Goal: Task Accomplishment & Management: Complete application form

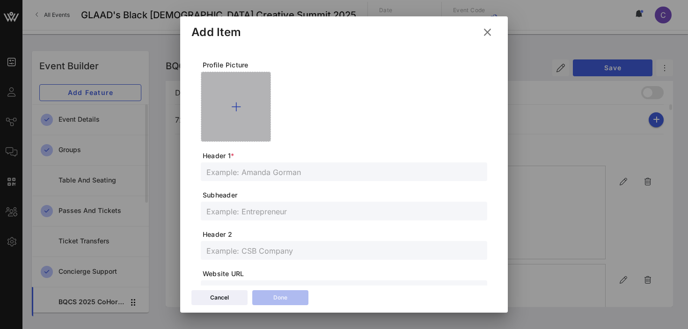
click at [234, 104] on icon at bounding box center [236, 106] width 10 height 11
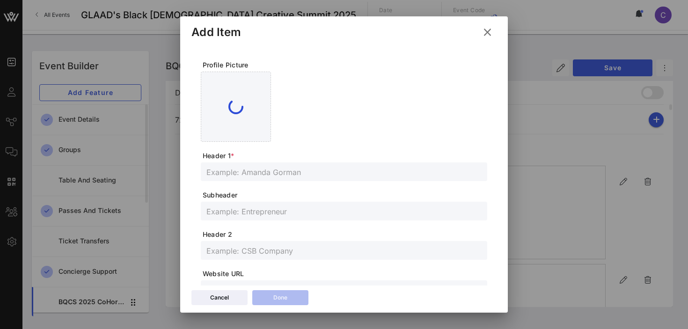
click at [261, 175] on input "text" at bounding box center [343, 172] width 275 height 12
paste input "[PERSON_NAME]"
type input "[PERSON_NAME]"
click at [243, 211] on input "text" at bounding box center [343, 211] width 275 height 12
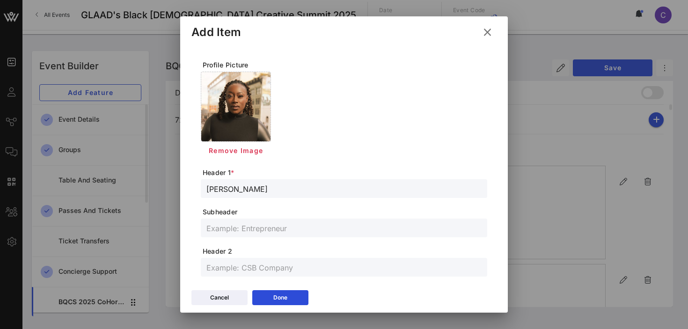
paste input "Digital Marketing Strategist + Brand and Content Leader"
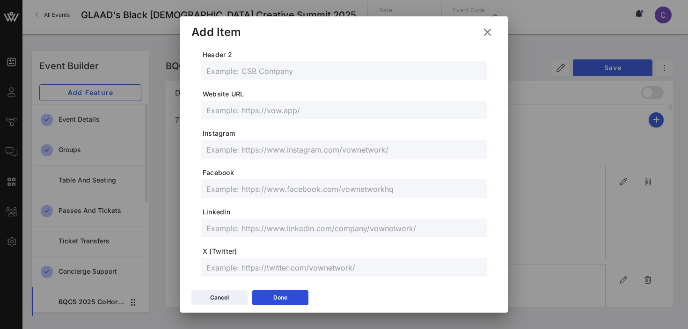
scroll to position [199, 0]
type input "Digital Marketing Strategist + Brand and Content Leader"
click at [256, 221] on input "text" at bounding box center [343, 226] width 275 height 12
paste input "https://www.linkedin.com/in/ebonimunnem/"
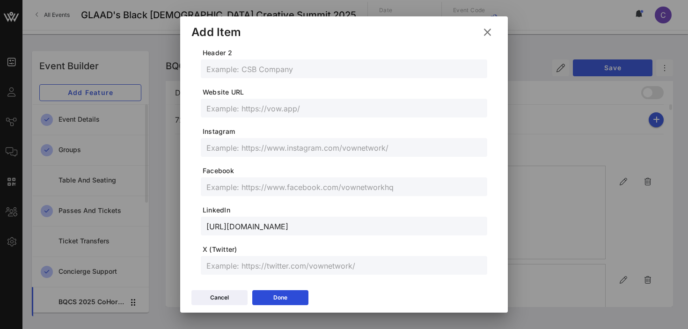
type input "https://www.linkedin.com/in/ebonimunnem/"
click at [275, 267] on input "text" at bounding box center [343, 265] width 275 height 12
paste input "https://x.com/EboniSade"
type input "https://x.com/EboniSade"
click at [272, 144] on input "text" at bounding box center [343, 147] width 275 height 12
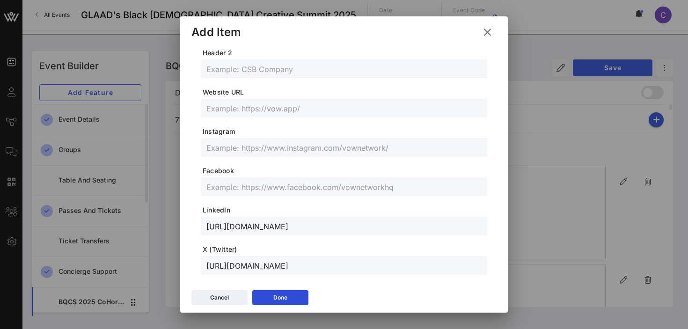
paste input "https://www.instagram.com/luv.sade/"
type input "https://www.instagram.com/luv.sade/"
click at [274, 294] on div "Done" at bounding box center [280, 297] width 14 height 9
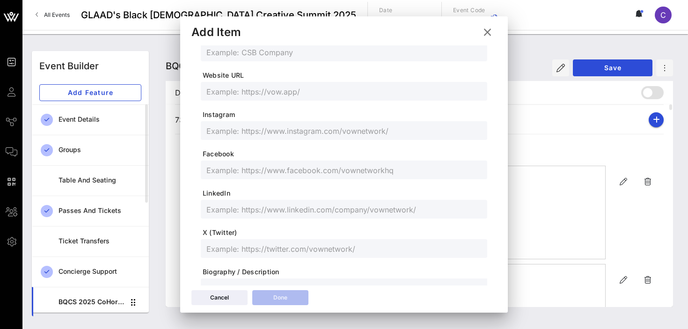
scroll to position [182, 0]
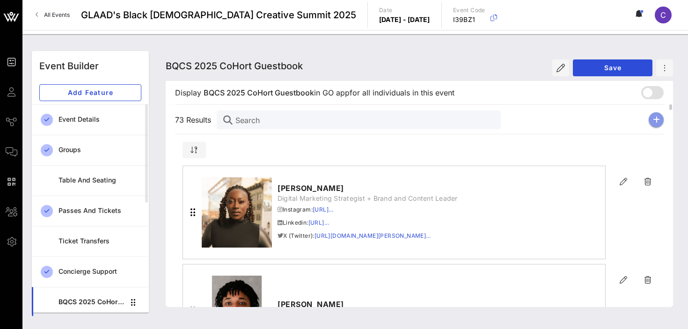
click at [657, 120] on icon "button" at bounding box center [656, 119] width 7 height 7
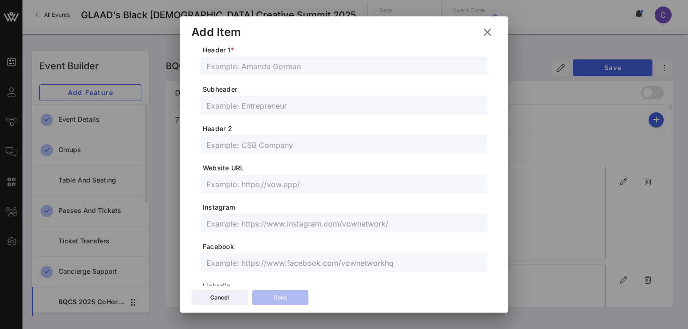
scroll to position [93, 0]
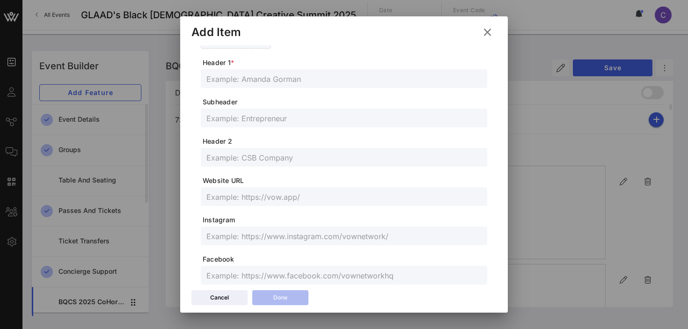
click at [249, 76] on input "text" at bounding box center [343, 79] width 275 height 12
paste input "[PERSON_NAME]"
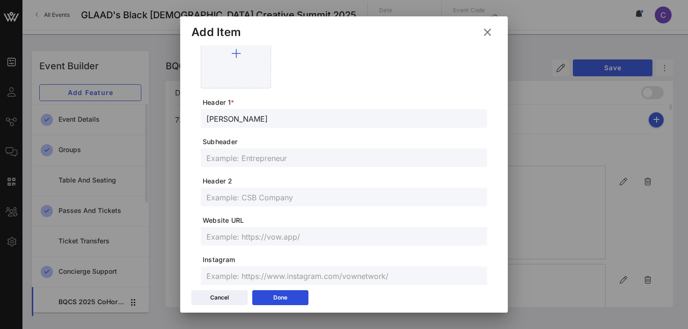
scroll to position [52, 0]
type input "[PERSON_NAME]"
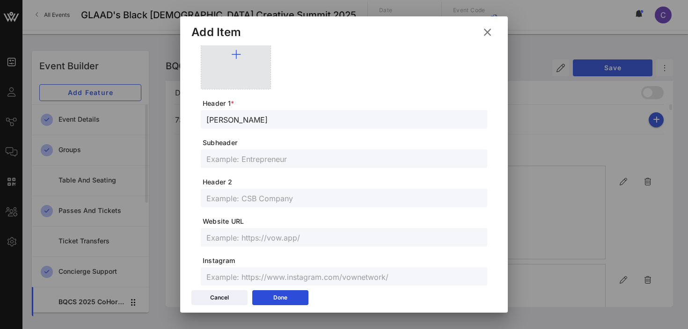
click at [237, 58] on icon at bounding box center [236, 54] width 10 height 11
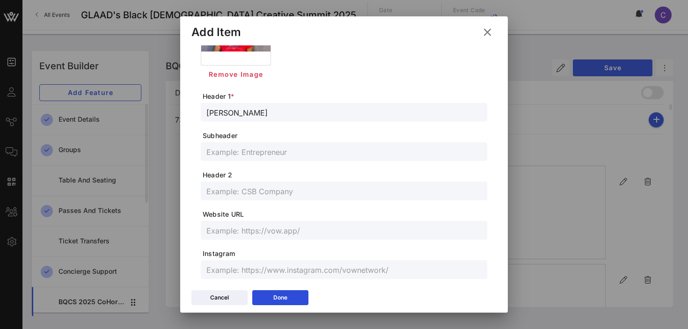
scroll to position [75, 0]
click at [262, 150] on input "text" at bounding box center [343, 153] width 275 height 12
paste input "Actor, Writer, Director."
type input "Actor, Writer, Director."
click at [258, 196] on input "text" at bounding box center [343, 192] width 275 height 12
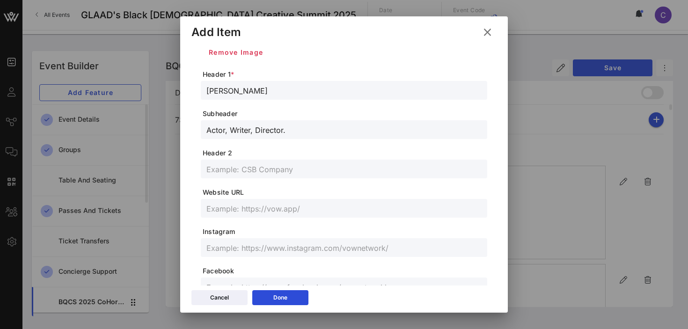
scroll to position [101, 0]
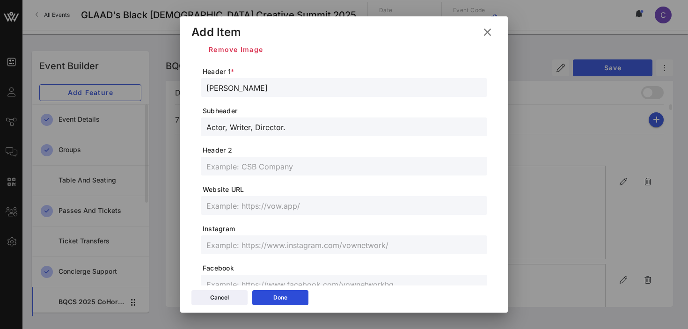
click at [246, 245] on input "text" at bounding box center [343, 245] width 275 height 12
paste input "Elisawon_"
click at [206, 243] on input "Elisawon_" at bounding box center [343, 245] width 275 height 12
paste input "Elisawon_"
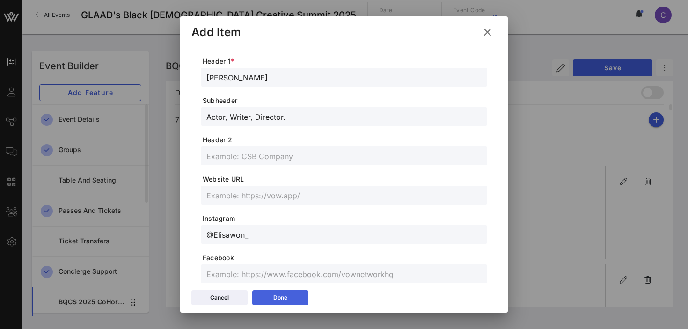
type input "@Elisawon_"
click at [283, 299] on icon at bounding box center [280, 298] width 7 height 6
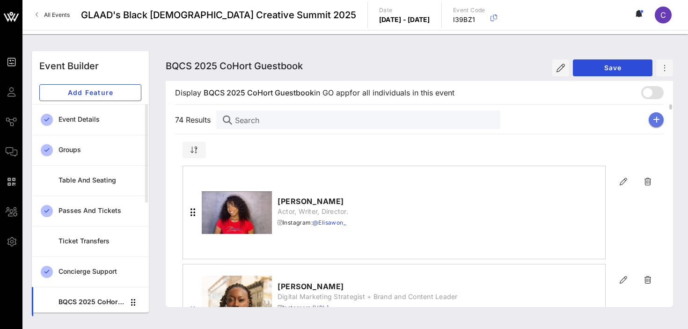
click at [662, 117] on button "button" at bounding box center [656, 119] width 15 height 15
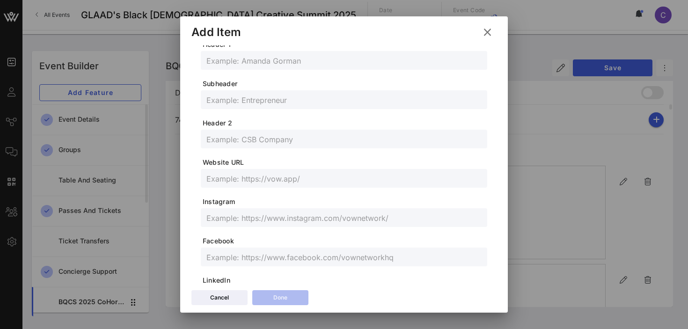
scroll to position [0, 0]
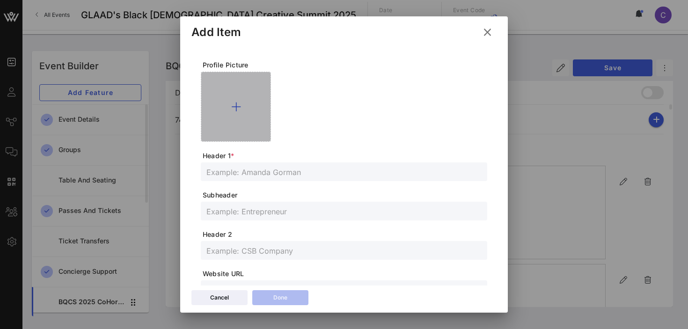
click at [235, 103] on icon at bounding box center [236, 106] width 10 height 11
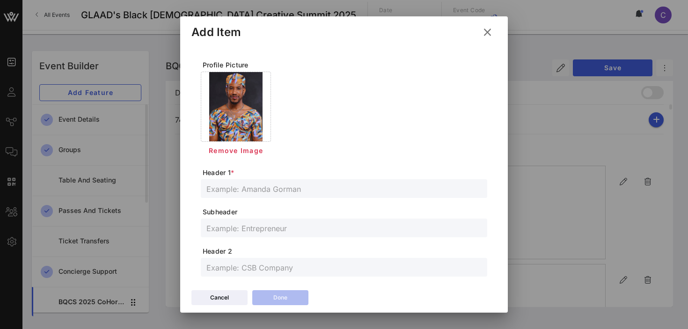
click at [262, 193] on input "text" at bounding box center [343, 189] width 275 height 12
paste input "[PERSON_NAME]"
type input "[PERSON_NAME]"
click at [244, 232] on input "text" at bounding box center [343, 228] width 275 height 12
paste input "Artist/Consultant"
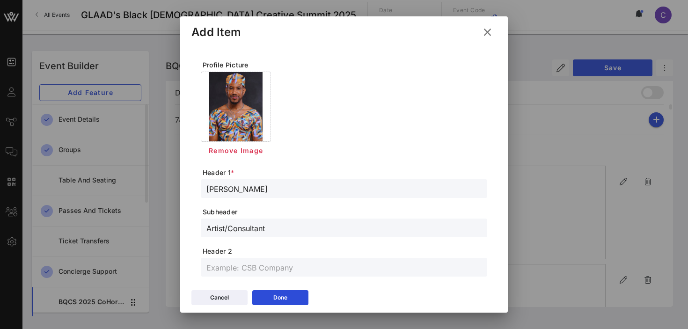
type input "Artist/Consultant"
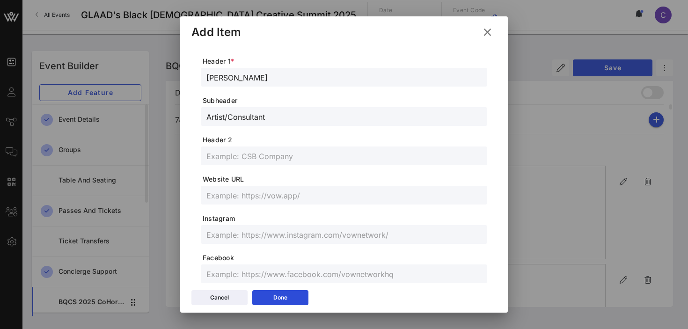
scroll to position [118, 0]
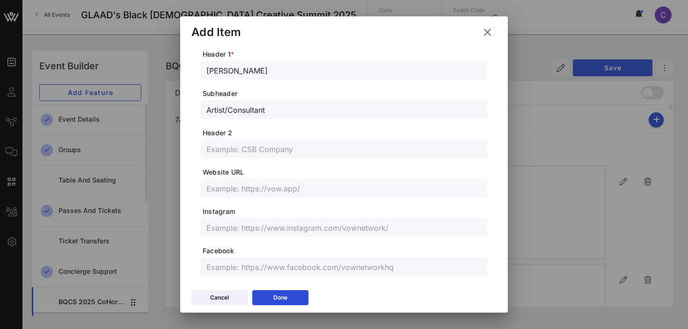
click at [227, 229] on input "text" at bounding box center [343, 227] width 275 height 12
paste input "paintedbyemmy"
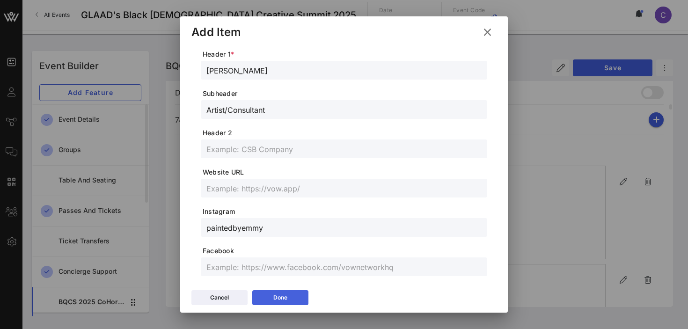
type input "paintedbyemmy"
click at [279, 295] on icon at bounding box center [280, 298] width 7 height 6
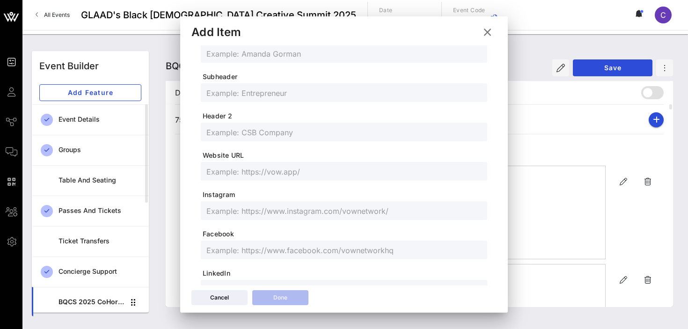
scroll to position [102, 0]
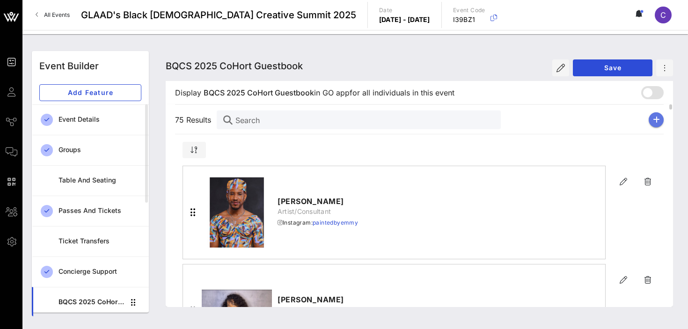
click at [655, 116] on icon "button" at bounding box center [656, 119] width 7 height 7
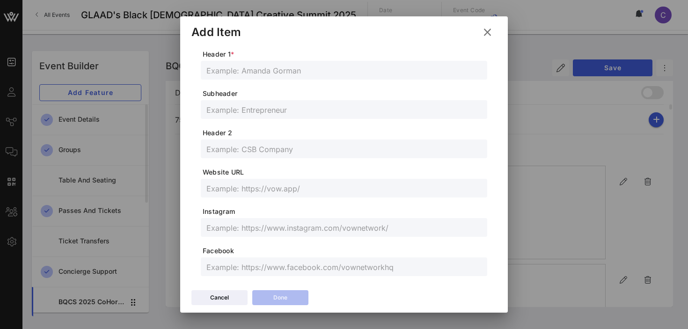
scroll to position [0, 0]
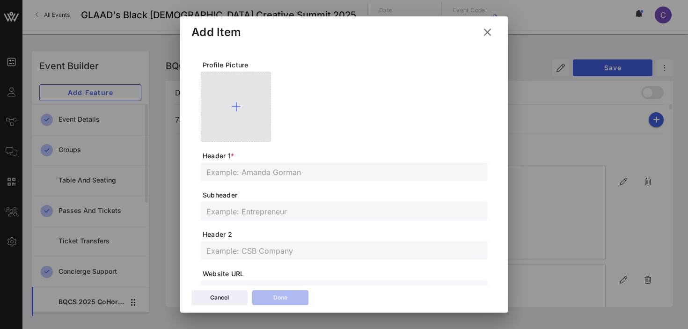
click at [237, 104] on icon at bounding box center [236, 106] width 10 height 11
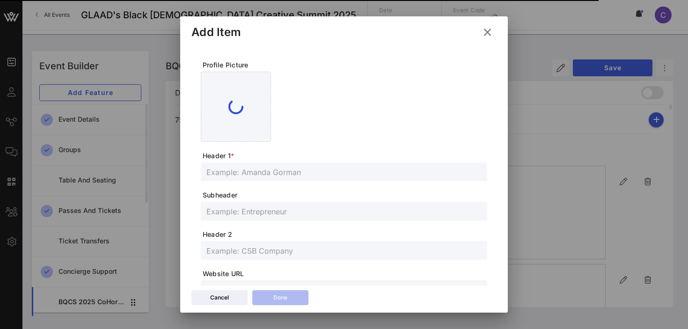
click at [285, 169] on input "text" at bounding box center [343, 172] width 275 height 12
paste input "[PERSON_NAME]"
type input "[PERSON_NAME]"
click at [269, 214] on input "text" at bounding box center [343, 211] width 275 height 12
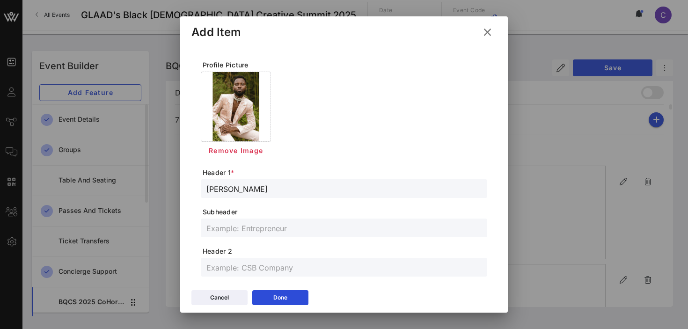
paste input "Filmmaker/Actor/Screenwriter and CEO of Breathe Entertainment, LLC"
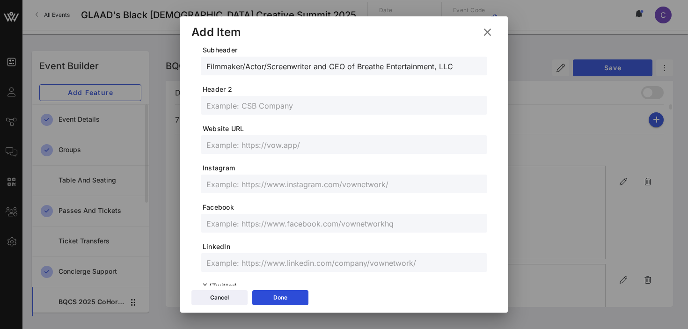
scroll to position [169, 0]
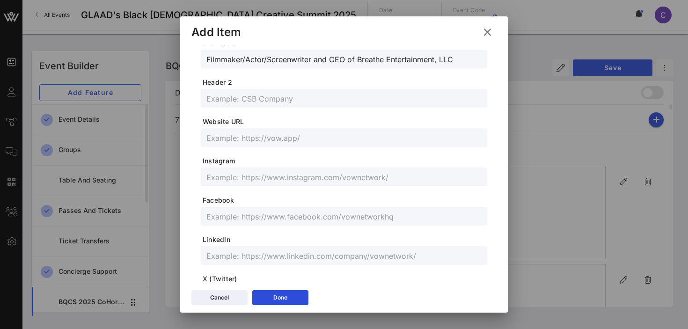
type input "Filmmaker/Actor/Screenwriter and CEO of Breathe Entertainment, LLC"
click at [272, 254] on input "text" at bounding box center [343, 256] width 275 height 12
paste input "https://www.linkedin.com/in/erby-beauvil-719480174?utm_source=share&utm_campaig…"
type input "https://www.linkedin.com/in/erby-beauvil-719480174?utm_source=share&utm_campaig…"
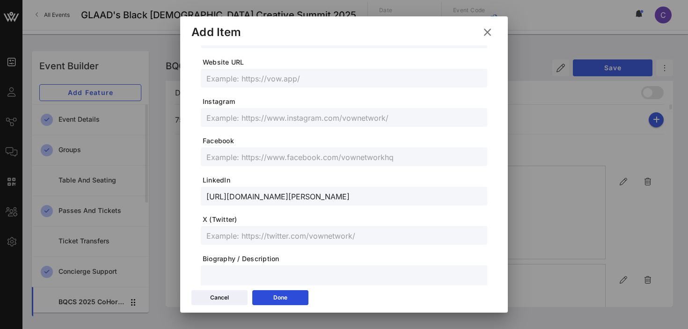
scroll to position [257, 0]
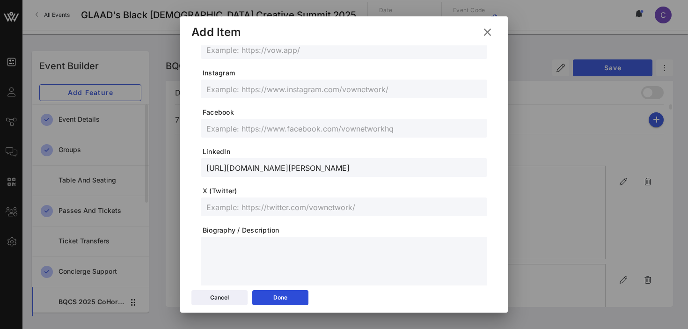
click at [250, 206] on input "text" at bounding box center [343, 207] width 275 height 12
paste input "@erbybeauvil"
type input "@erbybeauvil"
click at [266, 88] on input "text" at bounding box center [343, 89] width 275 height 12
paste input "@the_erbybeauvil"
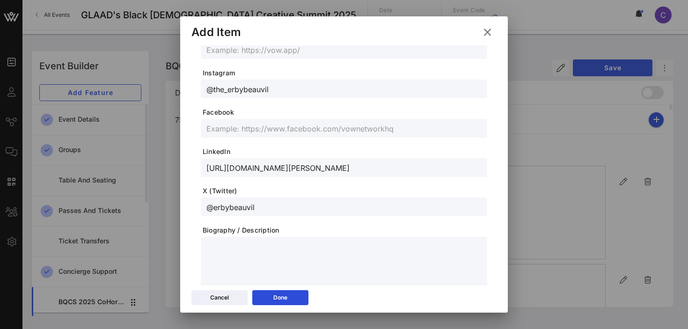
type input "@the_erbybeauvil"
click at [267, 128] on input "text" at bounding box center [343, 128] width 275 height 12
paste input "https://www.facebook.com/share/154qwkoVdTR/"
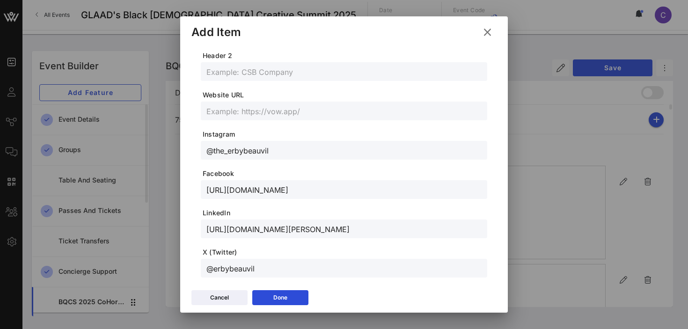
scroll to position [193, 0]
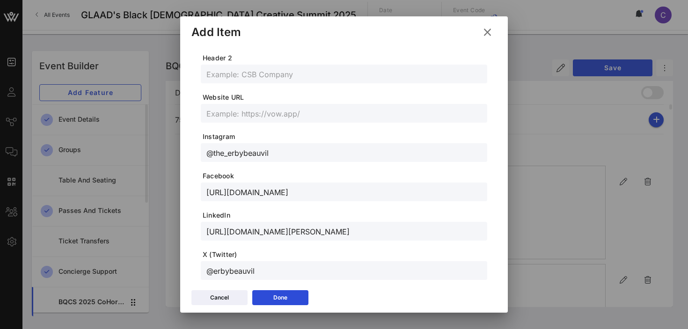
type input "https://www.facebook.com/share/154qwkoVdTR/"
click at [288, 295] on button "Done" at bounding box center [280, 297] width 56 height 15
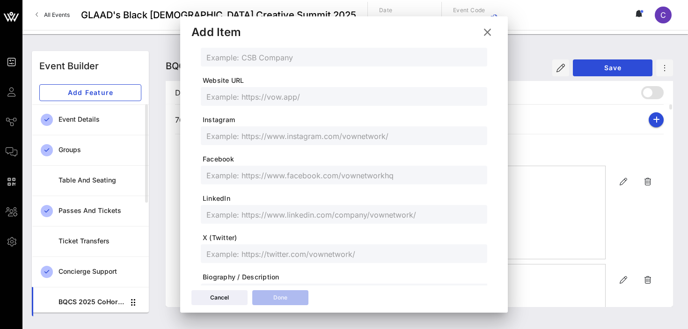
scroll to position [177, 0]
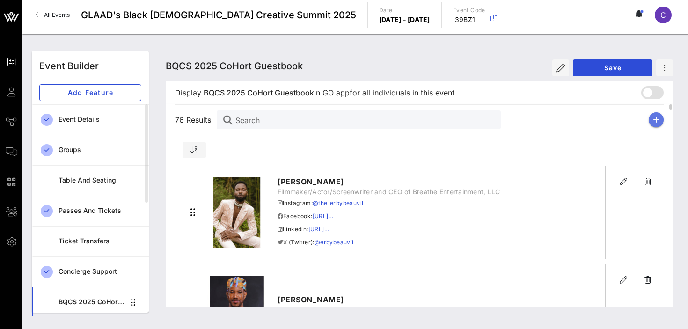
click at [658, 120] on icon "button" at bounding box center [656, 119] width 7 height 7
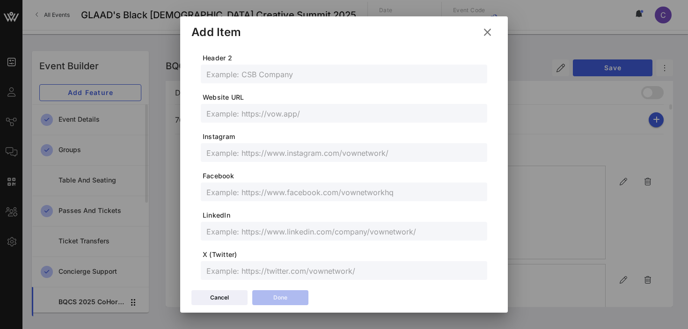
scroll to position [0, 0]
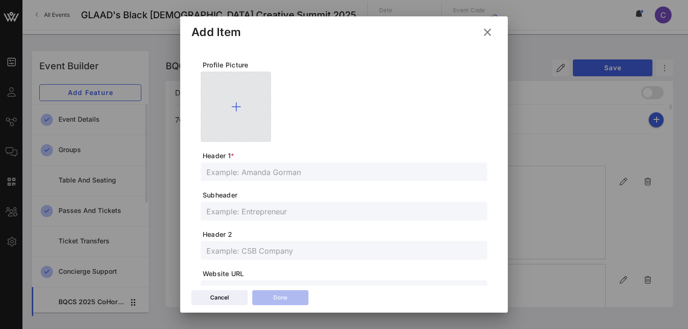
click at [236, 104] on icon at bounding box center [236, 106] width 10 height 11
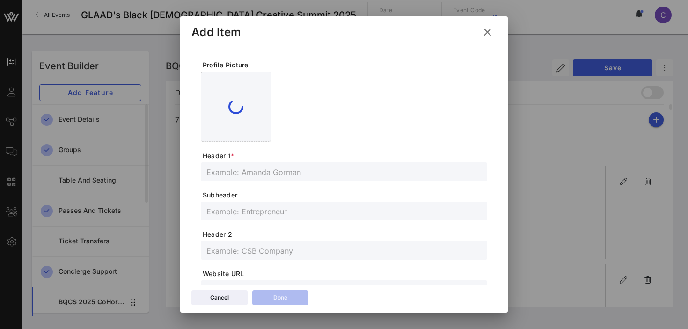
click at [264, 169] on input "text" at bounding box center [343, 172] width 275 height 12
paste input "[PERSON_NAME]"
type input "[PERSON_NAME]"
click at [235, 212] on input "text" at bounding box center [343, 211] width 275 height 12
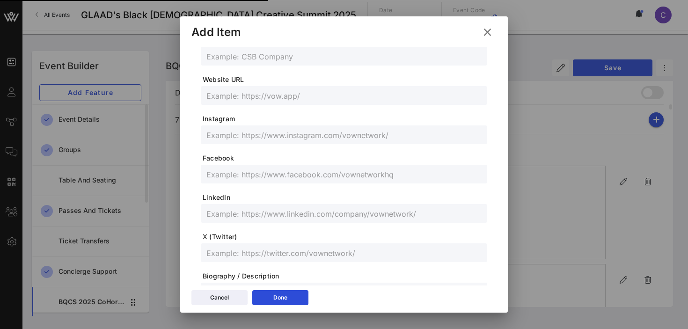
scroll to position [199, 0]
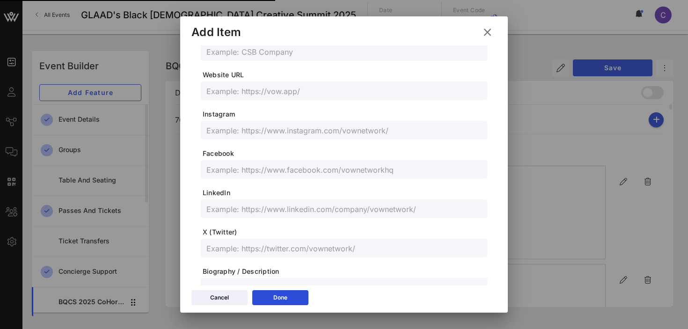
click at [232, 209] on input "text" at bounding box center [343, 209] width 275 height 12
paste input "https://www.linkedin.com/in/eric-rattray-jr"
type input "https://www.linkedin.com/in/eric-rattray-jr"
click at [272, 125] on input "text" at bounding box center [343, 130] width 275 height 12
paste input "@eeezuhs__"
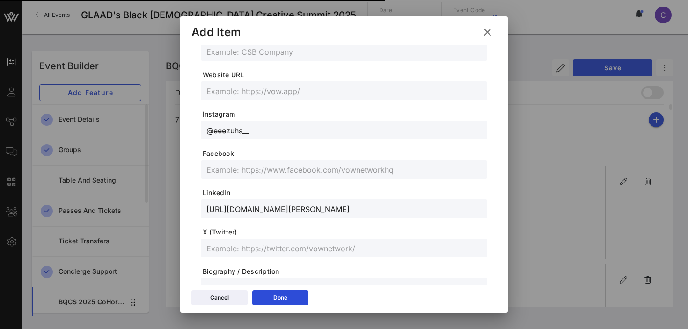
type input "@eeezuhs__"
click at [281, 296] on icon at bounding box center [280, 298] width 7 height 6
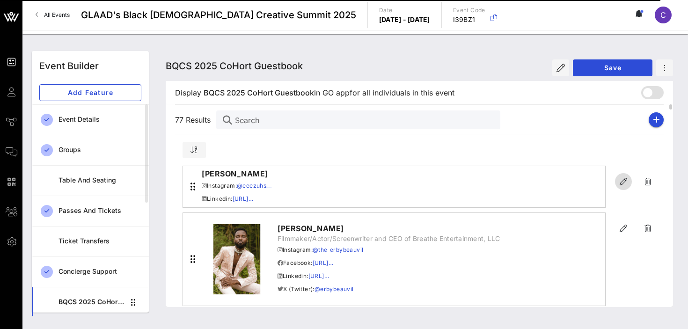
click at [623, 182] on icon "button" at bounding box center [623, 181] width 11 height 11
type input "[PERSON_NAME]"
type input "@eeezuhs__"
type input "https://www.linkedin.com/in/eric-rattray-jr"
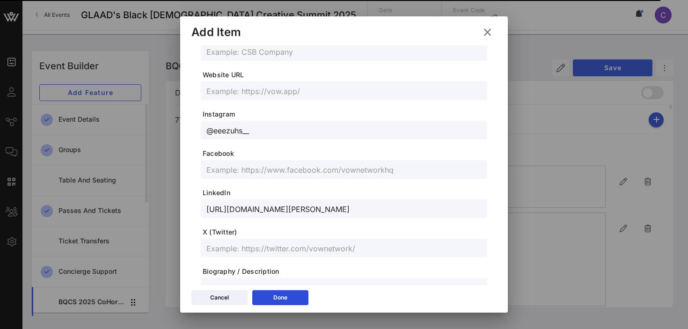
scroll to position [0, 0]
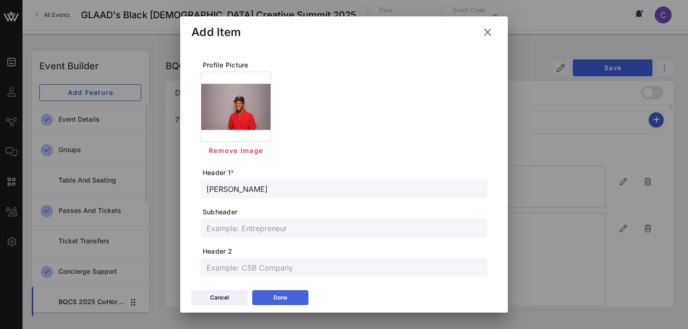
click at [286, 296] on div "Done" at bounding box center [280, 297] width 14 height 9
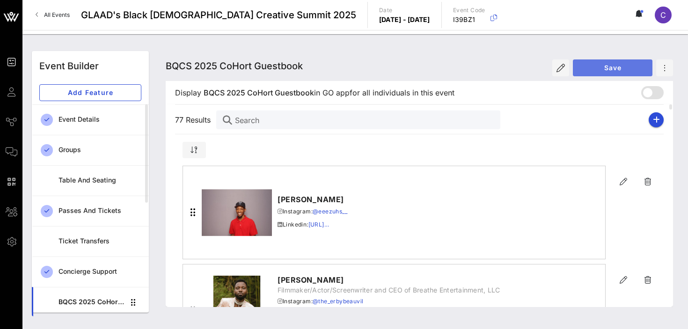
click at [598, 68] on span "Save" at bounding box center [613, 68] width 65 height 8
click at [658, 119] on icon "button" at bounding box center [656, 119] width 7 height 7
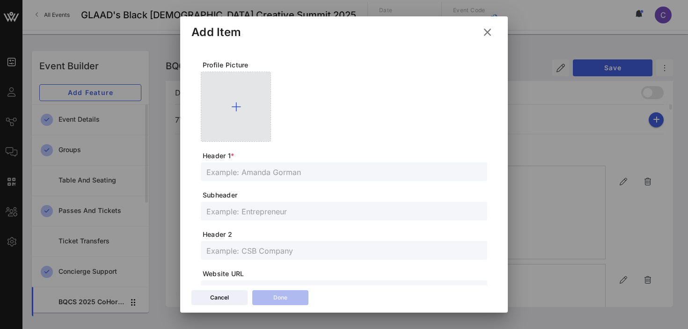
click at [238, 107] on icon at bounding box center [236, 106] width 10 height 11
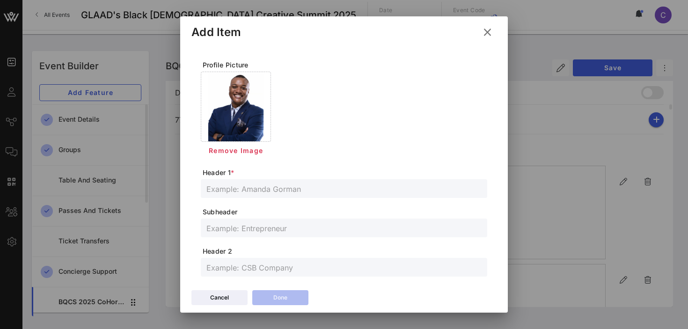
click at [247, 189] on input "text" at bounding box center [343, 189] width 275 height 12
paste input "[PERSON_NAME]"
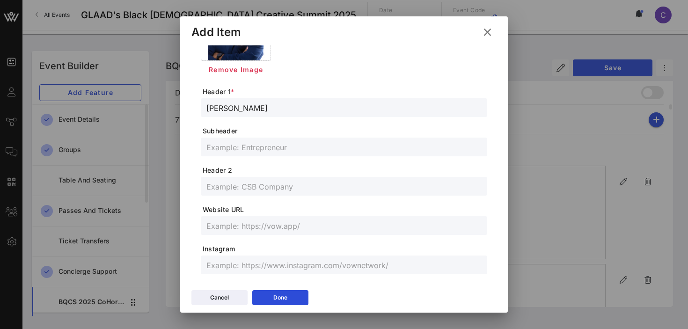
scroll to position [82, 0]
type input "[PERSON_NAME]"
click at [264, 147] on input "text" at bounding box center [343, 146] width 275 height 12
paste input "Award-Winning Journalist, CEO of [PERSON_NAME] Media Empire"
type input "Award-Winning Journalist, CEO of [PERSON_NAME] Media Empire"
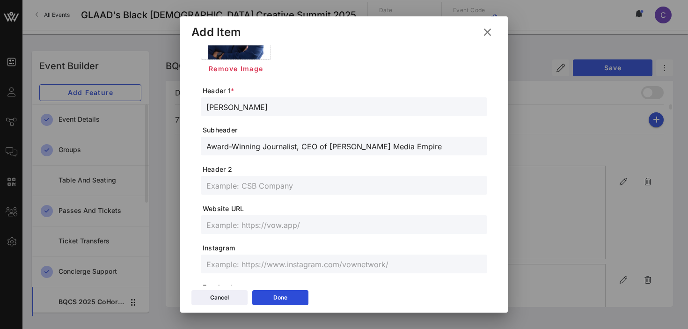
click at [252, 186] on input "text" at bounding box center [343, 185] width 275 height 12
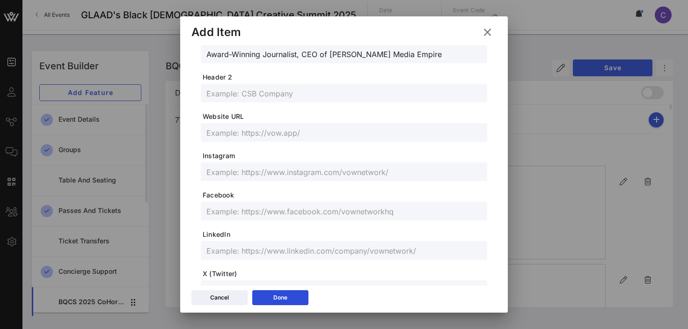
scroll to position [182, 0]
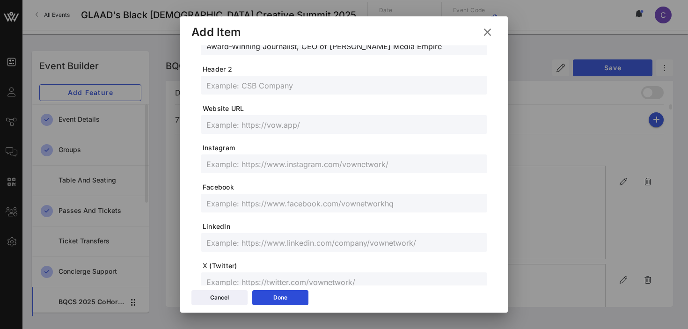
click at [245, 244] on input "text" at bounding box center [343, 242] width 275 height 12
paste input "https://www.linkedin.com/in/ernestowens/"
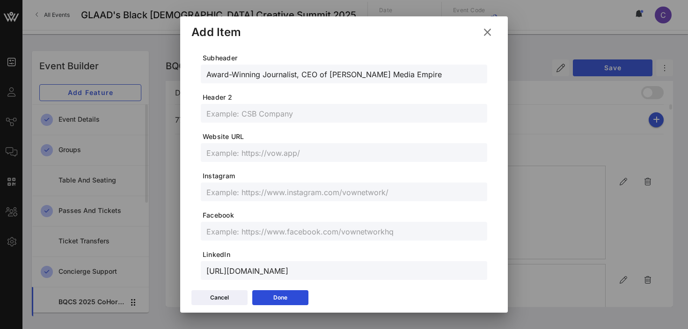
scroll to position [153, 0]
type input "https://www.linkedin.com/in/ernestowens/"
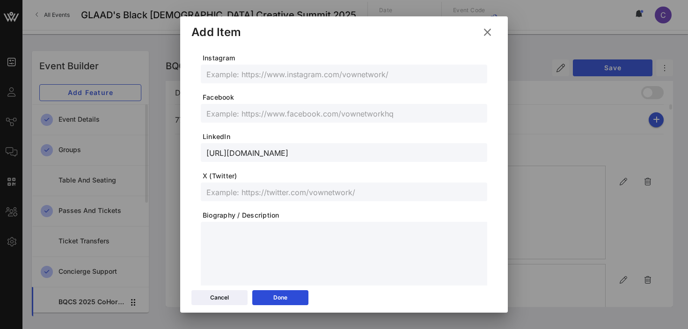
scroll to position [278, 0]
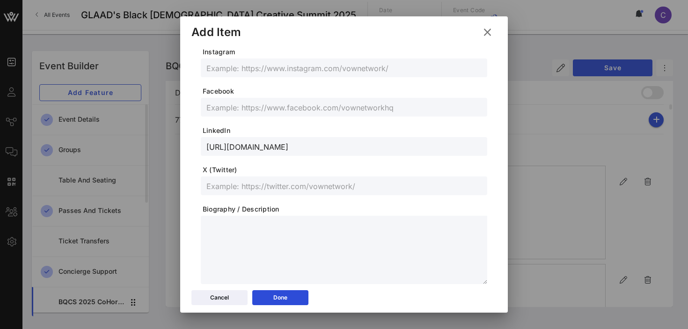
click at [265, 186] on input "text" at bounding box center [343, 186] width 275 height 12
paste input "@MrErnestOwens"
type input "@MrErnestOwens"
click at [252, 70] on input "text" at bounding box center [343, 68] width 275 height 12
paste input "@MrErnestOwens"
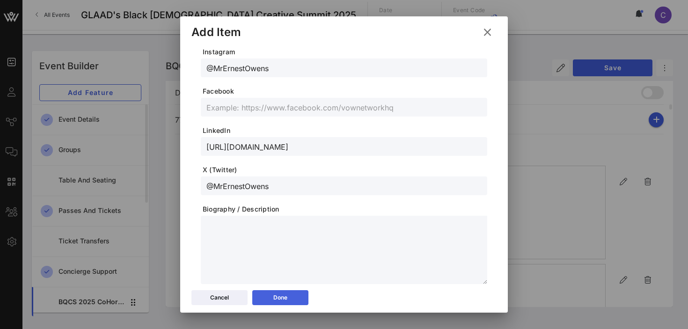
type input "@MrErnestOwens"
click at [277, 296] on div "Done" at bounding box center [280, 297] width 14 height 9
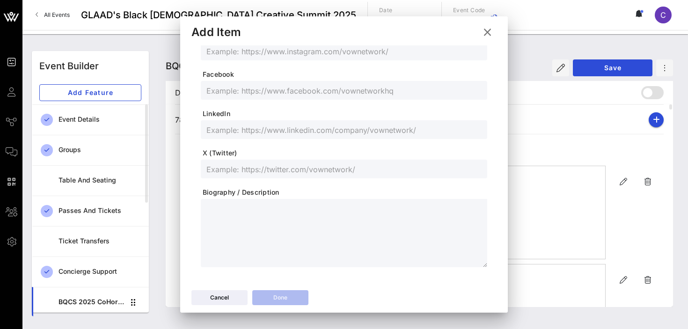
scroll to position [261, 0]
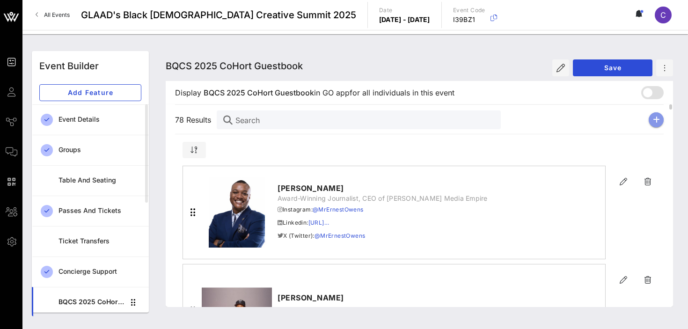
click at [661, 119] on button "button" at bounding box center [656, 119] width 15 height 15
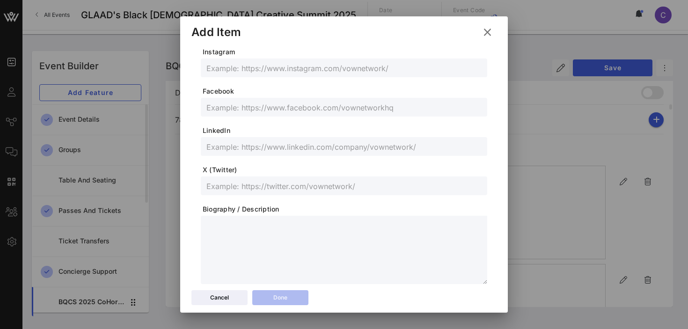
scroll to position [0, 0]
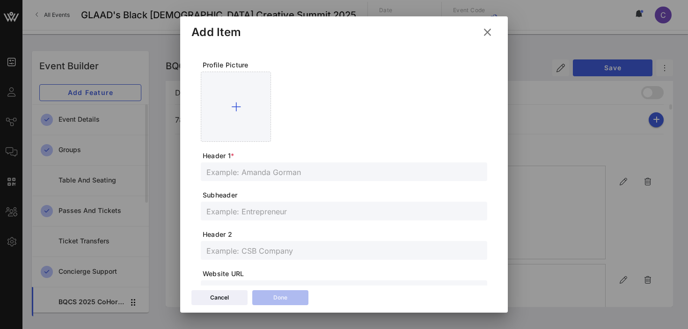
click at [249, 175] on input "text" at bounding box center [343, 172] width 275 height 12
paste input "Exodia [PERSON_NAME]"
type input "Exodia [PERSON_NAME]"
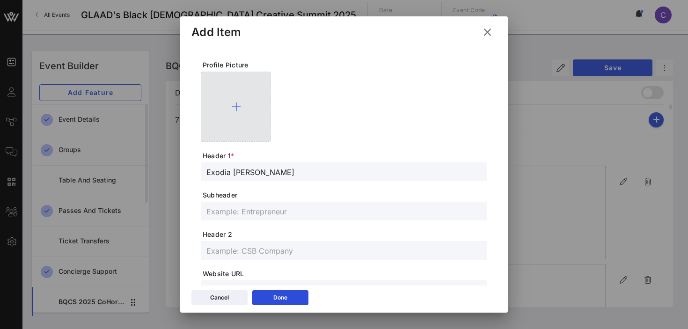
click at [236, 103] on icon at bounding box center [236, 106] width 10 height 11
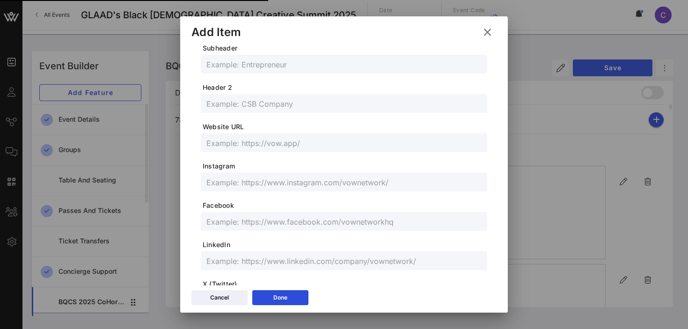
scroll to position [159, 0]
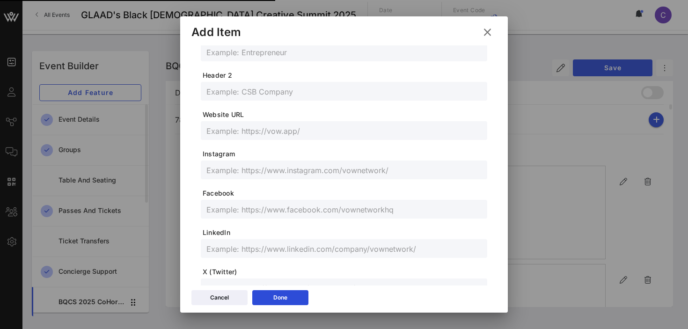
click at [243, 250] on input "text" at bounding box center [343, 249] width 275 height 12
paste input "Exodia [PERSON_NAME]"
type input "E"
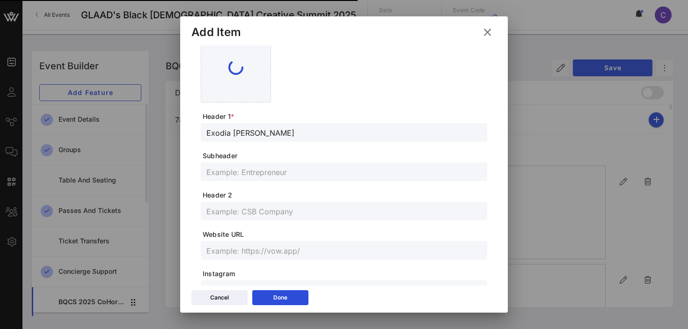
scroll to position [9, 0]
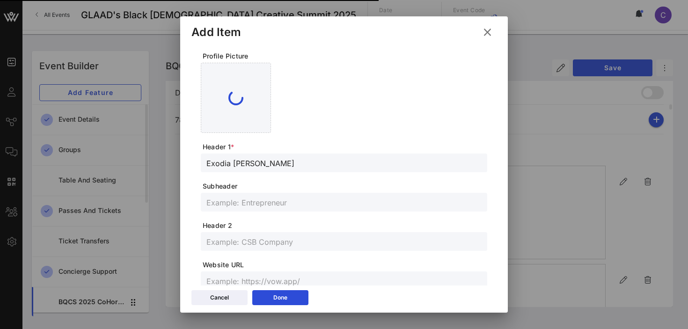
click at [252, 199] on input "text" at bounding box center [343, 202] width 275 height 12
paste input "FILMMAKER/DIRECTOR"
type input "FILMMAKER/DIRECTOR"
click at [245, 247] on input "text" at bounding box center [343, 241] width 275 height 12
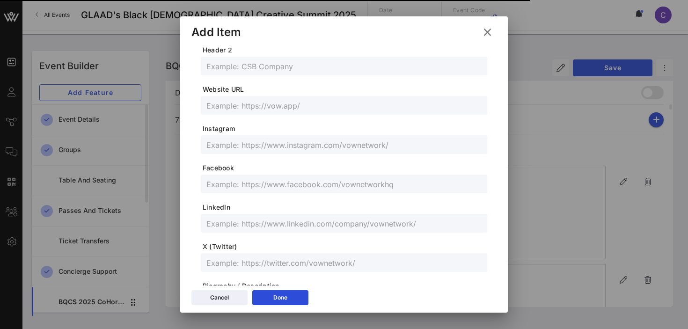
scroll to position [200, 0]
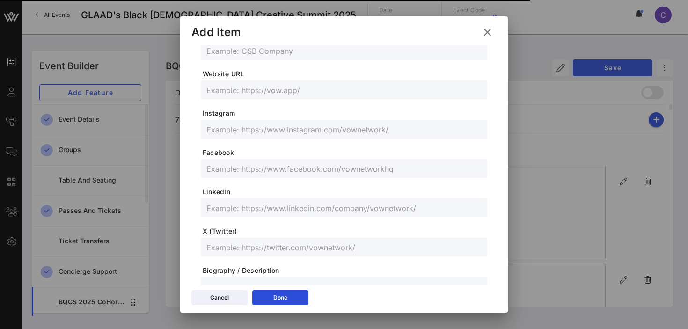
click at [255, 206] on input "text" at bounding box center [343, 208] width 275 height 12
paste input "https://www.linkedin.com/in/exodia/"
type input "https://www.linkedin.com/in/exodia/"
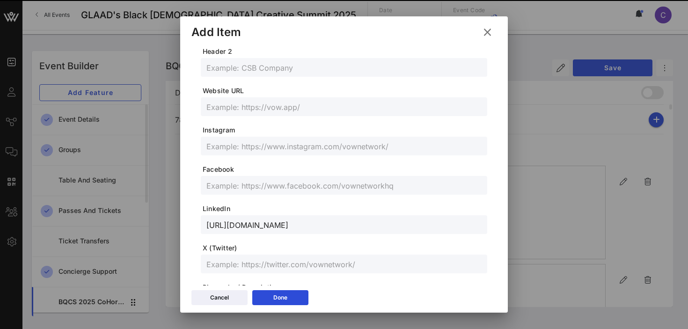
scroll to position [217, 0]
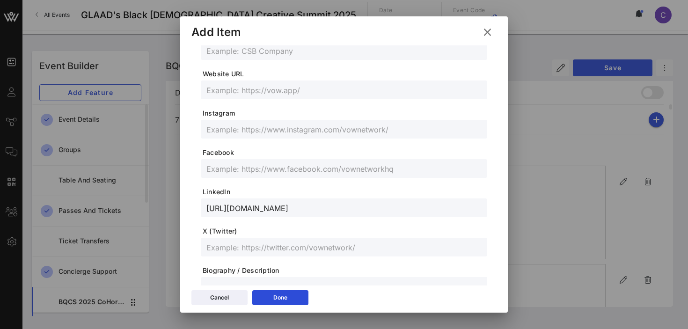
click at [266, 128] on input "text" at bounding box center [343, 129] width 275 height 12
paste input "@queenexodia"
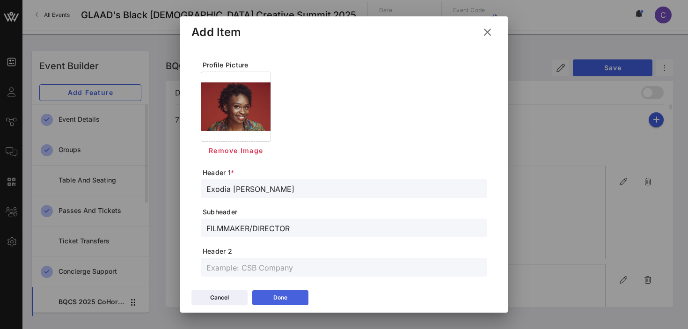
type input "@queenexodia"
click at [290, 298] on button "Done" at bounding box center [280, 297] width 56 height 15
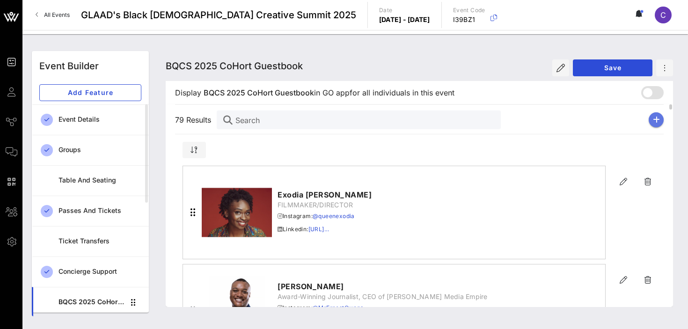
click at [655, 124] on button "button" at bounding box center [656, 119] width 15 height 15
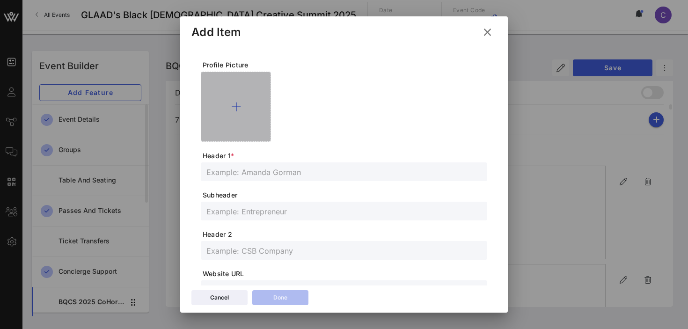
click at [237, 106] on icon at bounding box center [236, 106] width 10 height 11
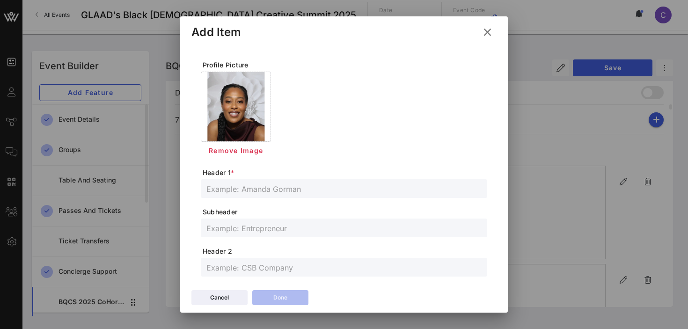
click at [264, 187] on input "text" at bounding box center [343, 189] width 275 height 12
paste input "[PERSON_NAME]"
type input "[PERSON_NAME]"
click at [267, 231] on input "text" at bounding box center [343, 228] width 275 height 12
paste input "Talent Manager, Hello Fallon Entertainment"
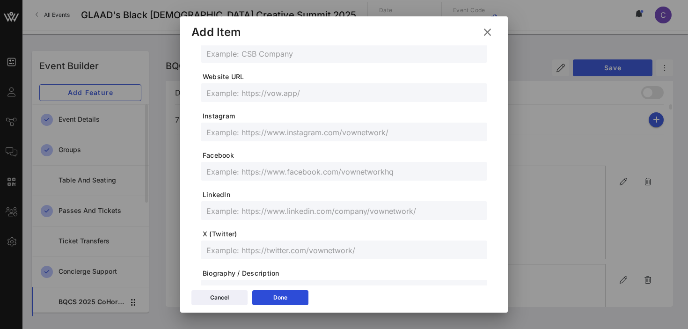
scroll to position [218, 0]
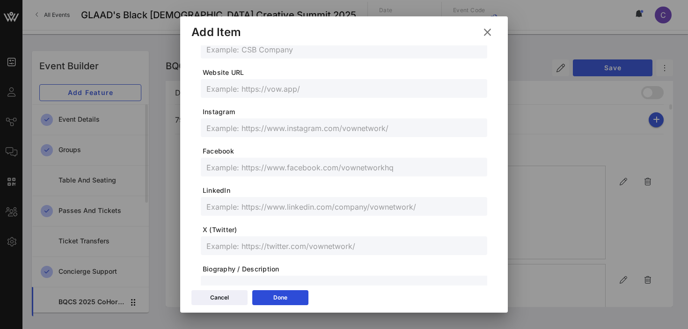
type input "Talent Manager, Hello Fallon Entertainment"
click at [260, 205] on input "text" at bounding box center [343, 206] width 275 height 12
paste input "www.linkedin.com/in/fallon-jethroe-bb9793121"
type input "www.linkedin.com/in/fallon-jethroe-bb9793121"
click at [286, 127] on input "text" at bounding box center [343, 128] width 275 height 12
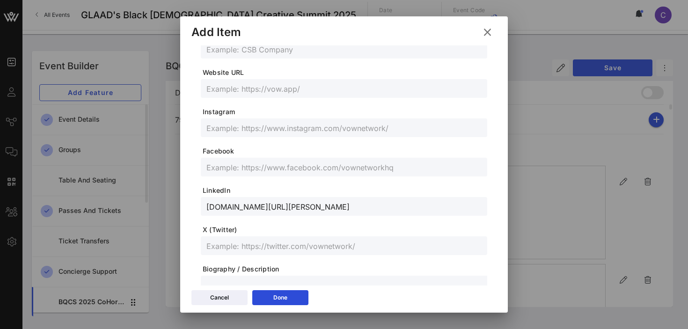
paste input "@fallonjethroe"
type input "@fallonjethroe"
click at [286, 298] on div "Done" at bounding box center [280, 297] width 14 height 9
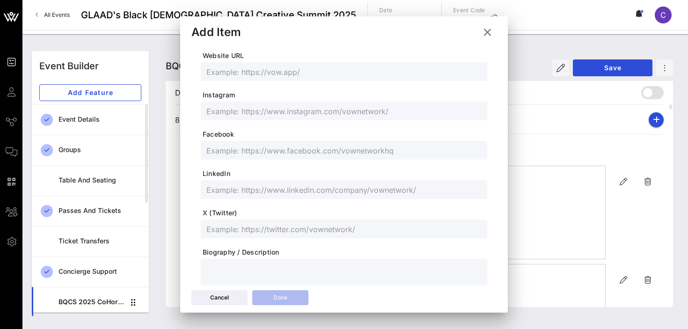
scroll to position [201, 0]
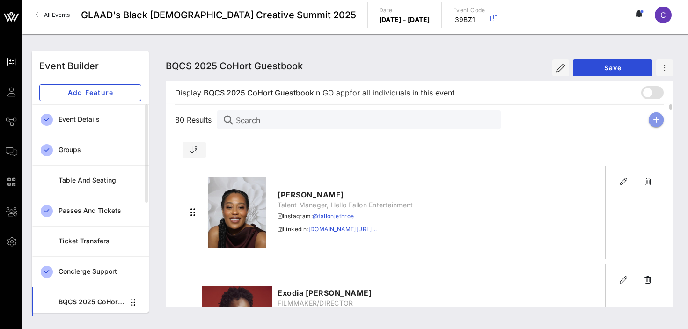
click at [655, 116] on icon "button" at bounding box center [656, 119] width 7 height 7
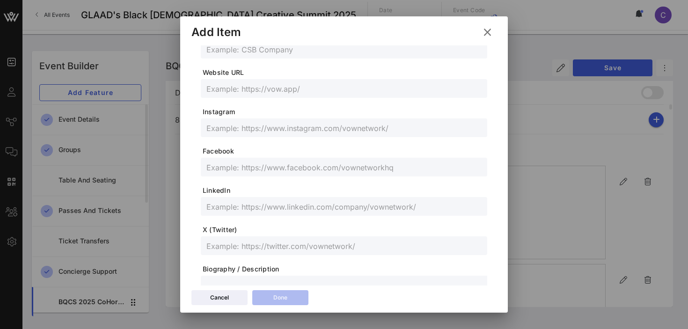
scroll to position [0, 0]
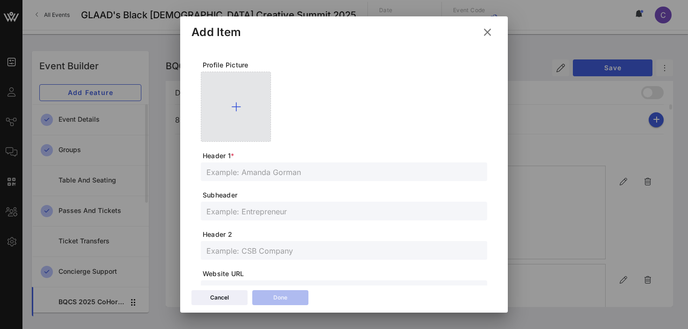
click at [235, 105] on icon at bounding box center [236, 106] width 10 height 11
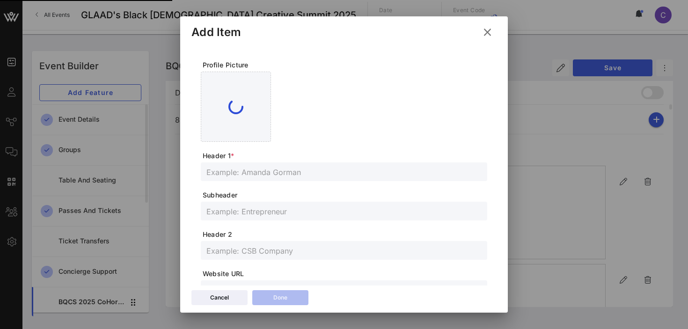
click at [271, 171] on input "text" at bounding box center [343, 172] width 275 height 12
paste input "[PERSON_NAME] ( A$tro O.T.W.)"
type input "[PERSON_NAME] ( A$tro O.T.W.)"
click at [268, 214] on input "text" at bounding box center [343, 211] width 275 height 12
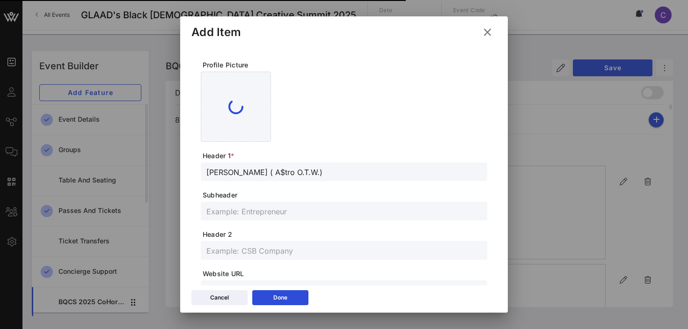
paste input "Multi-Hyphenate & Advocate"
type input "Multi-Hyphenate & Advocate"
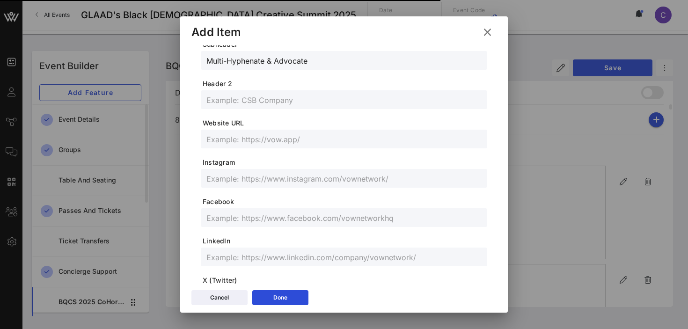
scroll to position [155, 0]
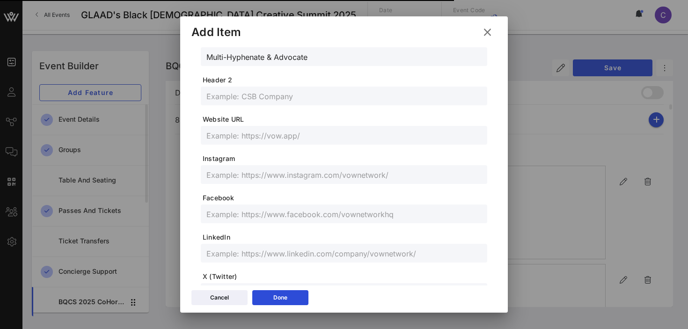
click at [266, 254] on input "text" at bounding box center [343, 253] width 275 height 12
paste input "https://www.linkedin.com/in/garrett-mason-iii-32aaa8214?utm_source=share&utm_ca…"
type input "https://www.linkedin.com/in/garrett-mason-iii-32aaa8214?utm_source=share&utm_ca…"
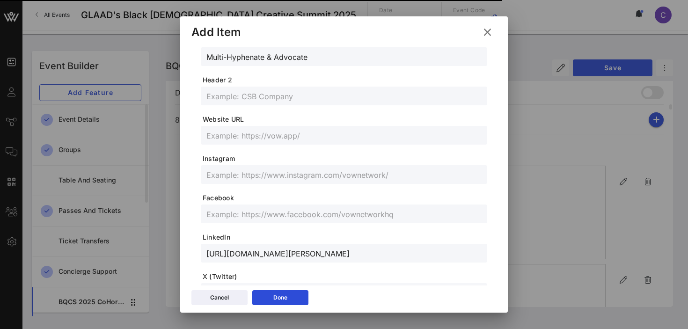
click at [275, 175] on input "text" at bounding box center [343, 175] width 275 height 12
paste input "@astrootw"
type input "@astrootw"
click at [276, 296] on div "Done" at bounding box center [280, 297] width 14 height 9
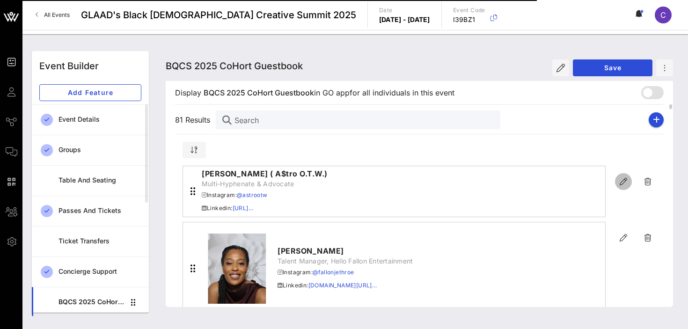
click at [623, 181] on icon "button" at bounding box center [623, 181] width 11 height 11
type input "[PERSON_NAME] ( A$tro O.T.W.)"
type input "Multi-Hyphenate & Advocate"
type input "@astrootw"
type input "https://www.linkedin.com/in/garrett-mason-iii-32aaa8214?utm_source=share&utm_ca…"
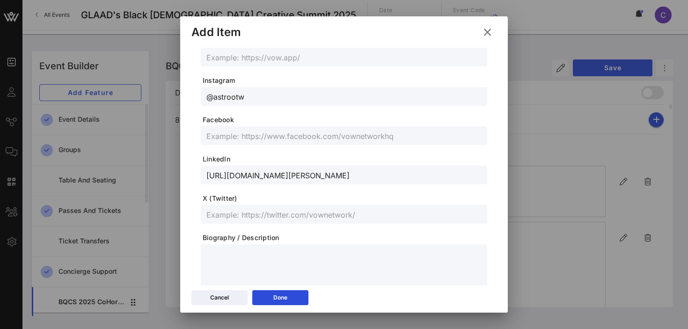
scroll to position [305, 0]
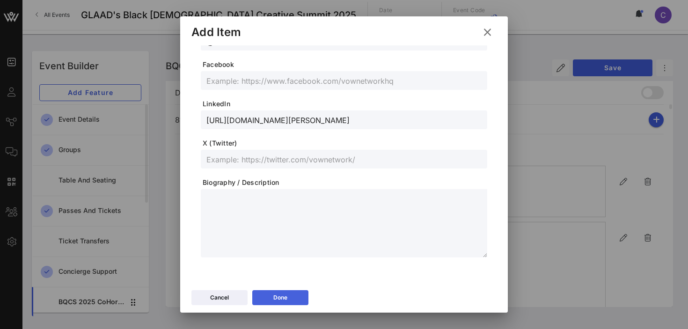
click at [287, 294] on div "Done" at bounding box center [280, 297] width 14 height 9
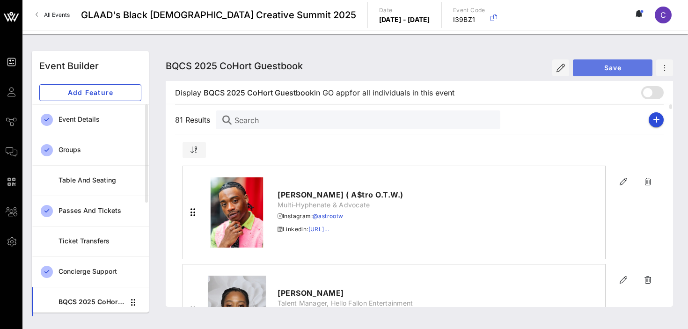
click at [597, 72] on button "Save" at bounding box center [613, 67] width 80 height 17
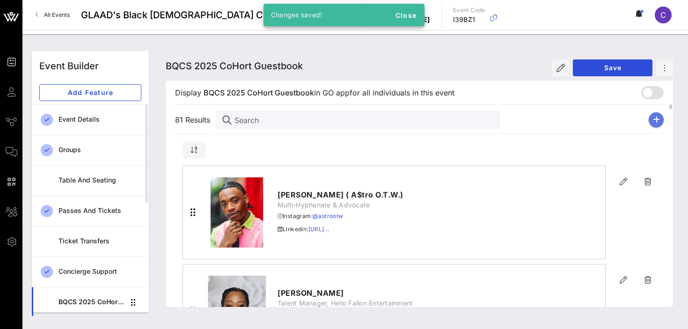
click at [659, 120] on icon "button" at bounding box center [656, 119] width 7 height 7
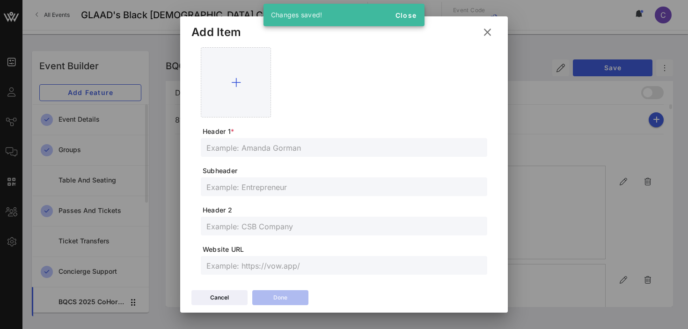
scroll to position [0, 0]
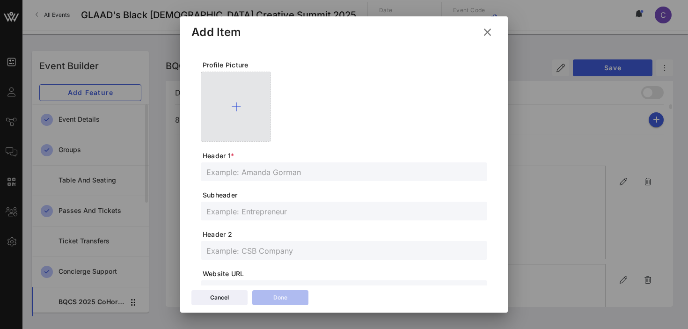
click at [236, 104] on icon at bounding box center [236, 106] width 10 height 11
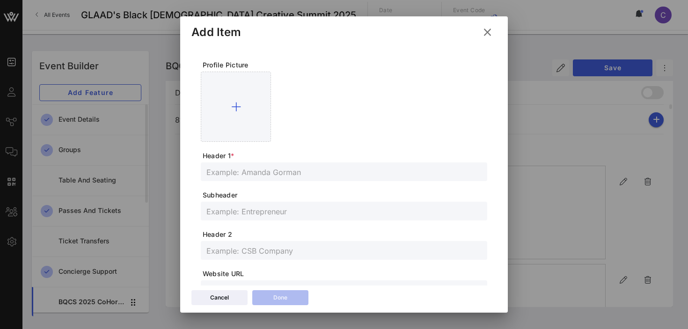
click at [277, 175] on input "text" at bounding box center [343, 172] width 275 height 12
paste input "Gatekeeper [PERSON_NAME]"
type input "Gatekeeper [PERSON_NAME]"
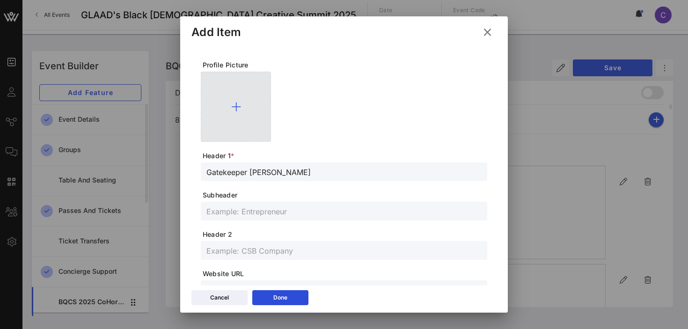
click at [234, 106] on icon at bounding box center [236, 106] width 10 height 11
click at [235, 105] on icon at bounding box center [236, 106] width 10 height 11
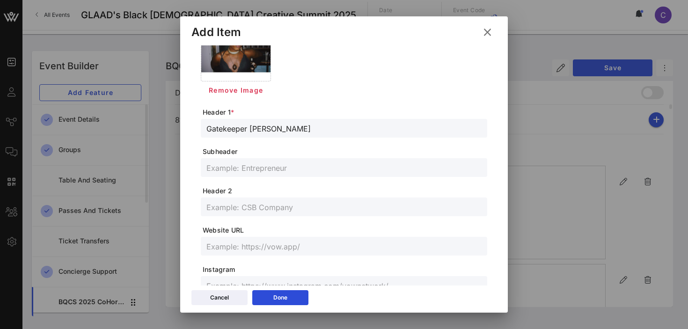
scroll to position [62, 0]
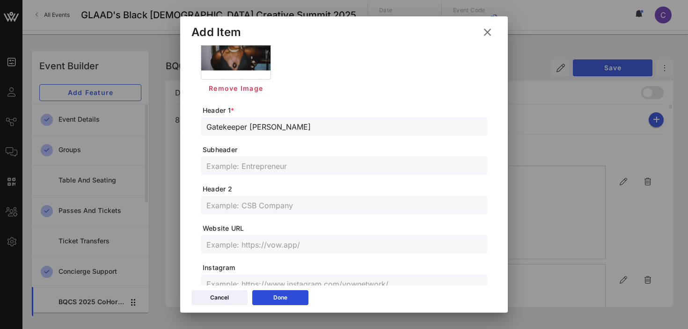
click at [253, 168] on input "text" at bounding box center [343, 166] width 275 height 12
paste input "Artist, Filmmaker, Producer"
type input "Artist, Filmmaker, Producer"
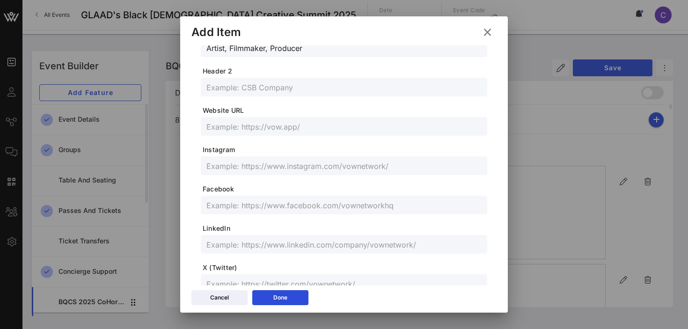
scroll to position [206, 0]
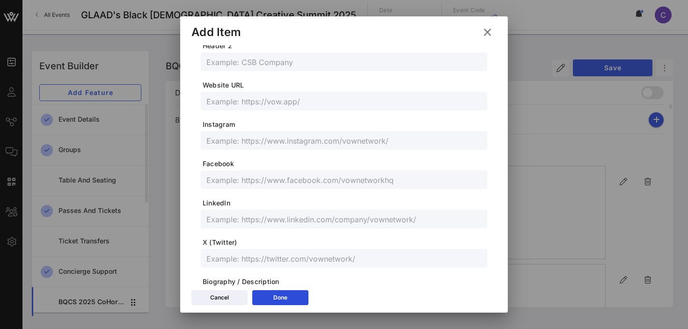
click at [243, 254] on input "text" at bounding box center [343, 258] width 275 height 12
paste input "@gatekeeper585"
type input "@gatekeeper585"
click at [264, 142] on input "text" at bounding box center [343, 140] width 275 height 12
paste input "@gatekeeper90"
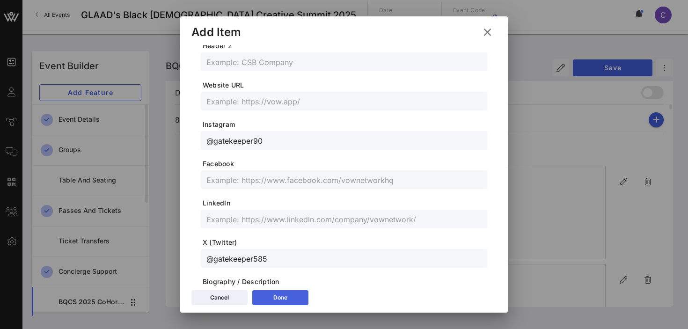
type input "@gatekeeper90"
click at [284, 299] on div "Done" at bounding box center [280, 297] width 14 height 9
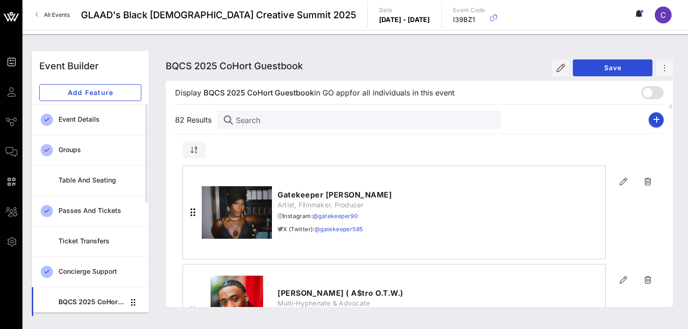
scroll to position [189, 0]
click at [655, 121] on icon "button" at bounding box center [656, 119] width 7 height 7
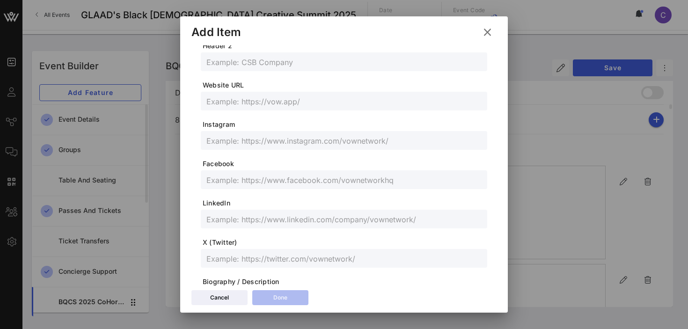
scroll to position [0, 0]
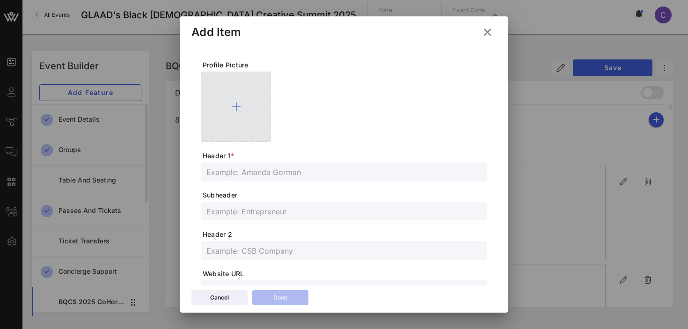
click at [238, 103] on icon at bounding box center [236, 106] width 10 height 11
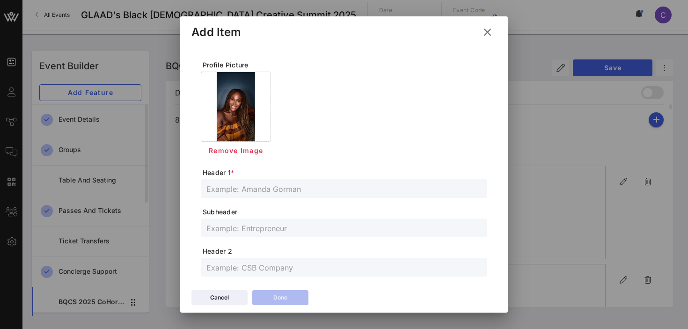
click at [268, 187] on input "text" at bounding box center [343, 189] width 275 height 12
paste input "[PERSON_NAME]"
type input "[PERSON_NAME]"
click at [240, 233] on input "text" at bounding box center [343, 228] width 275 height 12
paste input "AllowMe Founder"
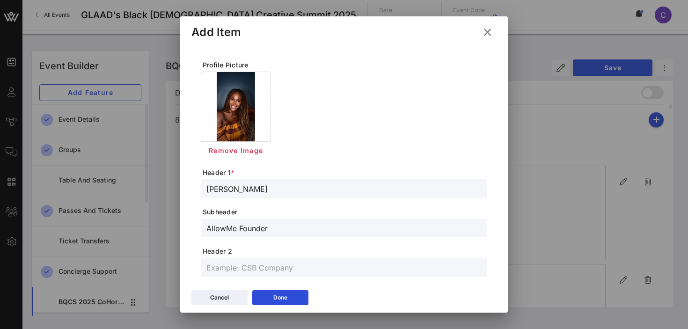
type input "AllowMe Founder"
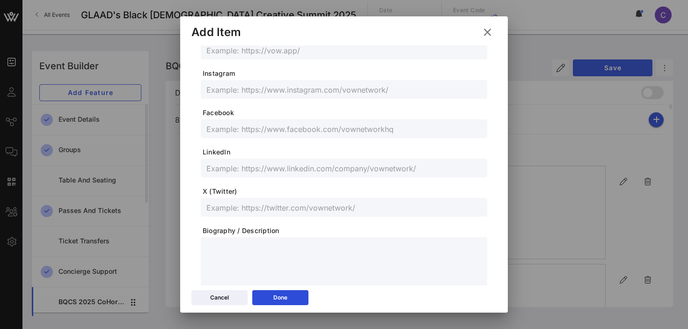
scroll to position [258, 0]
click at [252, 92] on input "text" at bounding box center [343, 88] width 275 height 12
paste input "HopeGiselle"
type input "HopeGiselle"
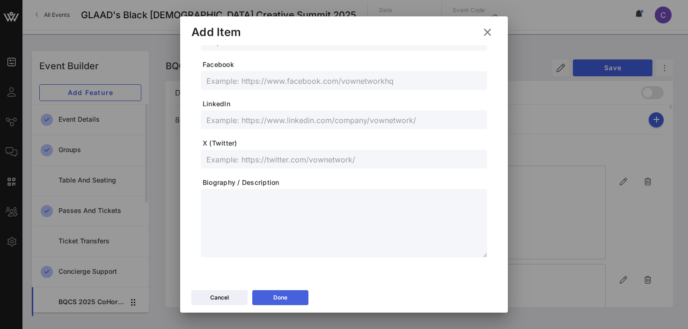
click at [281, 300] on icon at bounding box center [280, 298] width 7 height 6
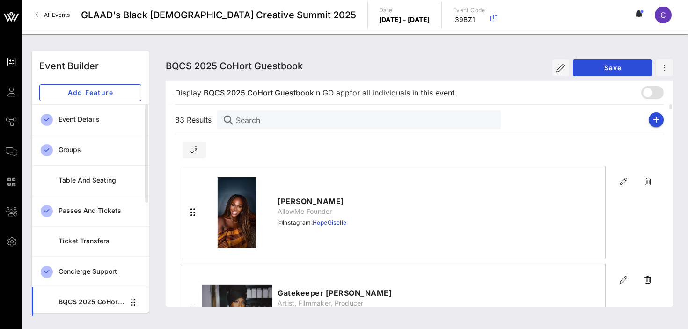
scroll to position [288, 0]
click at [659, 124] on button "button" at bounding box center [656, 119] width 15 height 15
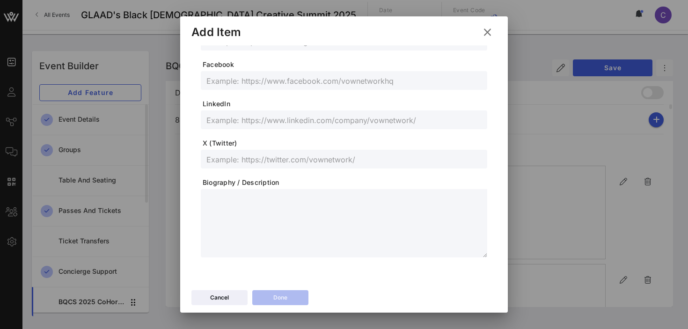
scroll to position [0, 0]
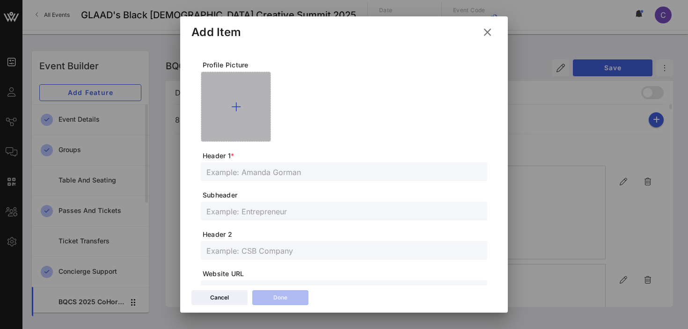
click at [237, 104] on icon at bounding box center [236, 106] width 10 height 11
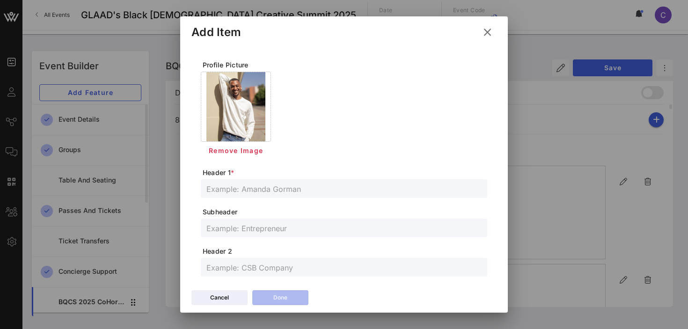
click at [299, 175] on span "Header 1 *" at bounding box center [345, 172] width 285 height 9
click at [297, 188] on input "text" at bounding box center [343, 189] width 275 height 12
paste input "Izzy"
type input "Izzy"
click at [260, 230] on input "text" at bounding box center [343, 228] width 275 height 12
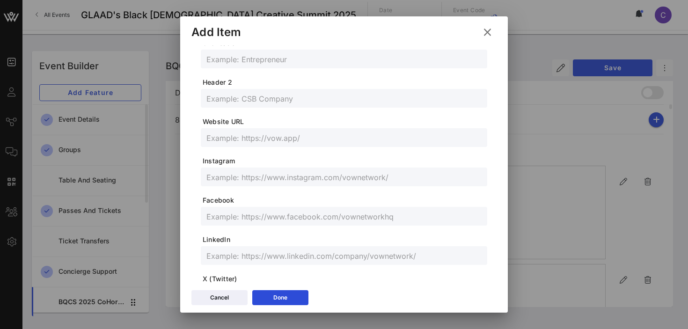
scroll to position [170, 0]
click at [243, 178] on input "text" at bounding box center [343, 176] width 275 height 12
paste input "@officiallyy_izzzy"
type input "@officiallyy_izzzy"
click at [285, 294] on div "Done" at bounding box center [280, 297] width 14 height 9
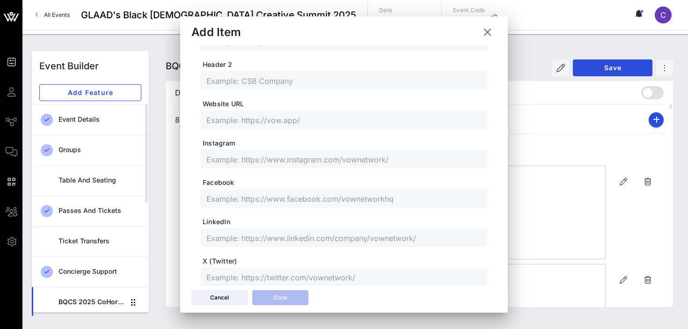
scroll to position [153, 0]
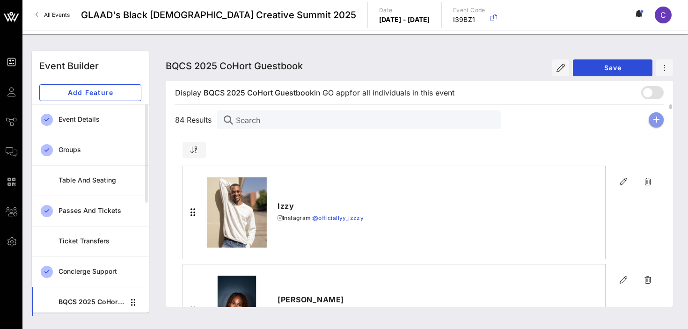
click at [655, 120] on icon "button" at bounding box center [656, 119] width 7 height 7
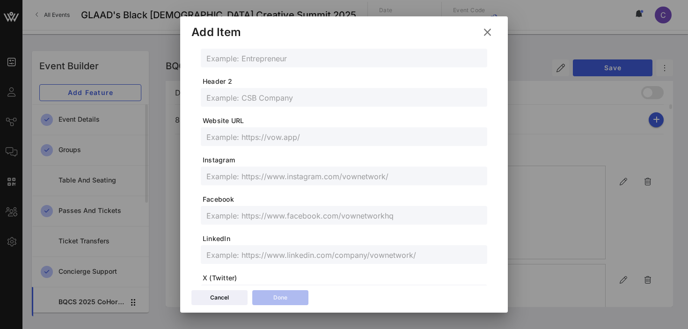
scroll to position [0, 0]
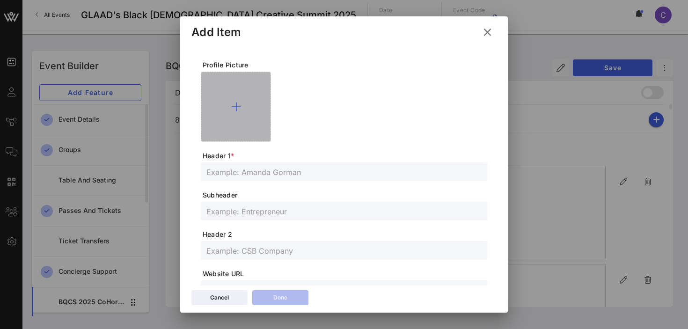
click at [236, 106] on icon at bounding box center [236, 106] width 10 height 11
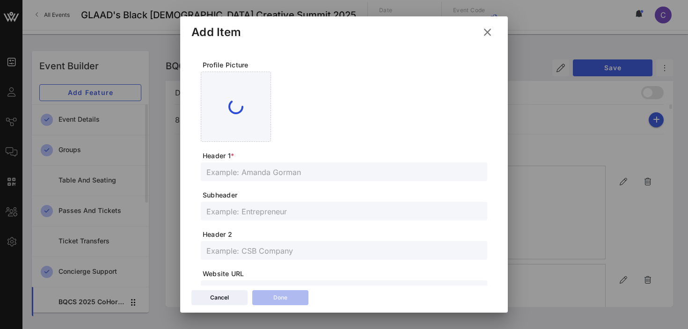
click at [269, 173] on input "text" at bounding box center [343, 172] width 275 height 12
paste input "J'[PERSON_NAME]"
type input "J'[PERSON_NAME]"
click at [271, 210] on input "text" at bounding box center [343, 211] width 275 height 12
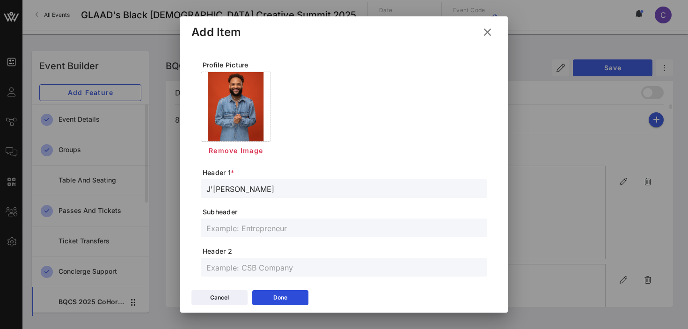
paste input "Matchmaker & TV Personality"
type input "Matchmaker & TV Personality"
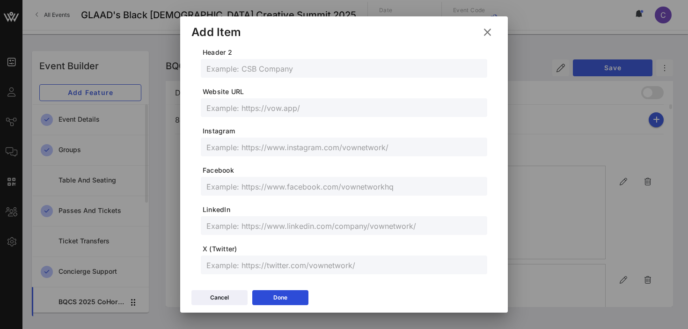
scroll to position [210, 0]
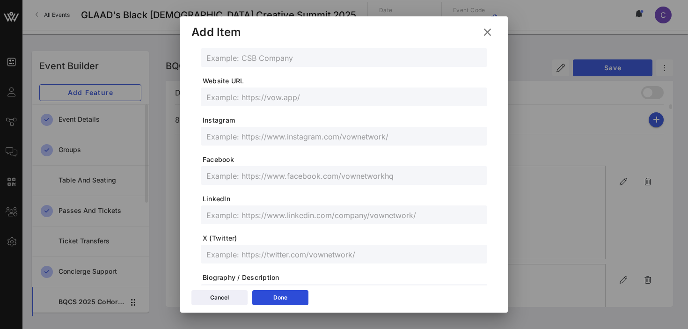
click at [259, 219] on input "text" at bounding box center [343, 215] width 275 height 12
paste input "https://www.linkedin.com/in/jlamarnichols/"
type input "https://www.linkedin.com/in/jlamarnichols/"
click at [264, 137] on input "text" at bounding box center [343, 136] width 275 height 12
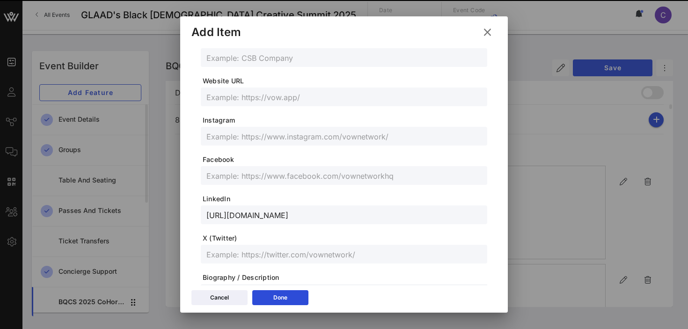
paste input "@IamJLamar"
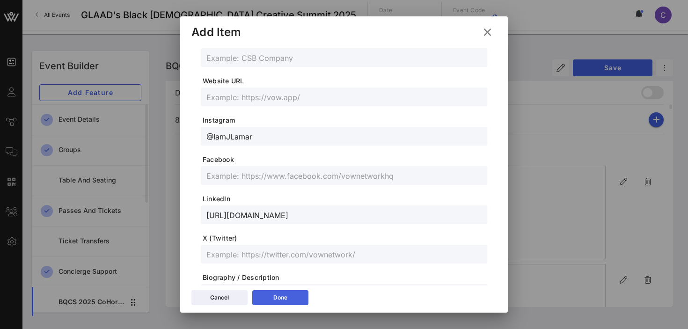
type input "@IamJLamar"
click at [280, 298] on icon at bounding box center [280, 298] width 7 height 6
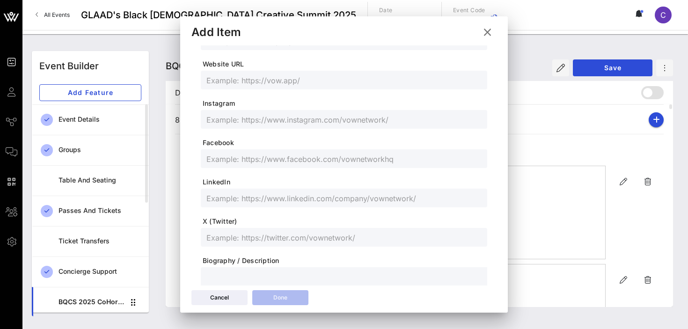
scroll to position [193, 0]
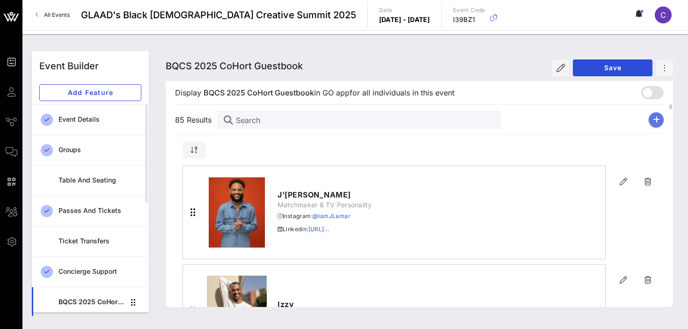
click at [658, 118] on icon "button" at bounding box center [656, 119] width 7 height 7
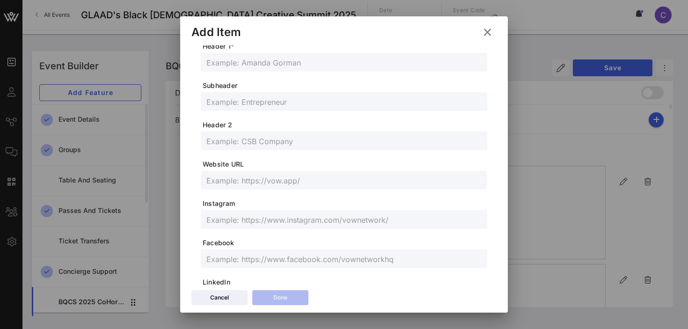
scroll to position [0, 0]
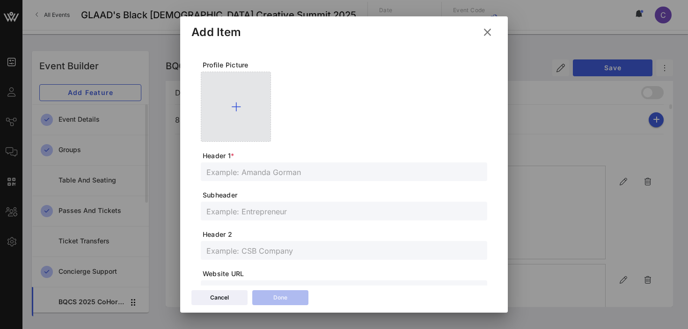
click at [236, 104] on icon at bounding box center [236, 106] width 10 height 11
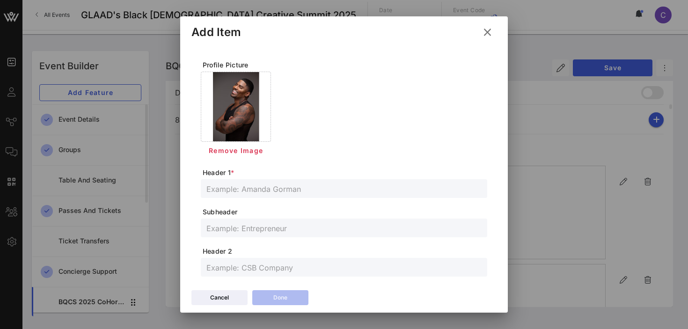
click at [293, 191] on input "text" at bounding box center [343, 189] width 275 height 12
paste input "[PERSON_NAME]"
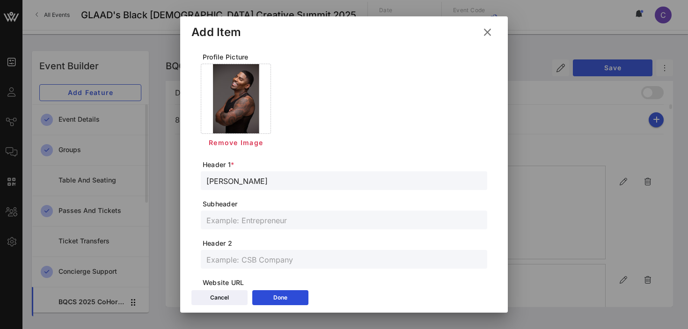
scroll to position [9, 0]
type input "[PERSON_NAME]"
click at [250, 222] on input "text" at bounding box center [343, 219] width 275 height 12
paste input "Celebrity Make Up Artist/ President of Philadelphia Black [DEMOGRAPHIC_DATA] Pr…"
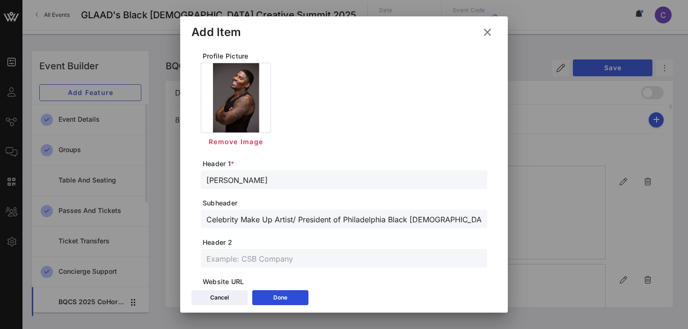
type input "Celebrity Make Up Artist/ President of Philadelphia Black [DEMOGRAPHIC_DATA] Pr…"
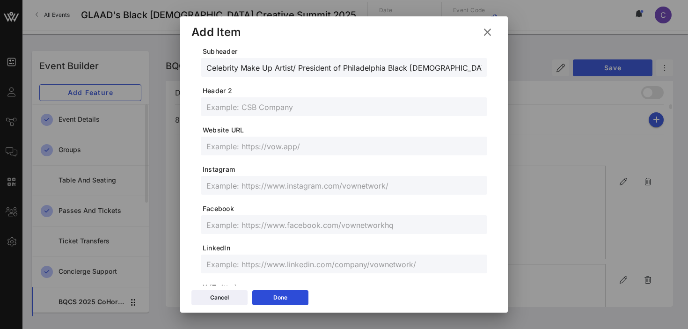
scroll to position [305, 0]
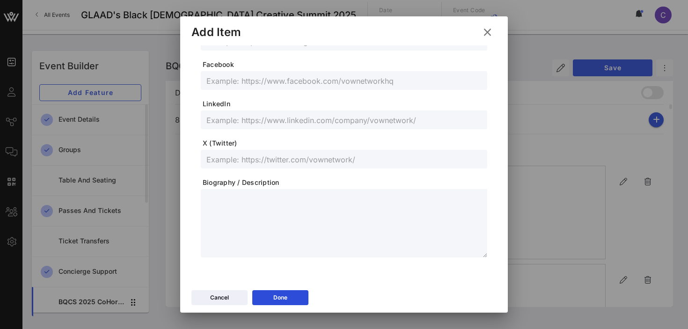
click at [240, 121] on input "text" at bounding box center [343, 120] width 275 height 12
paste input "https://www.linkedin.com/in/jacen-bowman-165a9245?utm_source=share&utm_campaign…"
type input "https://www.linkedin.com/in/jacen-bowman-165a9245?utm_source=share&utm_campaign…"
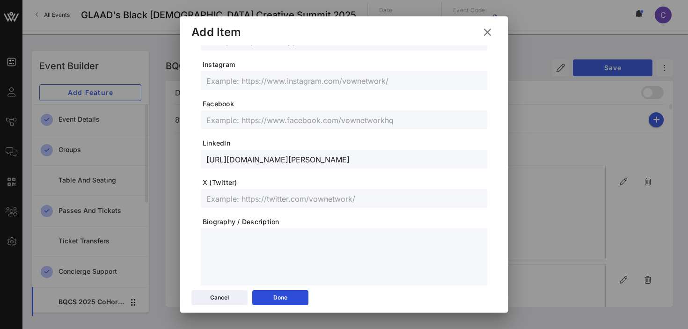
scroll to position [259, 0]
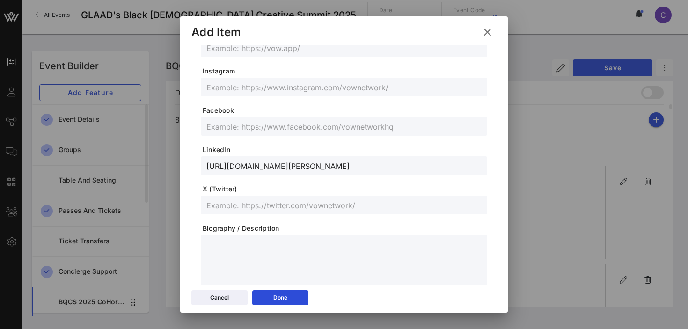
click at [235, 204] on input "text" at bounding box center [343, 205] width 275 height 12
paste input "@jacenbowman"
type input "@jacenbowman"
click at [249, 88] on input "text" at bounding box center [343, 87] width 275 height 12
paste input "@jacenbowman"
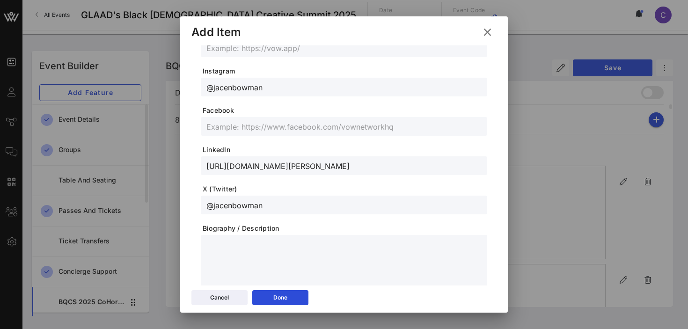
type input "@jacenbowman"
click at [251, 127] on input "text" at bounding box center [343, 126] width 275 height 12
paste input "https://www.facebook.com/share/1KZAPWVpf4/?mibextid=wwXIfr"
type input "https://www.facebook.com/share/1KZAPWVpf4/?mibextid=wwXIfr"
click at [279, 295] on icon at bounding box center [280, 297] width 8 height 7
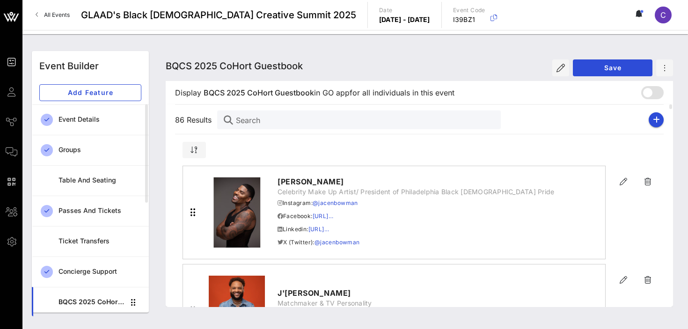
scroll to position [242, 0]
click at [654, 118] on icon "button" at bounding box center [656, 119] width 7 height 7
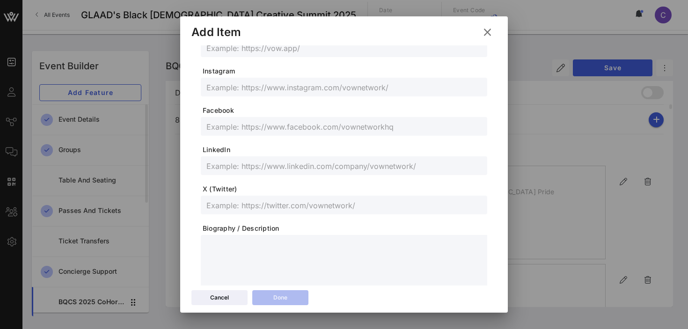
scroll to position [0, 0]
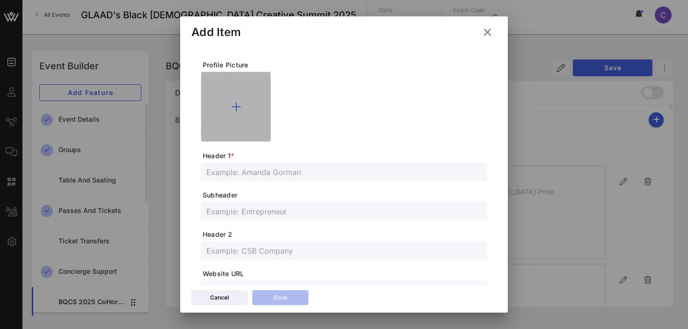
click at [235, 103] on icon at bounding box center [236, 106] width 10 height 11
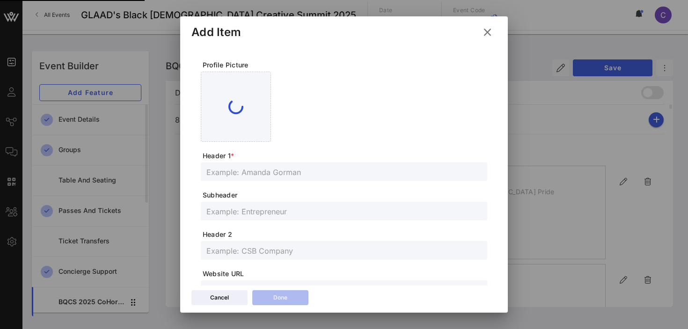
click at [285, 171] on input "text" at bounding box center [343, 172] width 275 height 12
paste input "[PERSON_NAME] LIMITLESS"
type input "[PERSON_NAME] LIMITLESS"
click at [255, 213] on input "text" at bounding box center [343, 211] width 275 height 12
paste input "Recording Artist and Vocal Mentor"
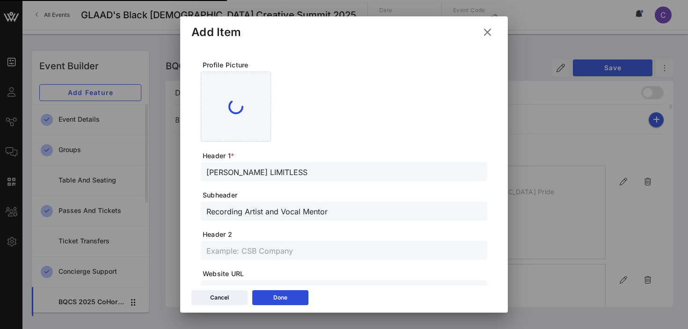
type input "Recording Artist and Vocal Mentor"
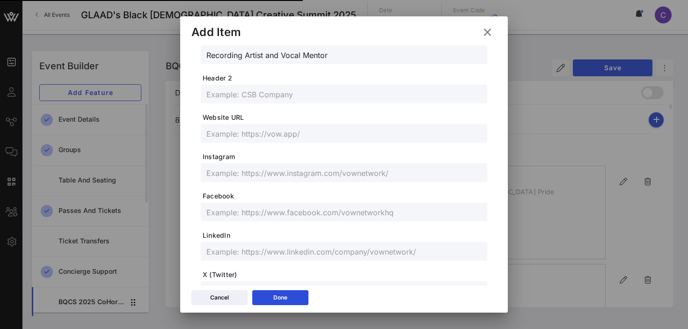
scroll to position [170, 0]
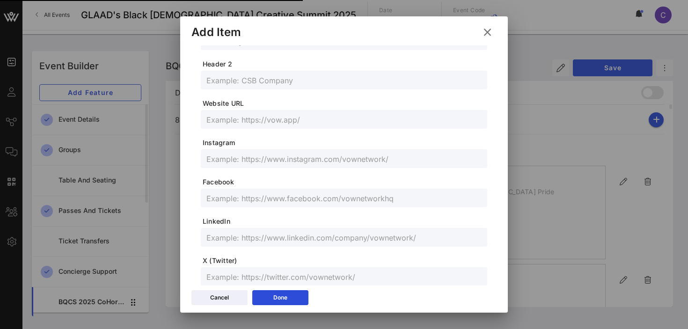
click at [254, 157] on input "text" at bounding box center [343, 159] width 275 height 12
paste input "@jakeyalimitless"
type input "@jakeyalimitless"
click at [281, 199] on input "text" at bounding box center [343, 198] width 275 height 12
paste input "https://www.facebook.com/jakeyalimitless?mibextid=LQQJ4d"
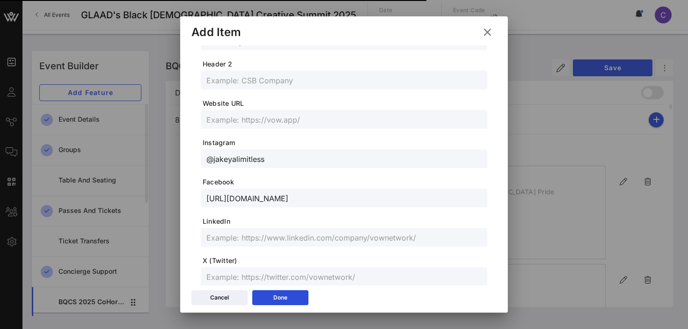
type input "https://www.facebook.com/jakeyalimitless?mibextid=LQQJ4d"
click at [239, 276] on input "text" at bounding box center [343, 277] width 275 height 12
paste input "@jakeyalimitless"
type input "@jakeyalimitless"
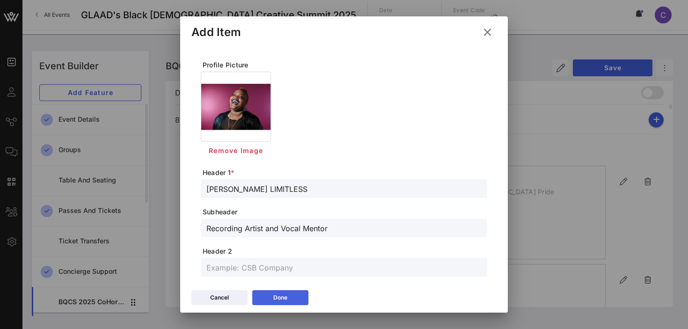
click at [276, 300] on div "Done" at bounding box center [280, 297] width 14 height 9
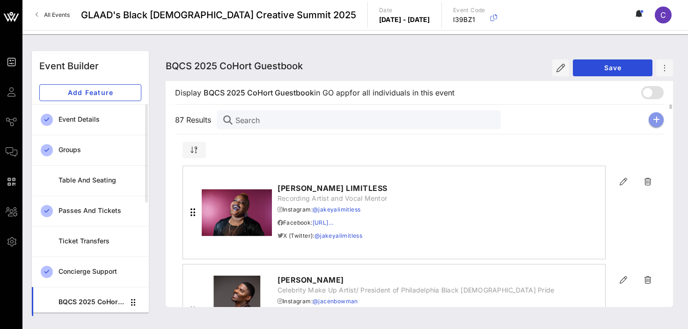
click at [658, 117] on icon "button" at bounding box center [656, 119] width 7 height 7
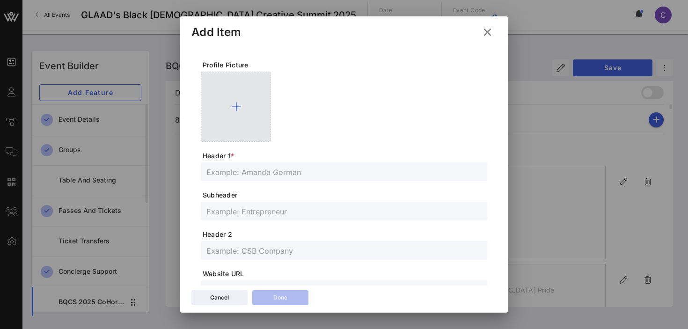
click at [232, 107] on icon at bounding box center [236, 106] width 10 height 11
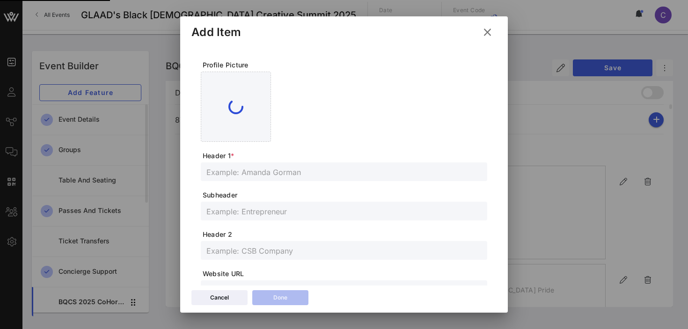
click at [263, 172] on input "text" at bounding box center [343, 172] width 275 height 12
paste input "[PERSON_NAME]"
type input "[PERSON_NAME]"
click at [267, 214] on input "text" at bounding box center [343, 211] width 275 height 12
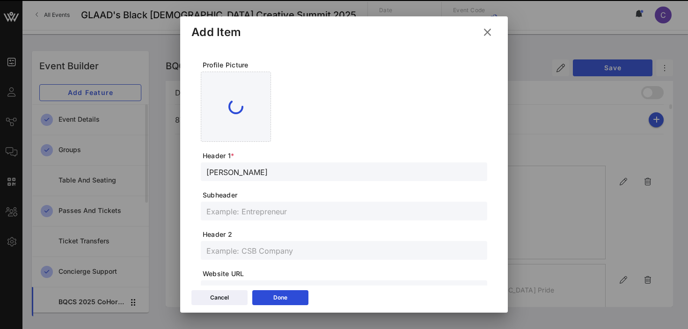
click at [250, 210] on input "text" at bounding box center [343, 211] width 275 height 12
paste input "Artist"
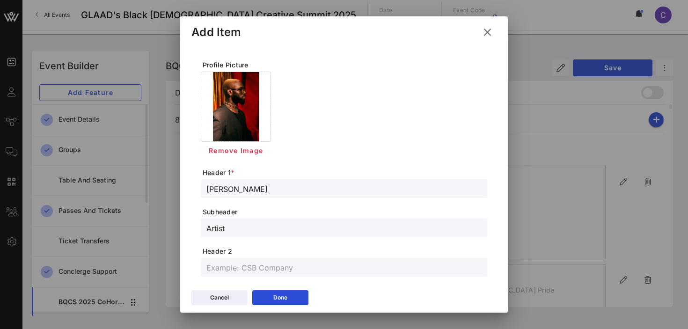
type input "Artist"
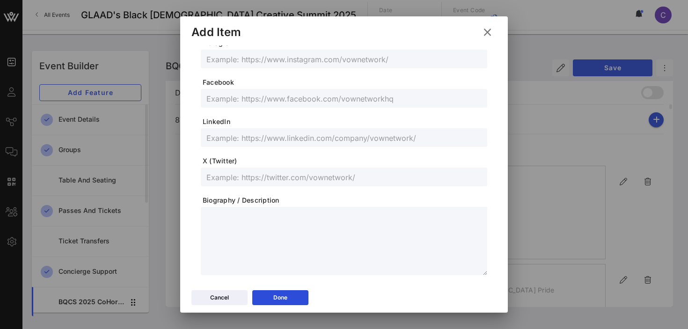
scroll to position [289, 0]
click at [257, 136] on input "text" at bounding box center [343, 136] width 275 height 12
paste input "https://www.linkedin.com/in/jaleel-campbell-46291abb?utm_source=share&utm_campa…"
type input "https://www.linkedin.com/in/jaleel-campbell-46291abb?utm_source=share&utm_campa…"
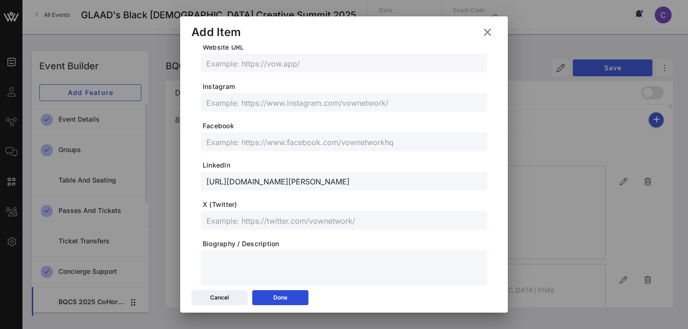
scroll to position [235, 0]
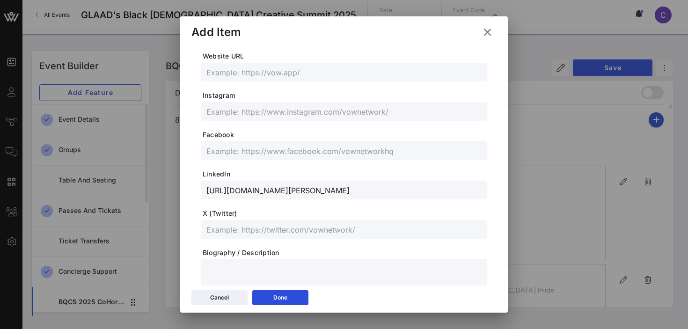
click at [252, 110] on input "text" at bounding box center [343, 111] width 275 height 12
paste input "@jaleelj.blige"
type input "@jaleelj.blige"
click at [282, 152] on input "text" at bounding box center [343, 151] width 275 height 12
paste input "https://www.facebook.com/share/17xwgGagFL/?mibextid=wwXIfr"
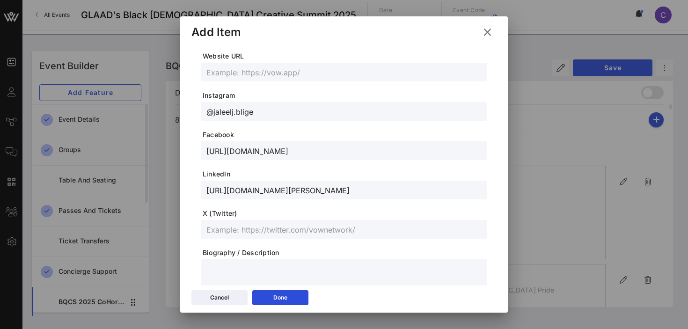
type input "https://www.facebook.com/share/17xwgGagFL/?mibextid=wwXIfr"
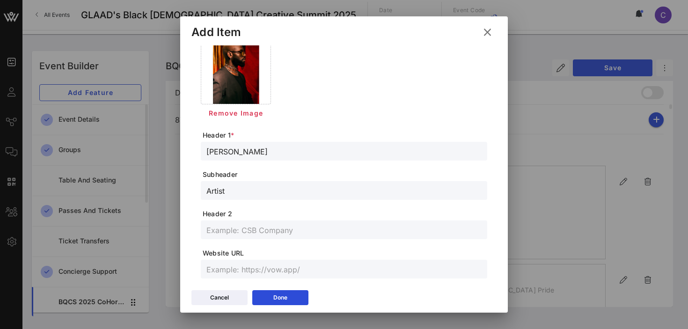
scroll to position [0, 0]
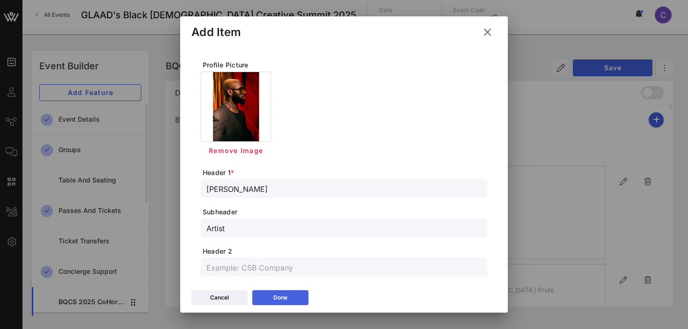
click at [286, 293] on div "Done" at bounding box center [280, 297] width 14 height 9
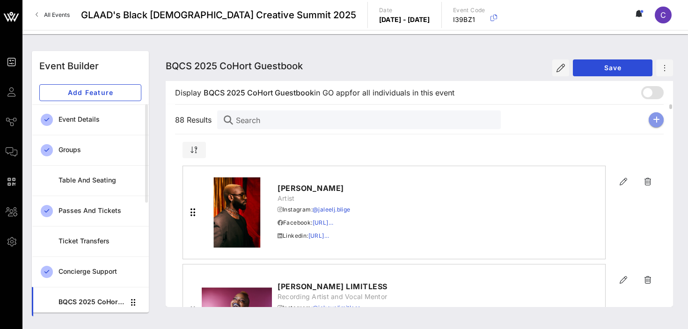
click at [655, 120] on icon "button" at bounding box center [656, 119] width 7 height 7
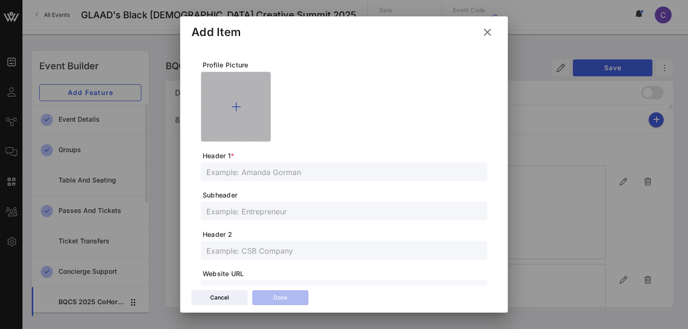
click at [237, 104] on icon at bounding box center [236, 106] width 10 height 11
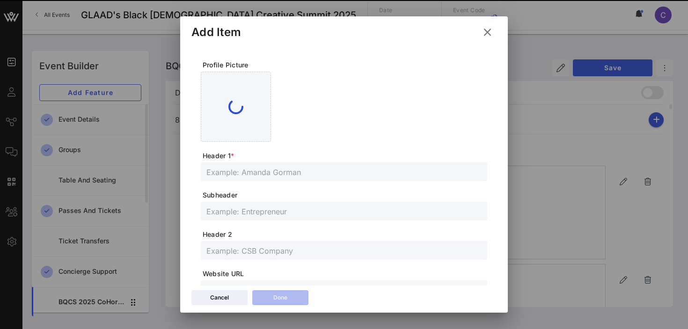
click at [293, 169] on input "text" at bounding box center [343, 172] width 275 height 12
paste input "[PERSON_NAME]"
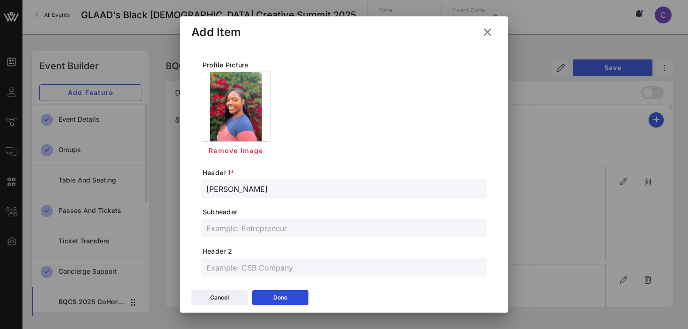
type input "[PERSON_NAME]"
click at [257, 228] on input "text" at bounding box center [343, 228] width 275 height 12
paste input "Writer-Director and Costume Designer"
type input "Writer-Director and Costume Designer"
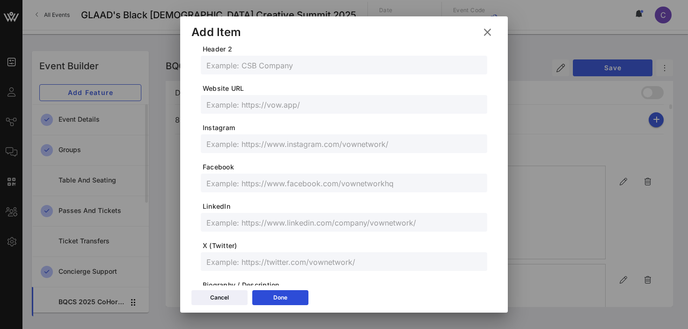
scroll to position [222, 0]
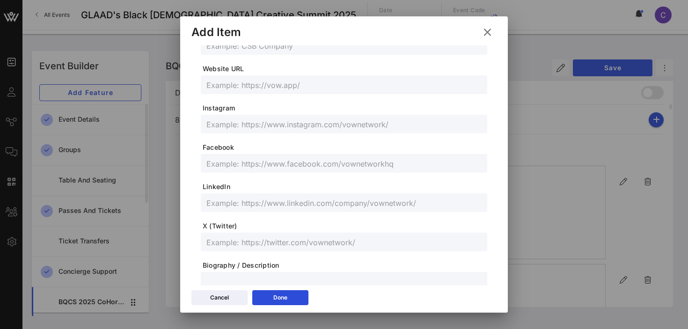
click at [251, 126] on input "text" at bounding box center [343, 124] width 275 height 12
paste input "@jalissaarie"
type input "@jalissaarie"
click at [278, 298] on icon at bounding box center [280, 298] width 7 height 6
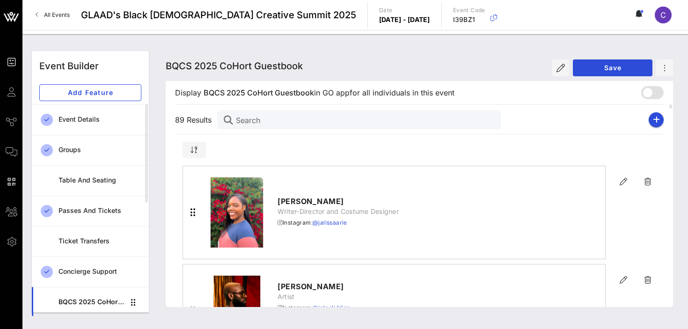
scroll to position [205, 0]
click at [659, 119] on icon "button" at bounding box center [656, 119] width 7 height 7
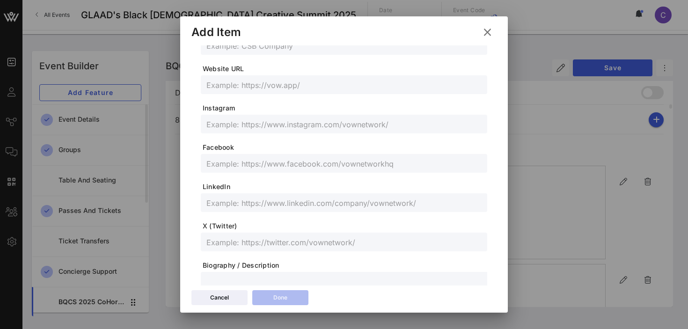
scroll to position [0, 0]
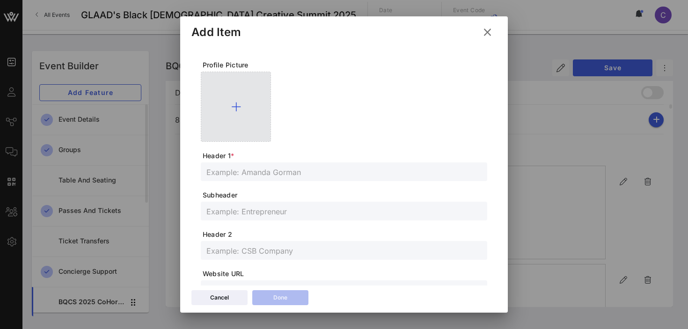
click at [235, 108] on icon at bounding box center [236, 106] width 10 height 11
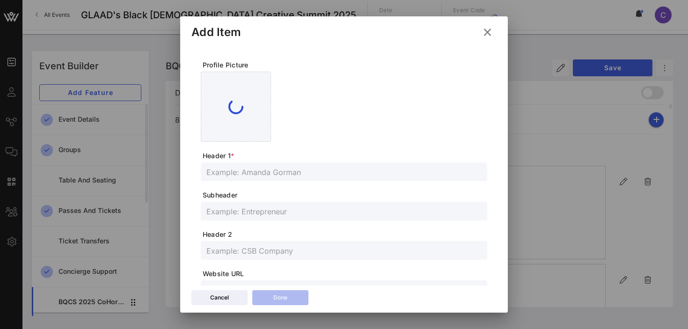
click at [266, 174] on input "text" at bounding box center [343, 172] width 275 height 12
paste input "[PERSON_NAME]"
type input "[PERSON_NAME]"
click at [263, 211] on input "text" at bounding box center [343, 211] width 275 height 12
paste input "Filmmaker | Actor"
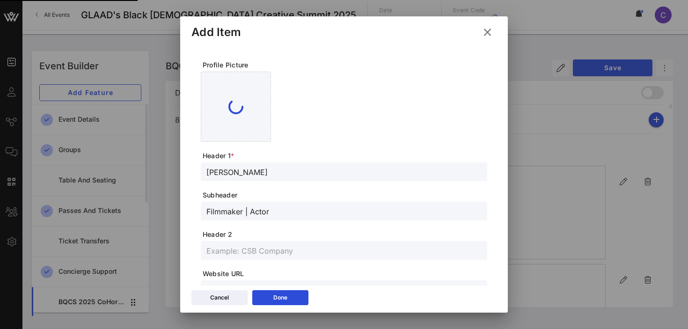
type input "Filmmaker | Actor"
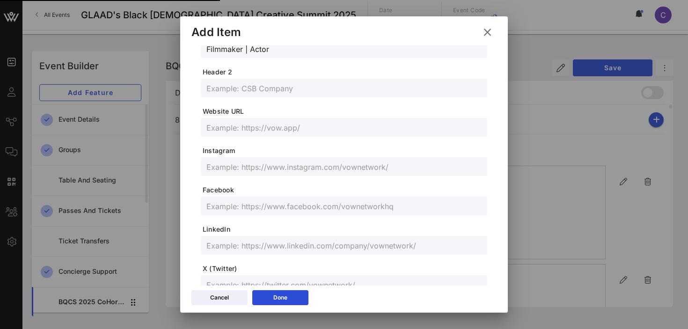
scroll to position [288, 0]
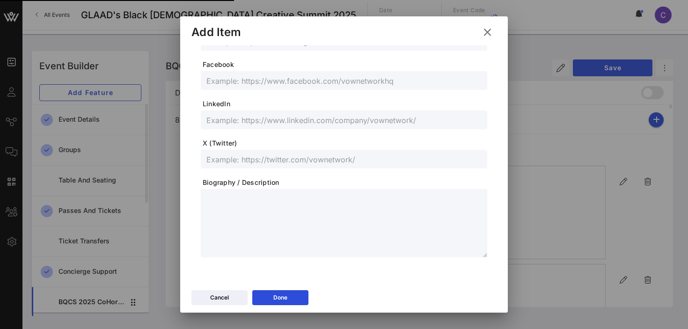
click at [274, 118] on input "text" at bounding box center [343, 120] width 275 height 12
paste input "www.linkedin.com/in/jamalkwade/"
type input "www.linkedin.com/in/jamalkwade/"
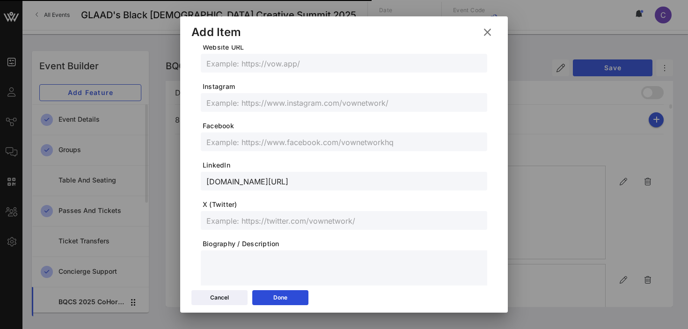
scroll to position [223, 0]
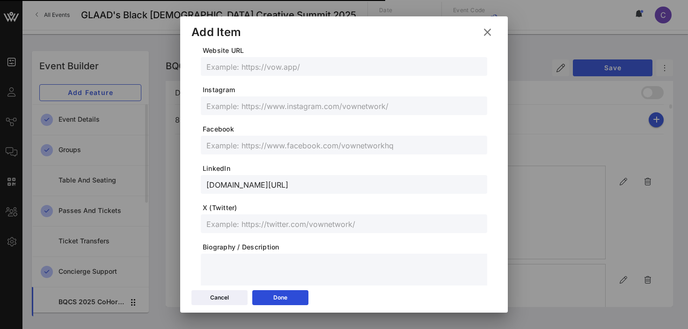
click at [270, 104] on input "text" at bounding box center [343, 106] width 275 height 12
paste input "@jamalkwade"
type input "@jamalkwade"
click at [260, 149] on input "text" at bounding box center [343, 145] width 275 height 12
paste input "https://www.facebook.com/jamalkwade"
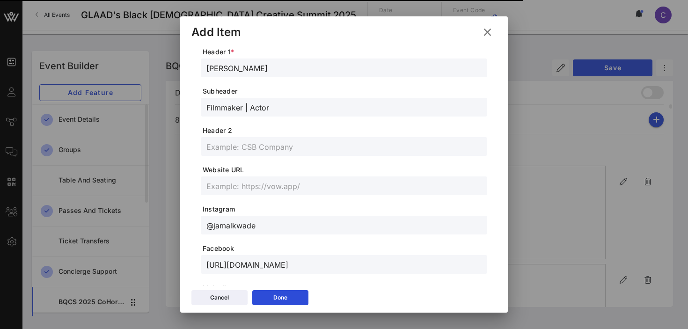
scroll to position [0, 0]
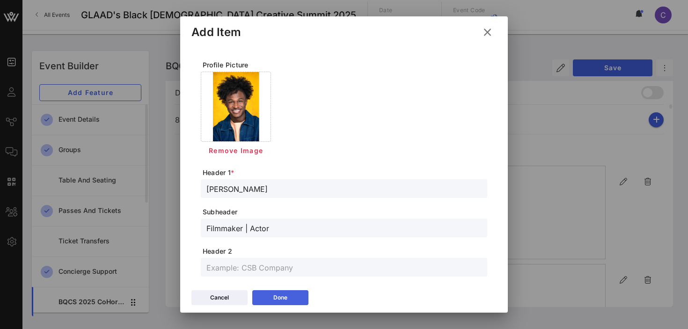
type input "https://www.facebook.com/jamalkwade"
click at [289, 293] on button "Done" at bounding box center [280, 297] width 56 height 15
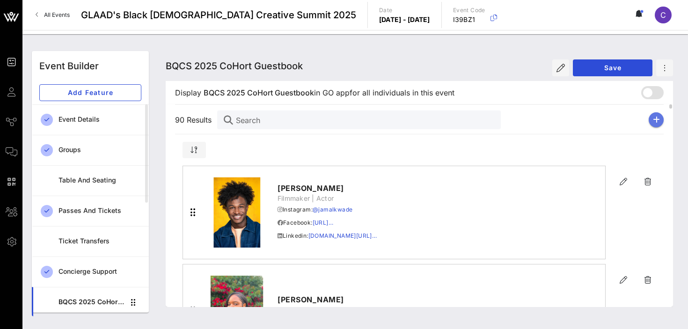
click at [657, 120] on icon "button" at bounding box center [656, 119] width 7 height 7
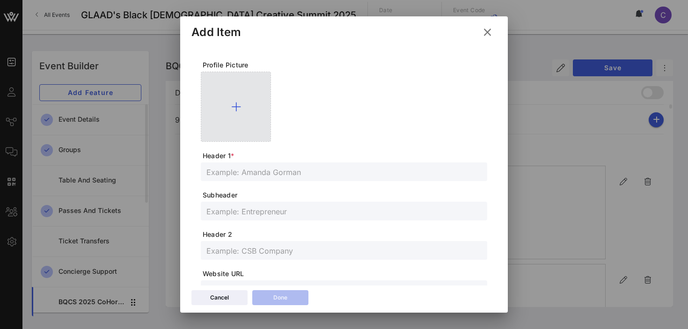
click at [237, 103] on icon at bounding box center [236, 106] width 10 height 11
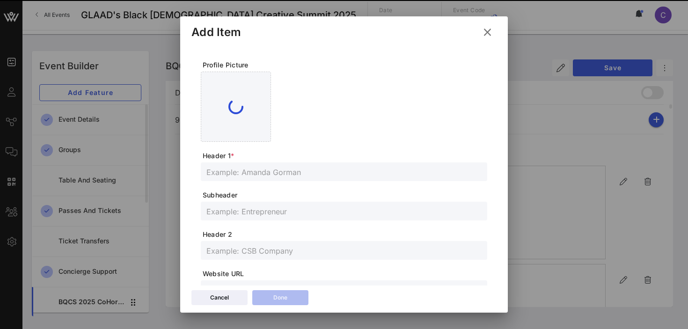
click at [300, 170] on input "text" at bounding box center [343, 172] width 275 height 12
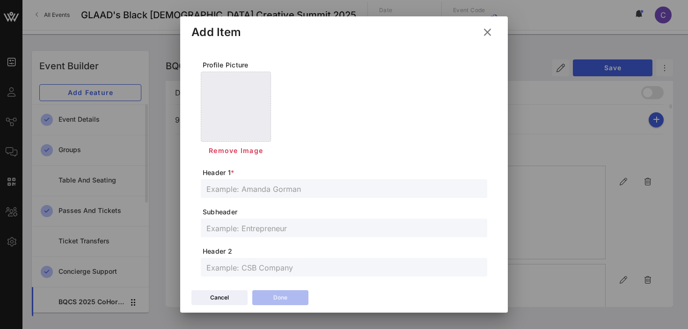
paste input "[PERSON_NAME]"
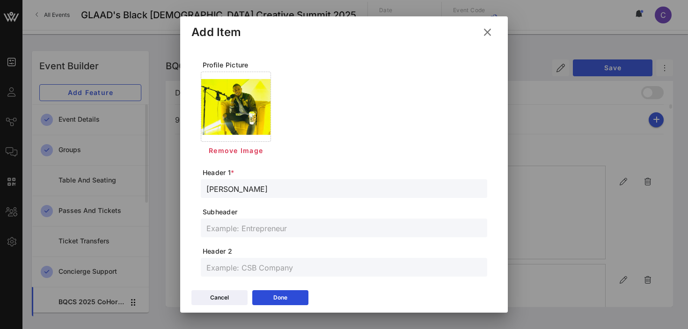
type input "[PERSON_NAME]"
click at [265, 230] on input "text" at bounding box center [343, 228] width 275 height 12
paste input "Radio Personality with Power 97.5 LA, Power 99 The Talk, iGlobal Media"
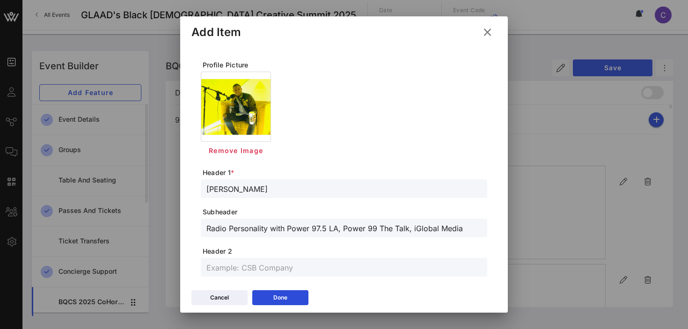
type input "Radio Personality with Power 97.5 LA, Power 99 The Talk, iGlobal Media"
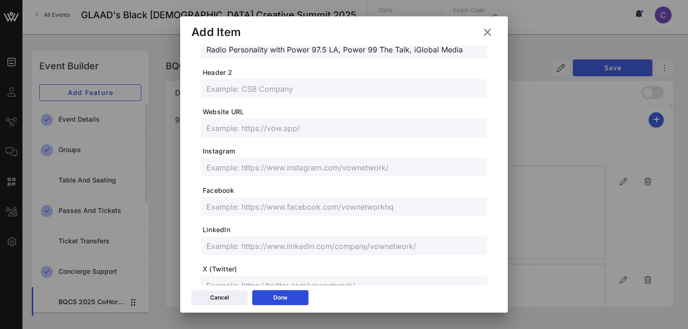
scroll to position [181, 0]
click at [262, 241] on input "text" at bounding box center [343, 244] width 275 height 12
paste input "https://www.linkedin.com/in/jamir-smith-66a40738?utm_source=share&utm_campaign=…"
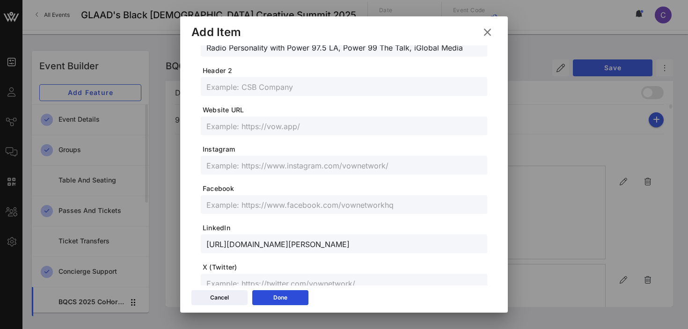
scroll to position [0, 228]
type input "https://www.linkedin.com/in/jamir-smith-66a40738?utm_source=share&utm_campaign=…"
click at [298, 172] on div at bounding box center [343, 165] width 275 height 19
paste input "@jamir_smith"
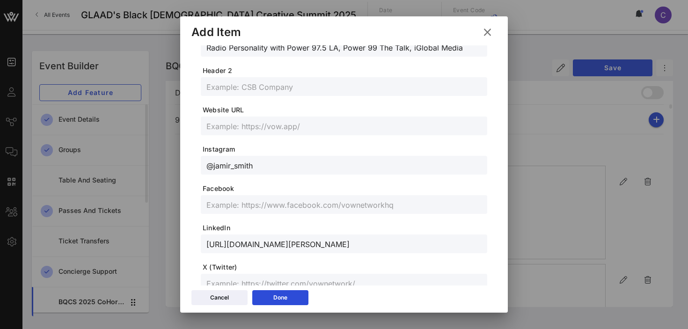
type input "@jamir_smith"
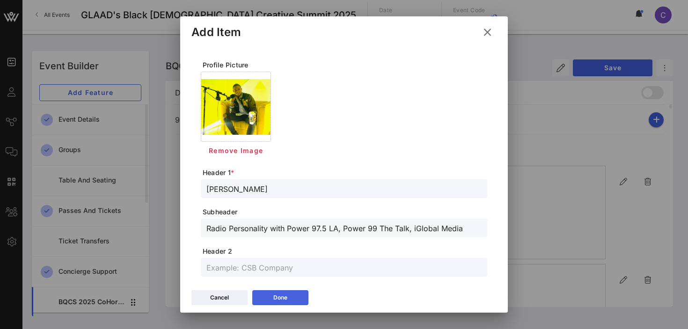
click at [291, 292] on button "Done" at bounding box center [280, 297] width 56 height 15
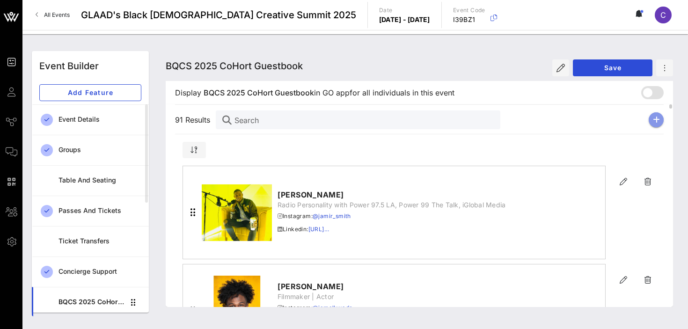
click at [656, 119] on icon "button" at bounding box center [656, 119] width 7 height 7
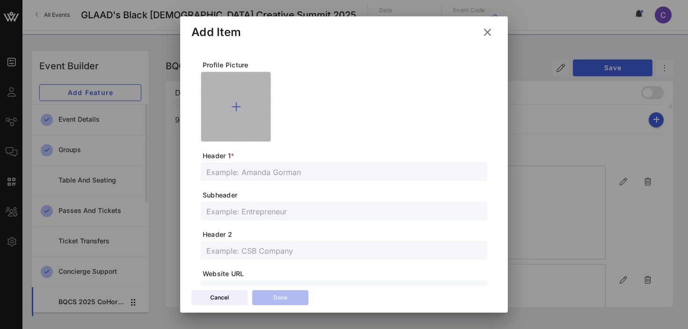
click at [236, 106] on icon at bounding box center [236, 106] width 10 height 11
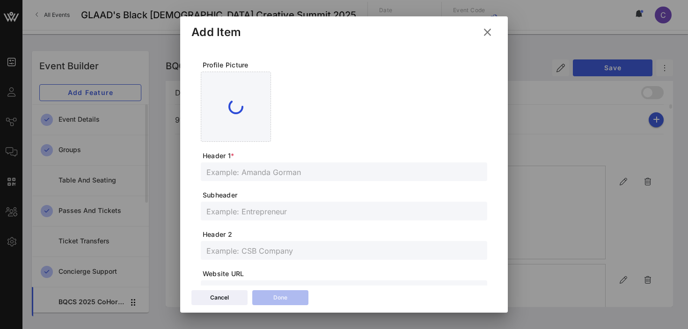
click at [282, 179] on div at bounding box center [343, 171] width 275 height 19
paste input "[PERSON_NAME]"
type input "[PERSON_NAME]"
click at [259, 212] on input "text" at bounding box center [343, 211] width 275 height 12
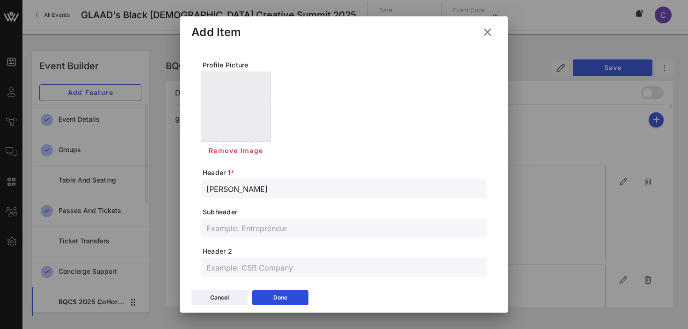
paste input "Writer/Director"
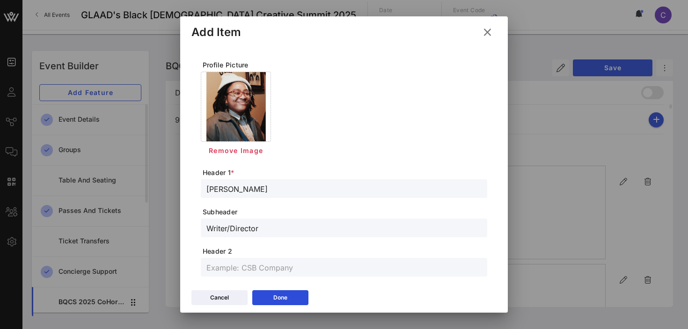
type input "Writer/Director"
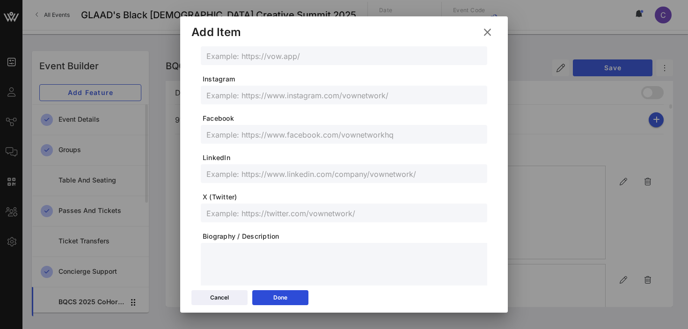
scroll to position [237, 0]
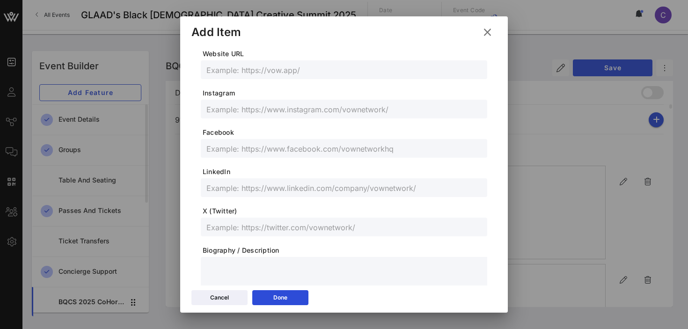
click at [253, 110] on input "text" at bounding box center [343, 109] width 275 height 12
paste input "@janinestagram"
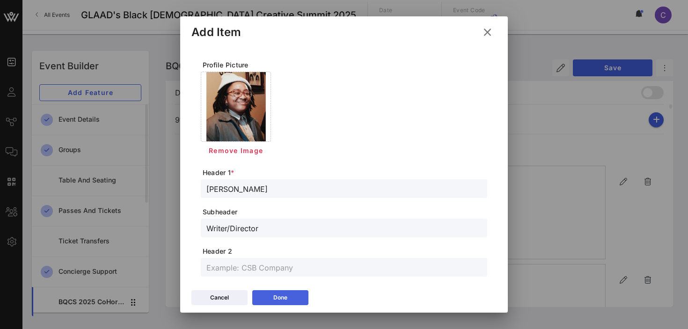
type input "@janinestagram"
click at [280, 299] on icon at bounding box center [280, 297] width 7 height 6
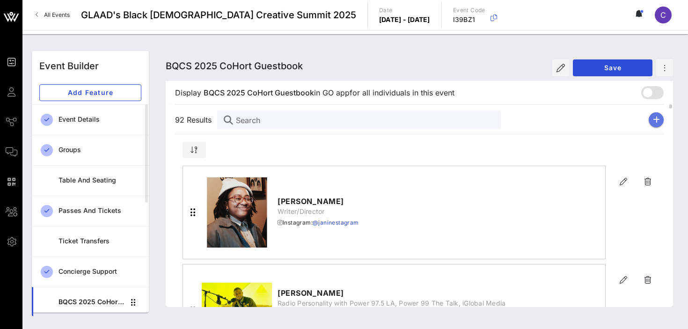
click at [655, 121] on icon "button" at bounding box center [656, 119] width 7 height 7
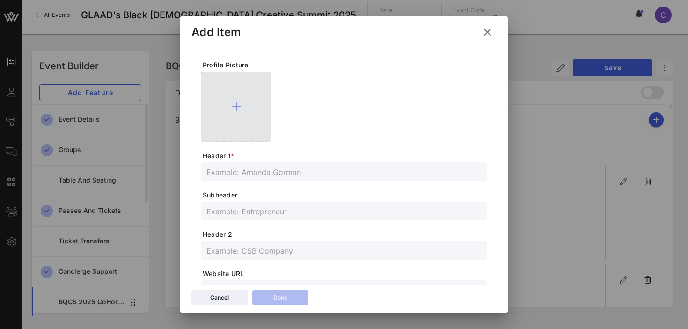
click at [234, 105] on icon at bounding box center [236, 106] width 10 height 11
click at [236, 105] on icon at bounding box center [236, 106] width 10 height 11
click at [236, 106] on icon at bounding box center [236, 106] width 10 height 11
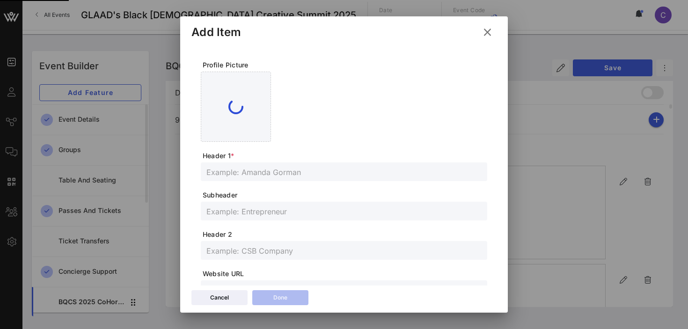
click at [362, 170] on input "text" at bounding box center [343, 172] width 275 height 12
paste input "[PERSON_NAME]"
type input "[PERSON_NAME]"
click at [243, 212] on input "text" at bounding box center [343, 211] width 275 height 12
paste input "Costume Designer"
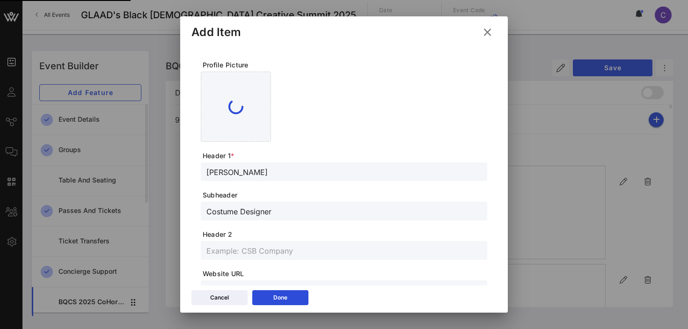
type input "Costume Designer"
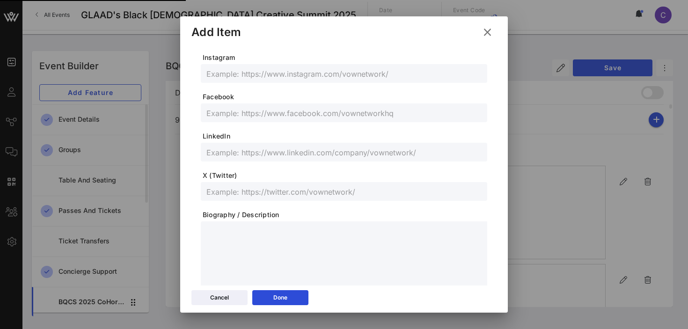
scroll to position [257, 0]
click at [249, 73] on input "text" at bounding box center [343, 72] width 275 height 12
paste input "@MajorTheWiz"
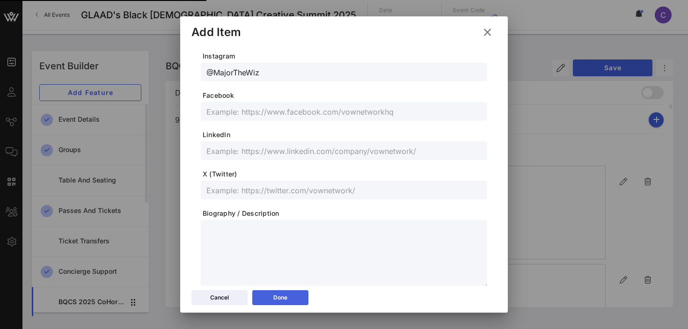
type input "@MajorTheWiz"
click at [281, 301] on div "Done" at bounding box center [280, 297] width 14 height 9
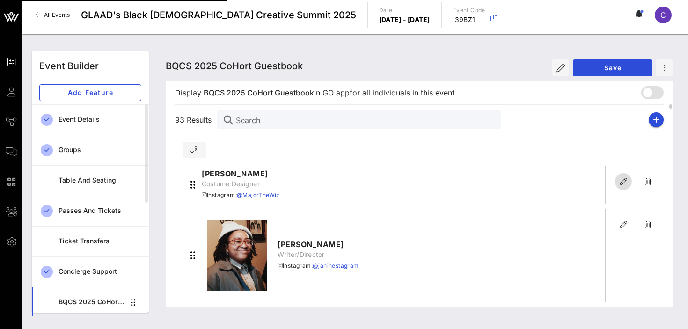
click at [623, 181] on icon "button" at bounding box center [623, 181] width 11 height 11
type input "[PERSON_NAME]"
type input "Costume Designer"
type input "@MajorTheWiz"
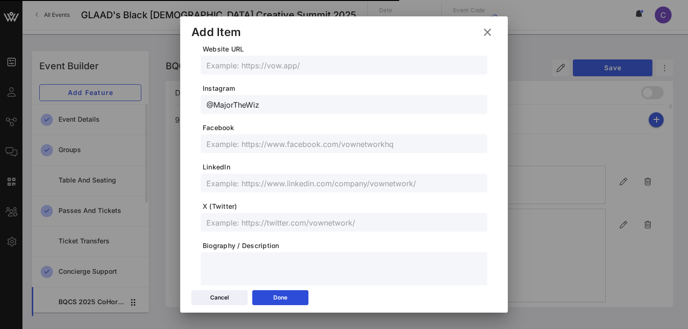
scroll to position [0, 0]
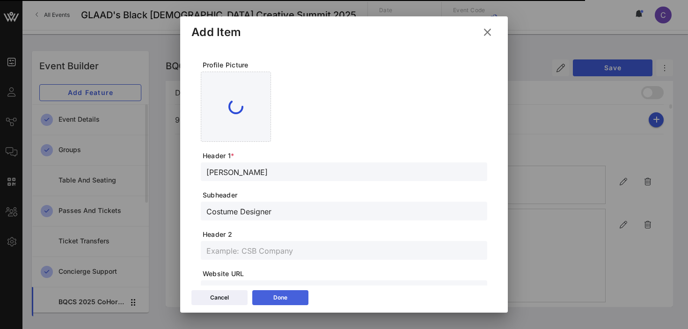
click at [288, 301] on button "Done" at bounding box center [280, 297] width 56 height 15
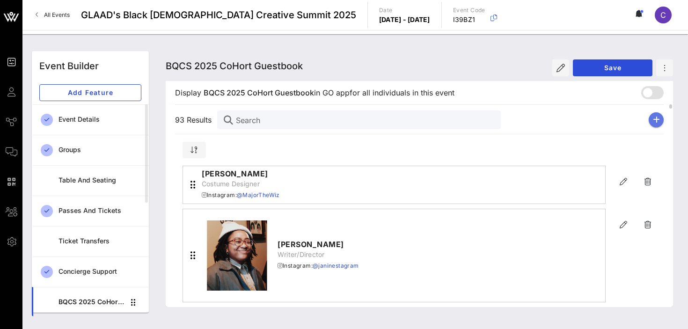
click at [654, 122] on icon "button" at bounding box center [656, 119] width 7 height 7
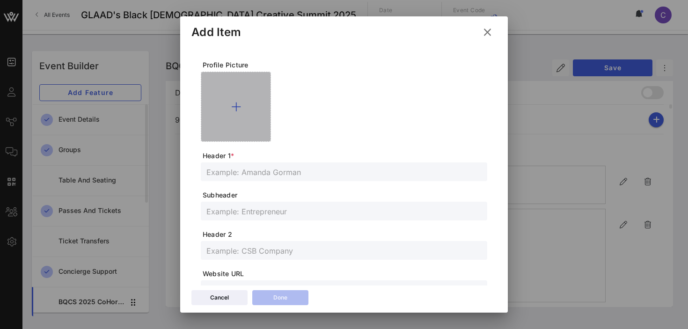
click at [237, 104] on icon at bounding box center [236, 106] width 10 height 11
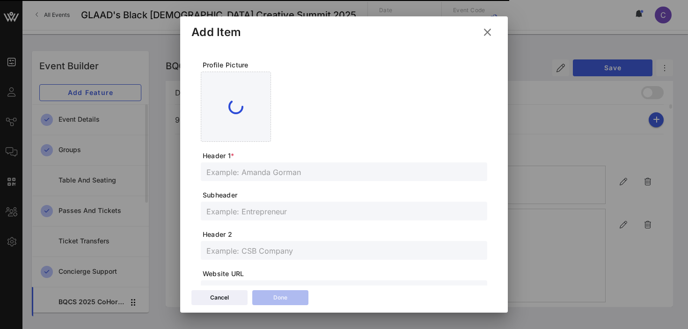
click at [304, 169] on input "text" at bounding box center [343, 172] width 275 height 12
paste input "[PERSON_NAME]"
type input "[PERSON_NAME]"
click at [264, 211] on input "text" at bounding box center [343, 211] width 275 height 12
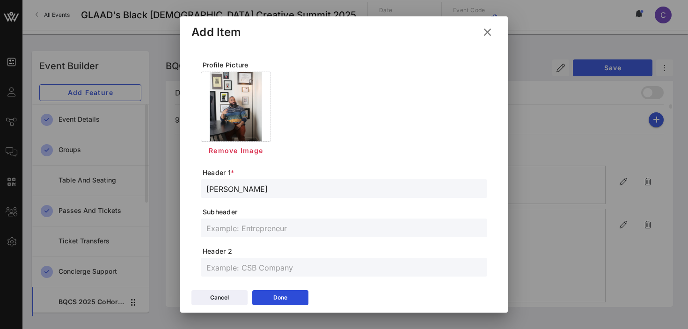
paste input "Human Rights Campaign Senior Press Secretary & Mental Health Advocate"
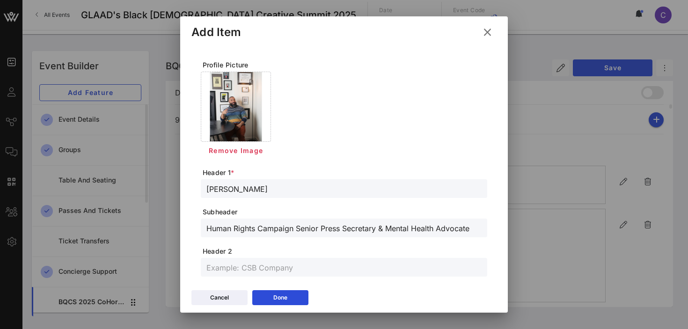
type input "Human Rights Campaign Senior Press Secretary & Mental Health Advocate"
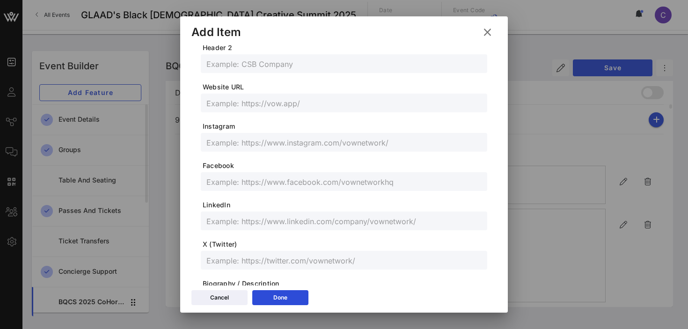
scroll to position [206, 0]
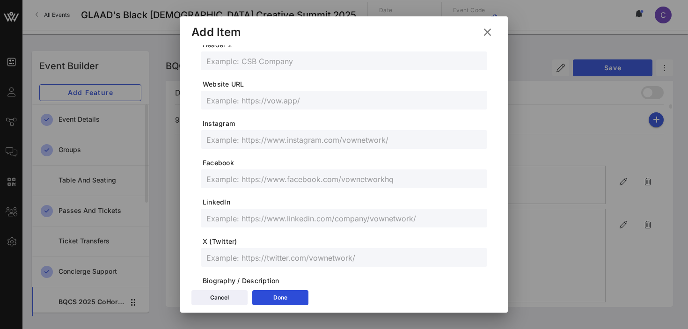
click at [244, 223] on input "text" at bounding box center [343, 218] width 275 height 12
paste input "https://www.linkedin.com/in/jarred-denzel-keller-88512a96/"
type input "https://www.linkedin.com/in/jarred-denzel-keller-88512a96/"
click at [285, 258] on input "text" at bounding box center [343, 257] width 275 height 12
paste input "@jarreddenzel"
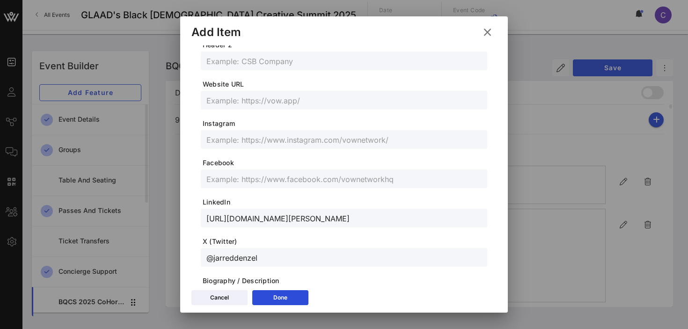
type input "@jarreddenzel"
click at [287, 143] on input "text" at bounding box center [343, 139] width 275 height 12
paste input "@[PERSON_NAME].[PERSON_NAME]"
type input "@[PERSON_NAME].[PERSON_NAME]"
click at [286, 177] on input "text" at bounding box center [343, 179] width 275 height 12
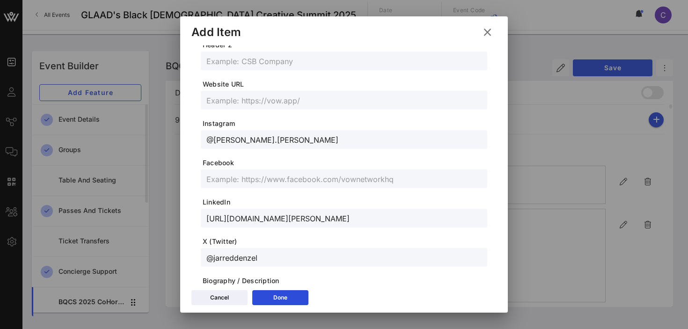
paste input "https://www.facebook.com/jarred.denzel.1"
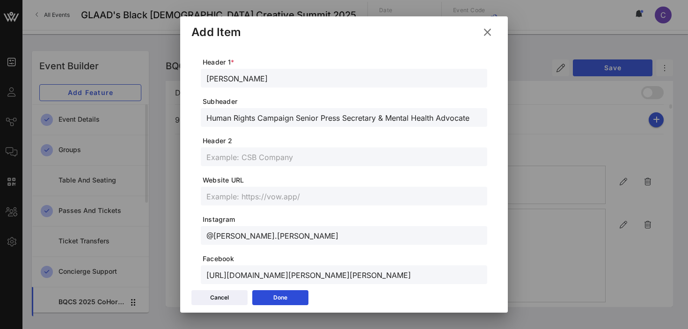
scroll to position [0, 0]
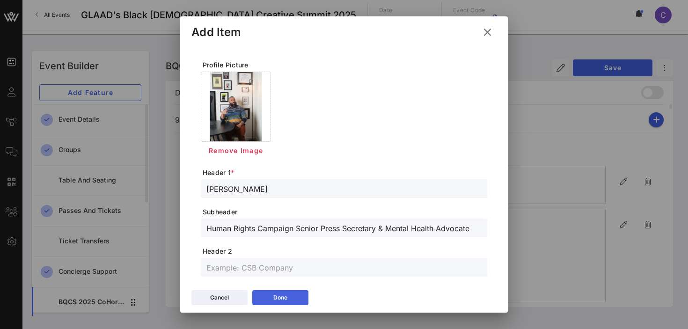
type input "https://www.facebook.com/jarred.denzel.1"
click at [265, 297] on button "Done" at bounding box center [280, 297] width 56 height 15
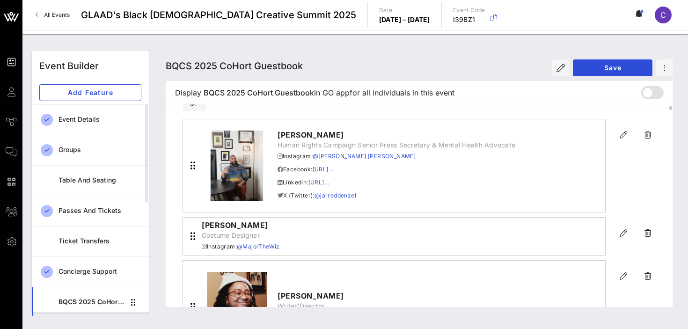
scroll to position [47, 0]
click at [626, 233] on icon "button" at bounding box center [623, 232] width 11 height 11
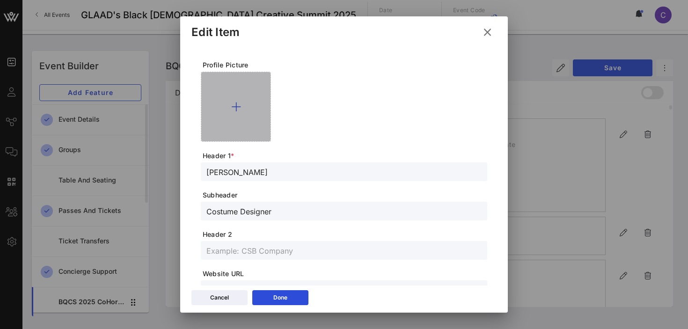
click at [236, 109] on icon at bounding box center [236, 106] width 10 height 11
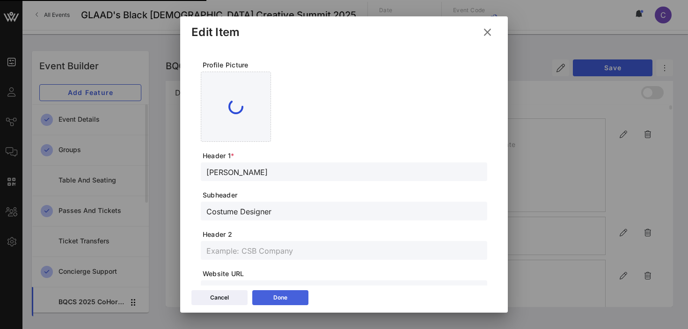
click at [282, 300] on icon at bounding box center [280, 297] width 7 height 6
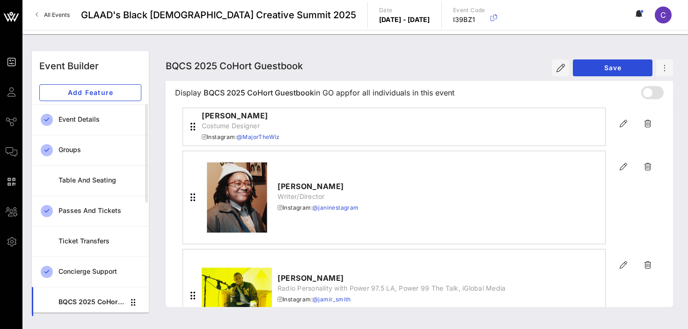
scroll to position [0, 0]
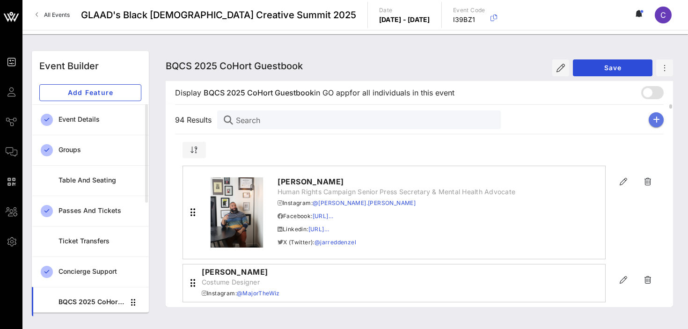
click at [659, 119] on icon "button" at bounding box center [656, 119] width 7 height 7
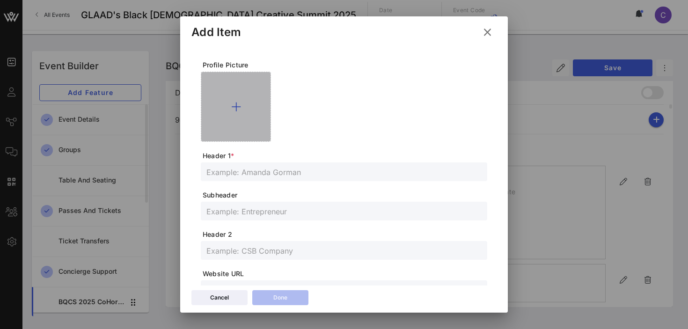
click at [235, 105] on icon at bounding box center [236, 106] width 10 height 11
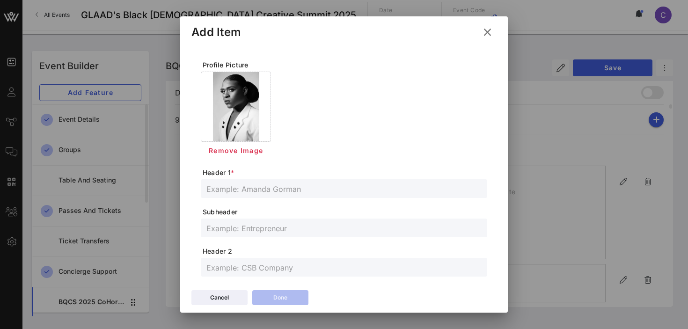
click at [258, 193] on input "text" at bounding box center [343, 189] width 275 height 12
paste input "[PERSON_NAME]"
click at [258, 228] on input "text" at bounding box center [343, 228] width 275 height 12
paste input "Professional Hairstylist"
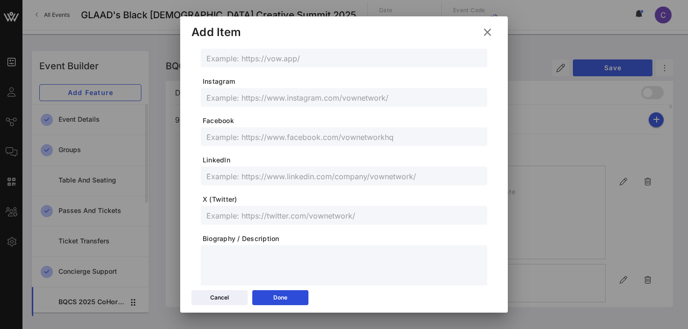
scroll to position [250, 0]
click at [259, 215] on input "text" at bounding box center [343, 214] width 275 height 12
paste input "@jasmeerb"
click at [257, 96] on input "text" at bounding box center [343, 96] width 275 height 12
paste input "@jasmeer_"
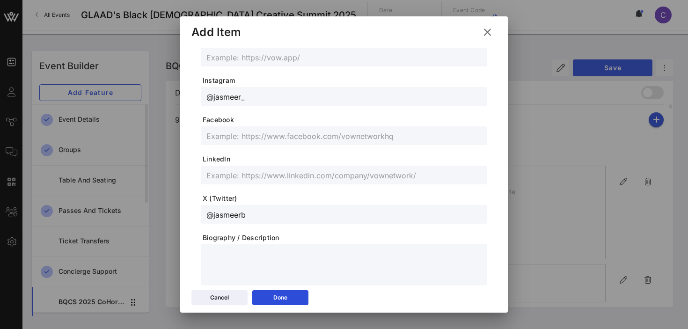
scroll to position [305, 0]
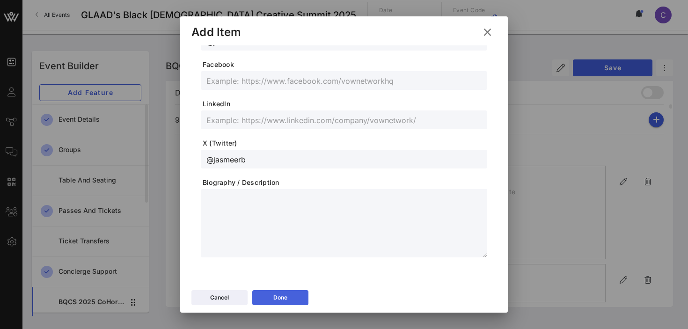
click at [279, 297] on icon at bounding box center [280, 298] width 7 height 6
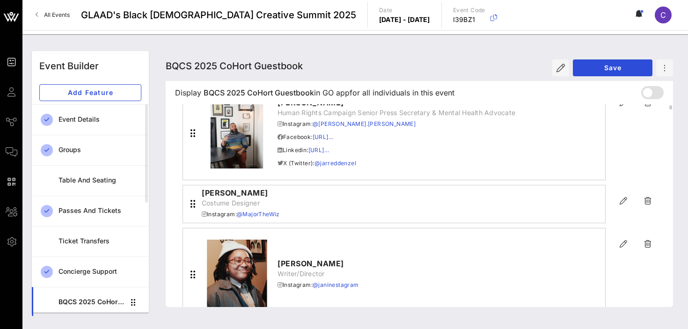
scroll to position [179, 0]
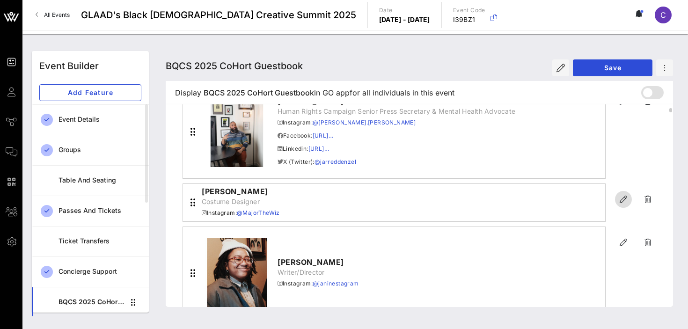
click at [622, 201] on icon "button" at bounding box center [623, 199] width 11 height 11
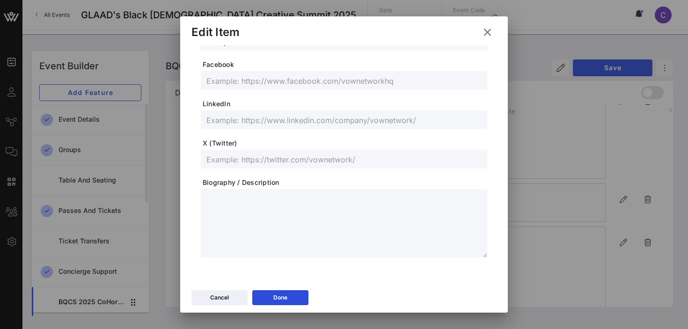
scroll to position [0, 0]
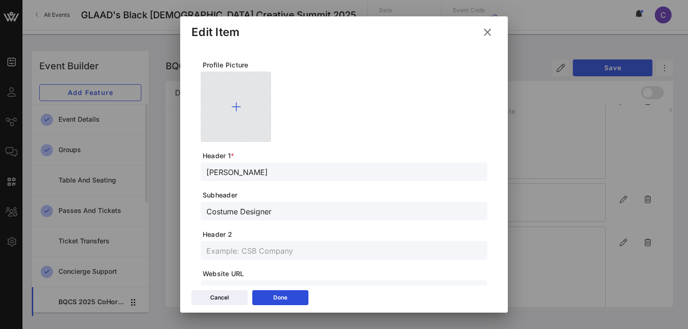
click at [235, 103] on icon at bounding box center [236, 106] width 10 height 11
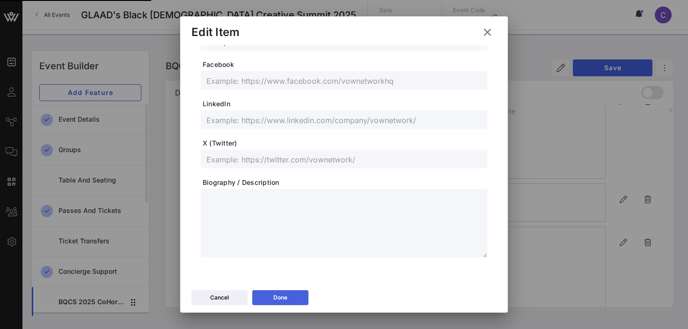
click at [267, 299] on button "Done" at bounding box center [280, 297] width 56 height 15
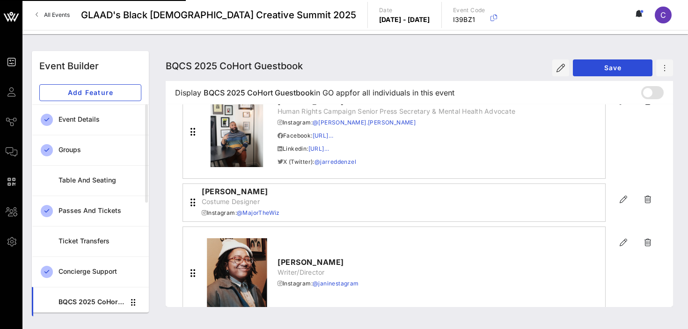
scroll to position [0, 0]
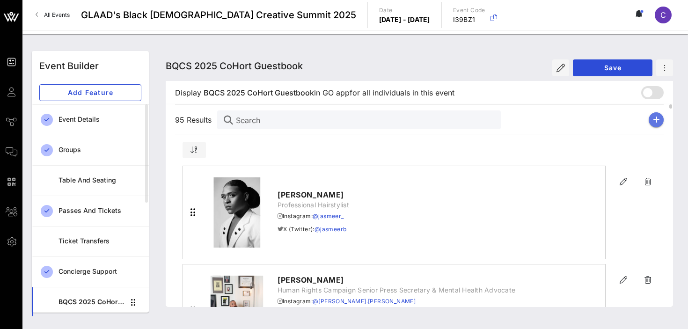
click at [658, 117] on icon "button" at bounding box center [656, 119] width 7 height 7
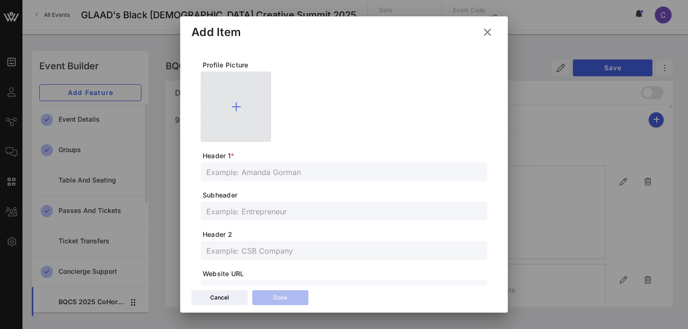
click at [237, 107] on icon at bounding box center [236, 106] width 10 height 11
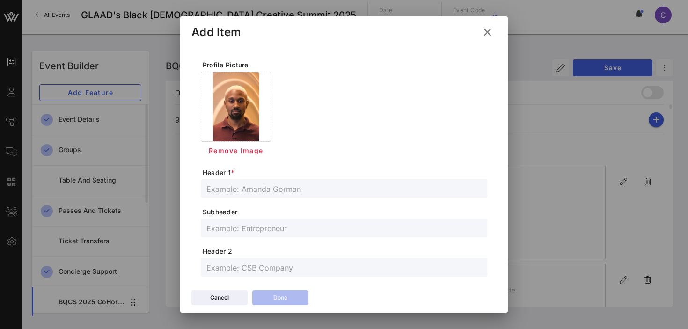
click at [299, 192] on input "text" at bounding box center [343, 189] width 275 height 12
paste input "[PERSON_NAME] ([PERSON_NAME])"
click at [247, 232] on input "text" at bounding box center [343, 228] width 275 height 12
paste input "Multidisciplinary Creative and Advocate"
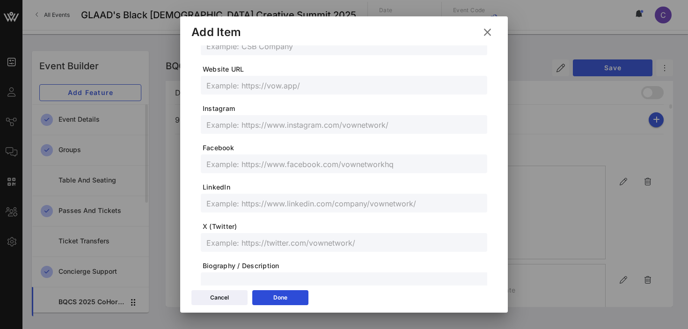
scroll to position [233, 0]
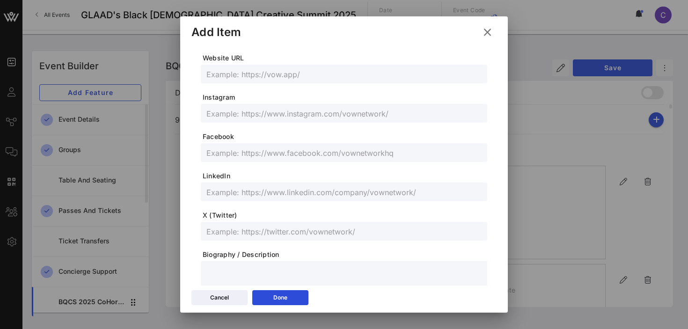
click at [289, 193] on input "text" at bounding box center [343, 192] width 275 height 12
paste input "https://www.linkedin.com/in/jason-watler-a6586b123/"
click at [261, 114] on input "text" at bounding box center [343, 113] width 275 height 12
paste input "@AstoldbyaJae_"
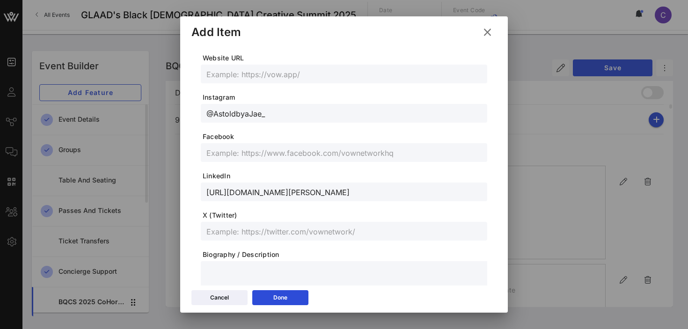
click at [276, 151] on input "text" at bounding box center [343, 153] width 275 height 12
paste
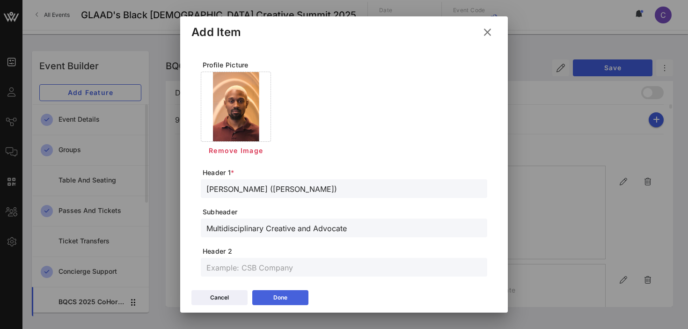
click at [275, 297] on div "Done" at bounding box center [280, 297] width 14 height 9
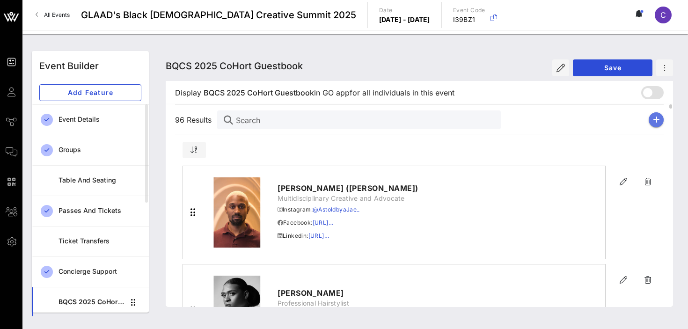
click at [658, 118] on icon "button" at bounding box center [656, 119] width 7 height 7
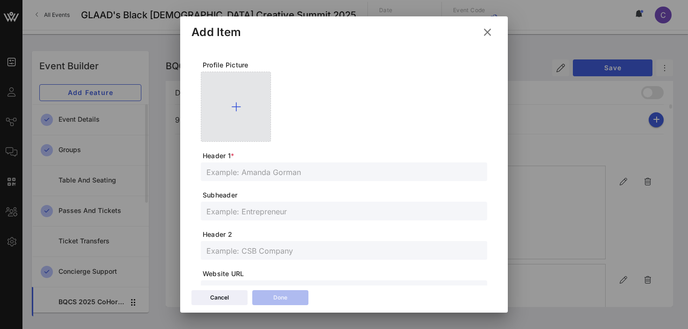
click at [238, 103] on icon at bounding box center [236, 106] width 10 height 11
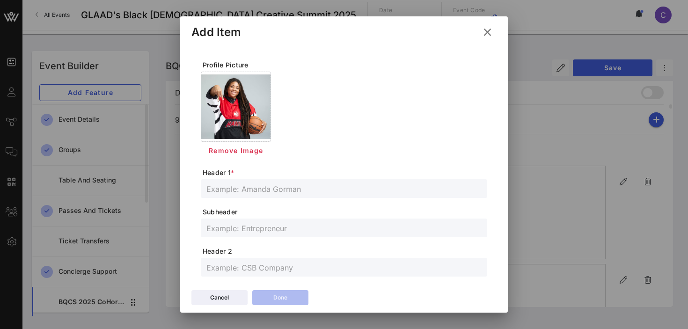
click at [241, 191] on input "text" at bounding box center [343, 189] width 275 height 12
click at [254, 230] on input "text" at bounding box center [343, 228] width 275 height 12
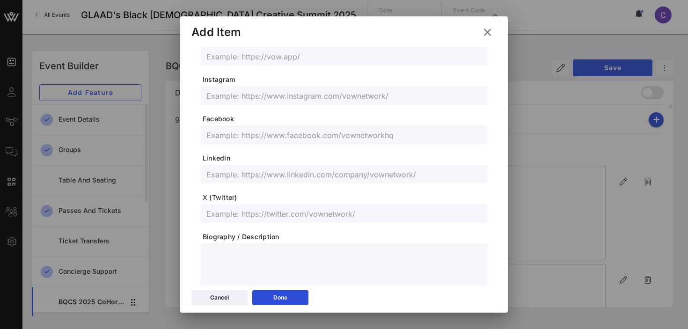
scroll to position [262, 0]
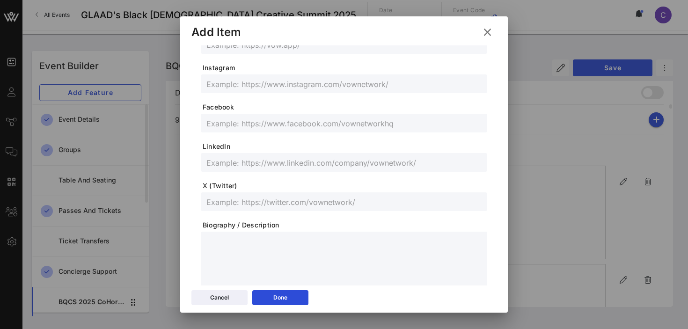
click at [251, 164] on input "text" at bounding box center [343, 162] width 275 height 12
click at [248, 83] on input "text" at bounding box center [343, 84] width 275 height 12
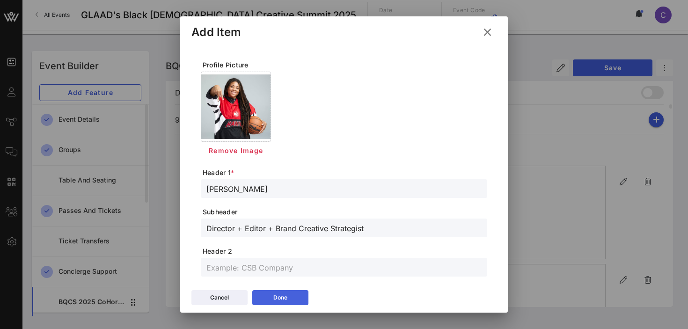
click at [279, 294] on button "Done" at bounding box center [280, 297] width 56 height 15
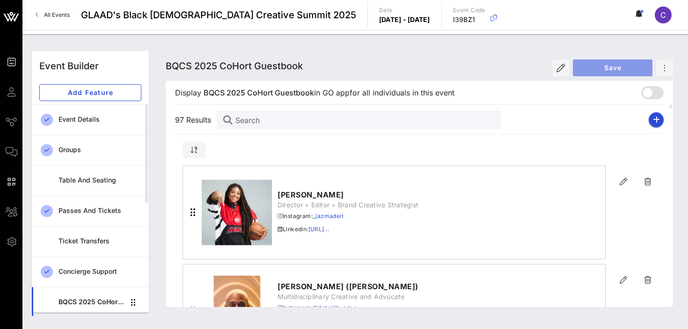
click at [604, 69] on span "Save" at bounding box center [613, 68] width 65 height 8
click at [659, 120] on icon "button" at bounding box center [656, 119] width 7 height 7
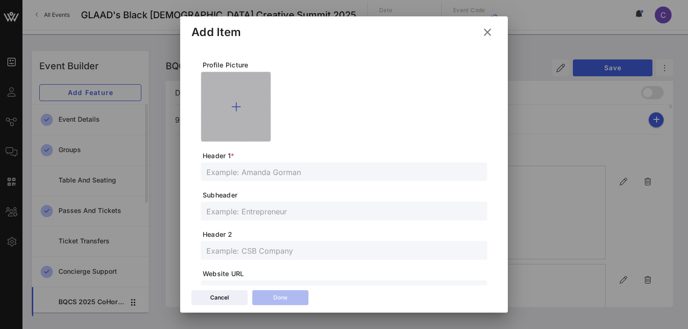
click at [237, 104] on icon at bounding box center [236, 106] width 10 height 11
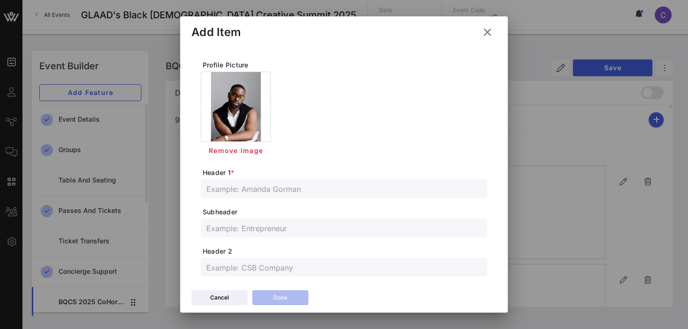
click at [312, 185] on input "text" at bounding box center [343, 189] width 275 height 12
click at [249, 229] on input "text" at bounding box center [343, 228] width 275 height 12
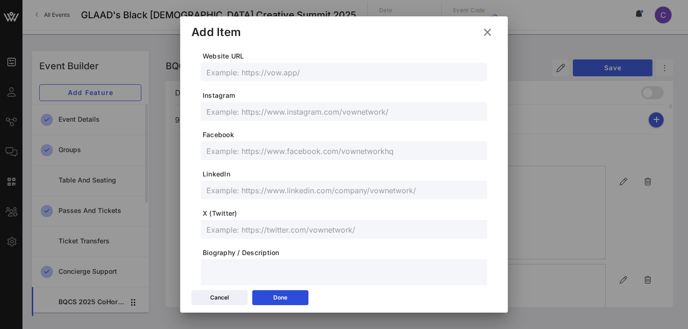
scroll to position [239, 0]
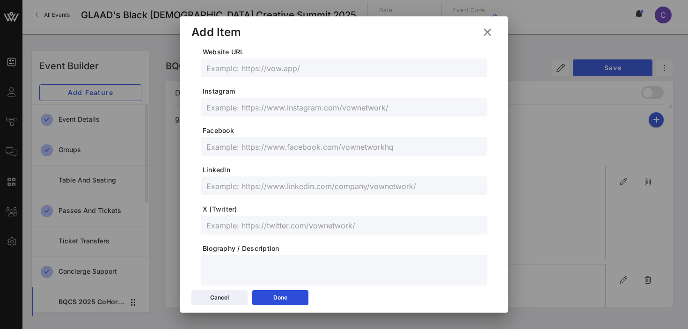
click at [255, 186] on input "text" at bounding box center [343, 186] width 275 height 12
click at [245, 107] on input "text" at bounding box center [343, 107] width 275 height 12
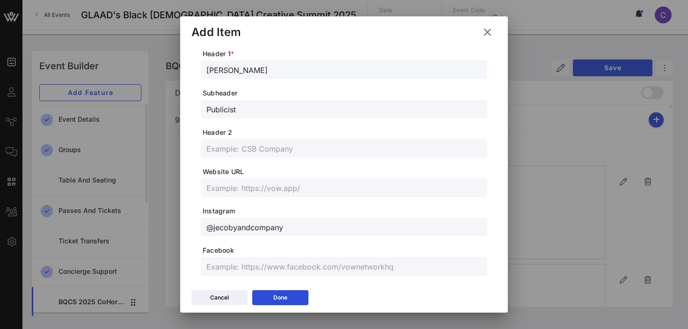
scroll to position [0, 0]
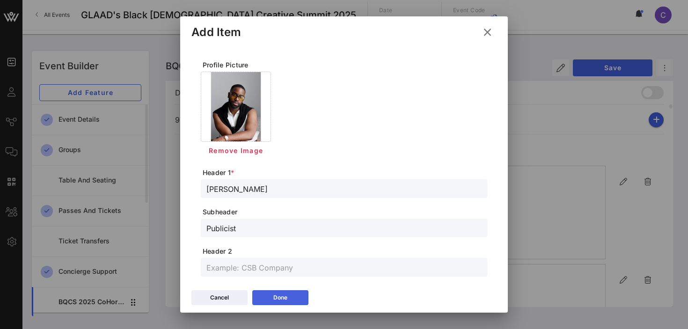
click at [275, 298] on div "Done" at bounding box center [280, 297] width 14 height 9
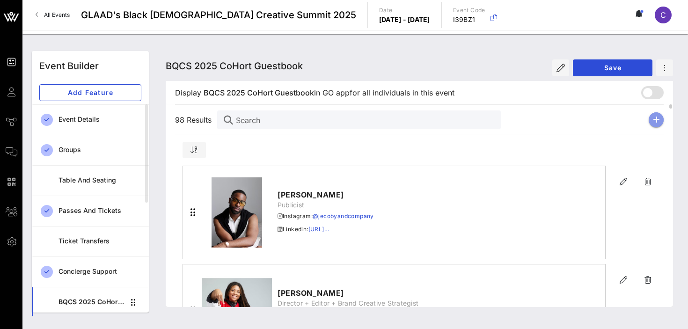
click at [655, 119] on icon "button" at bounding box center [656, 119] width 7 height 7
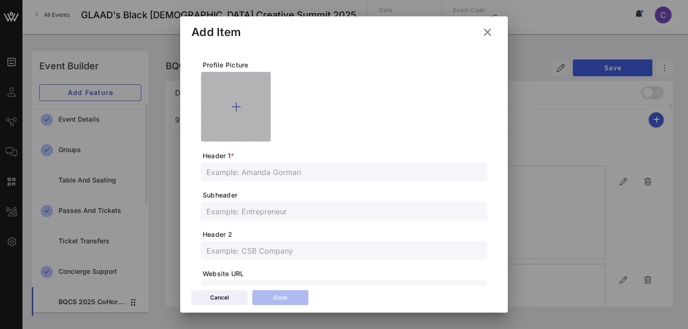
click at [235, 106] on icon at bounding box center [236, 106] width 10 height 11
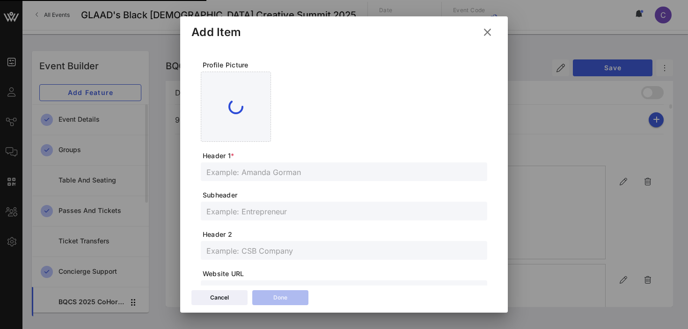
click at [271, 172] on input "text" at bounding box center [343, 172] width 275 height 12
click at [256, 212] on input "text" at bounding box center [343, 211] width 275 height 12
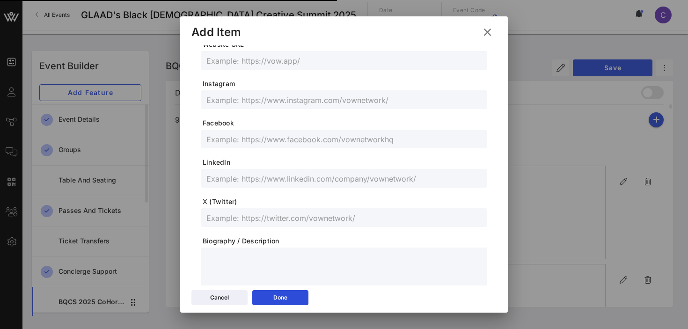
scroll to position [230, 0]
click at [255, 178] on input "text" at bounding box center [343, 178] width 275 height 12
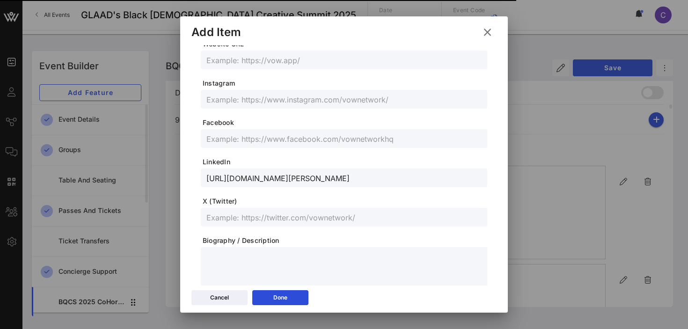
click at [270, 103] on input "text" at bounding box center [343, 99] width 275 height 12
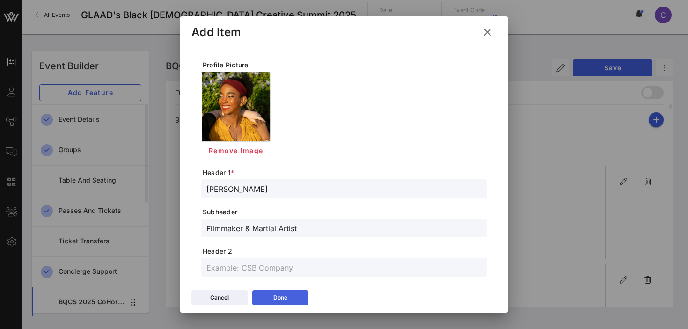
click at [282, 297] on icon at bounding box center [280, 298] width 7 height 6
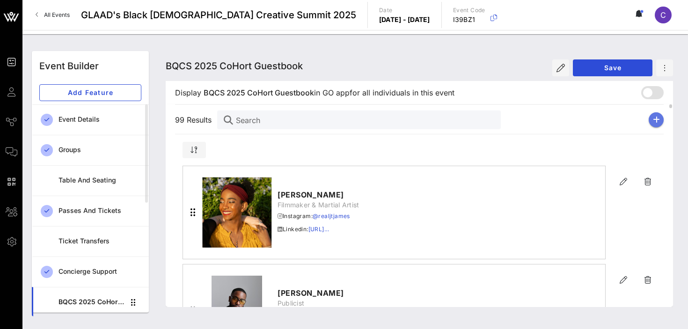
click at [655, 118] on icon "button" at bounding box center [656, 119] width 7 height 7
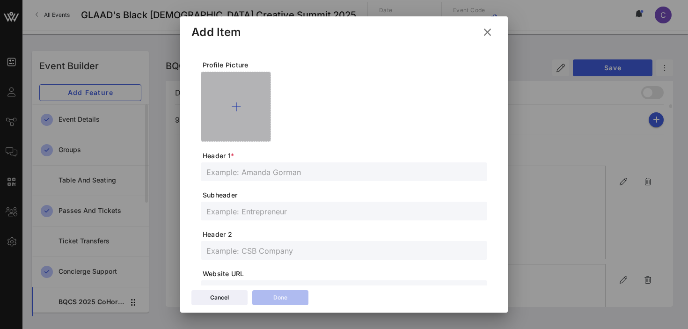
click at [237, 107] on icon at bounding box center [236, 106] width 10 height 11
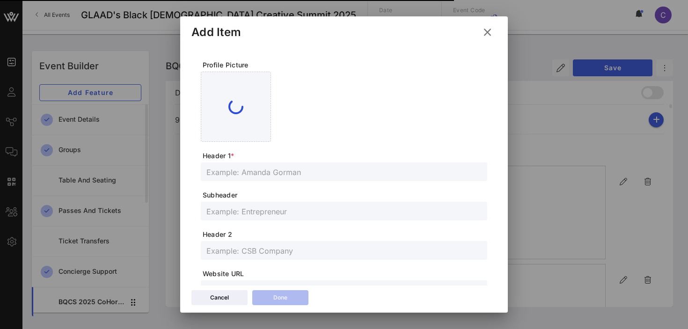
click at [272, 170] on input "text" at bounding box center [343, 172] width 275 height 12
click at [274, 213] on input "text" at bounding box center [343, 211] width 275 height 12
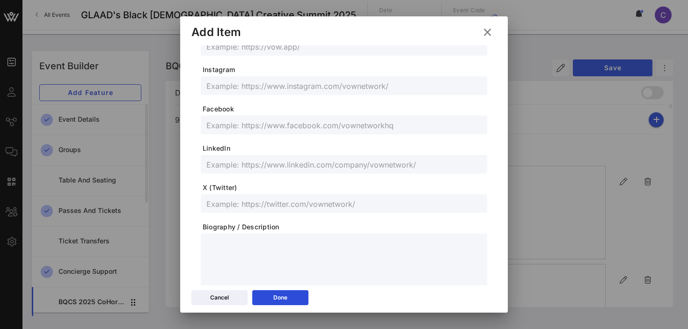
scroll to position [264, 0]
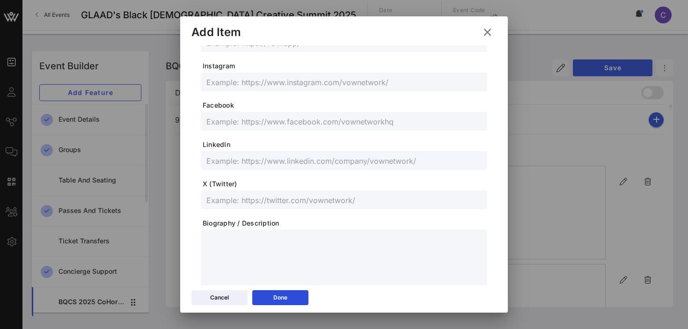
click at [273, 83] on input "text" at bounding box center [343, 82] width 275 height 12
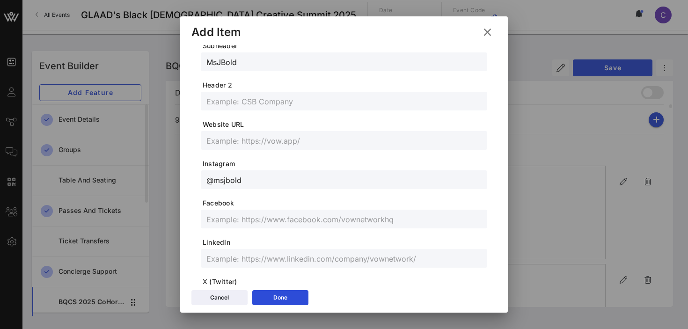
scroll to position [0, 0]
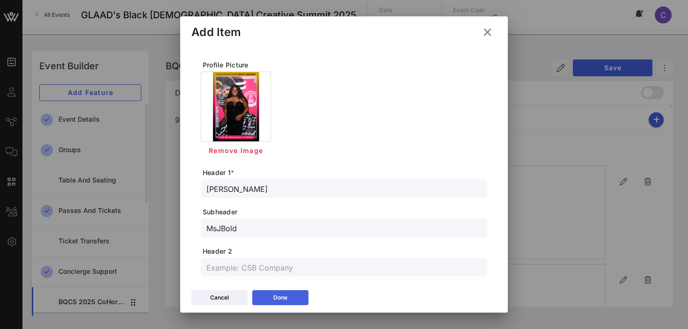
click at [290, 297] on button "Done" at bounding box center [280, 297] width 56 height 15
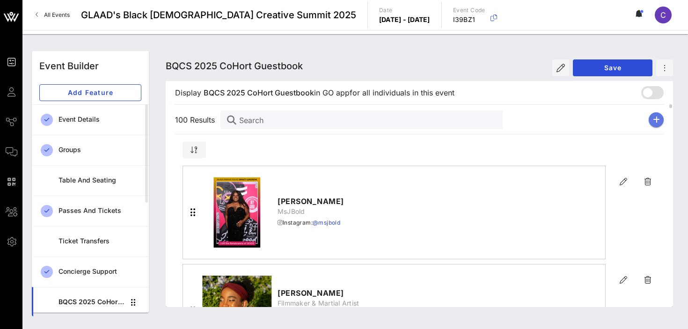
click at [657, 119] on icon "button" at bounding box center [656, 119] width 7 height 7
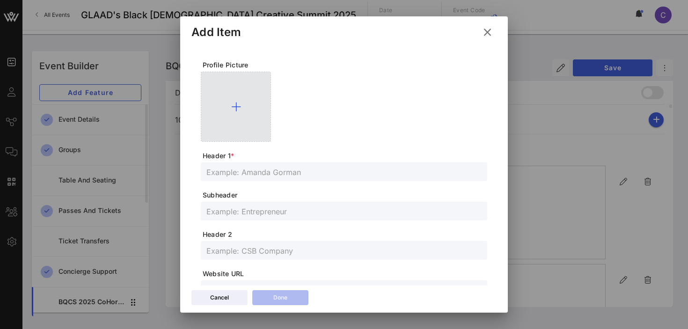
click at [238, 103] on icon at bounding box center [236, 106] width 10 height 11
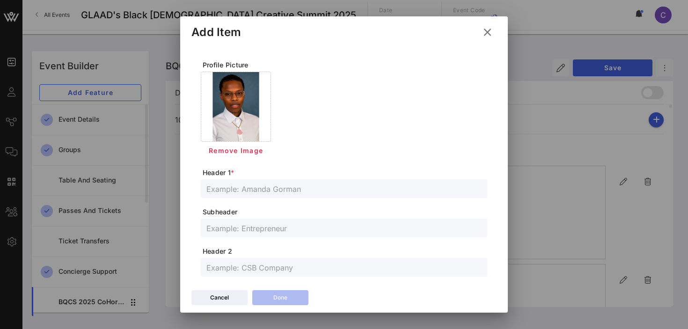
click at [300, 190] on input "text" at bounding box center [343, 189] width 275 height 12
click at [256, 226] on input "text" at bounding box center [343, 228] width 275 height 12
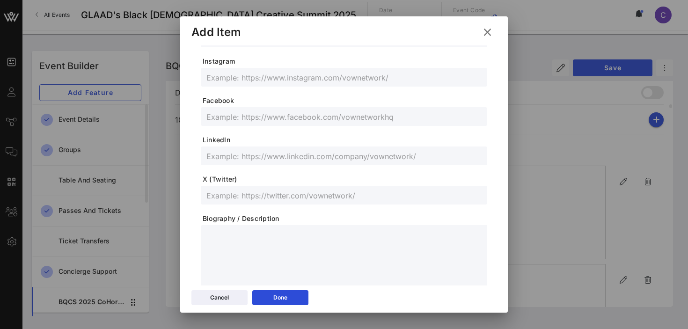
scroll to position [271, 0]
click at [250, 77] on input "text" at bounding box center [343, 75] width 275 height 12
click at [262, 110] on input "text" at bounding box center [343, 115] width 275 height 12
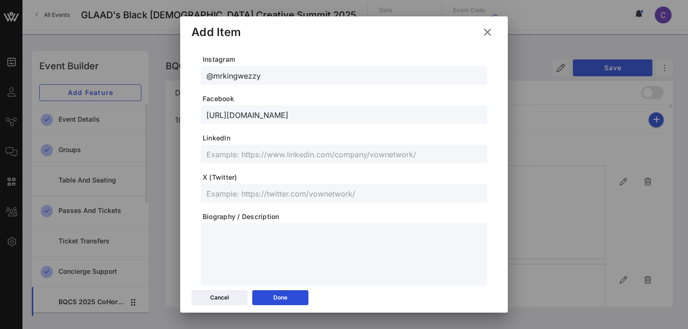
scroll to position [0, 0]
click at [291, 296] on button "Done" at bounding box center [280, 297] width 56 height 15
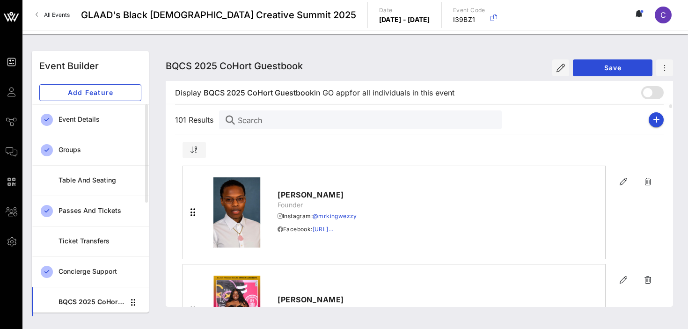
scroll to position [254, 0]
click at [654, 120] on icon "button" at bounding box center [656, 119] width 7 height 7
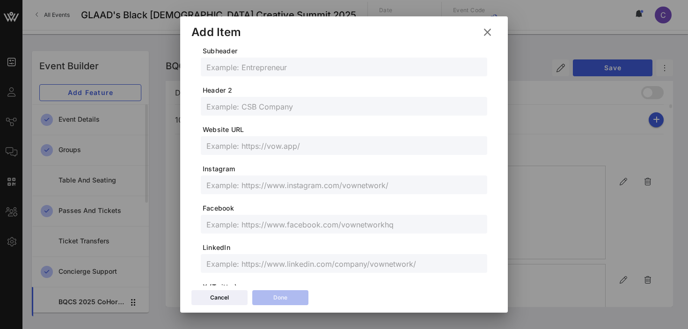
scroll to position [0, 0]
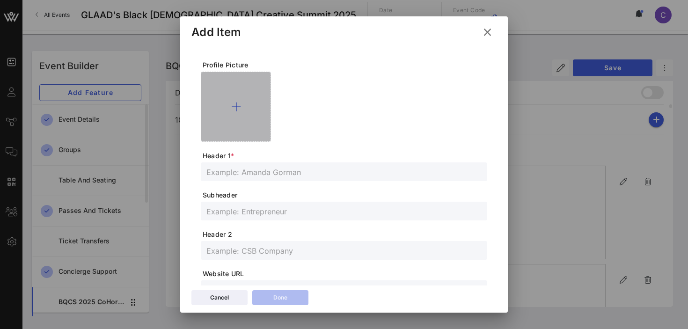
click at [237, 106] on icon at bounding box center [236, 106] width 10 height 11
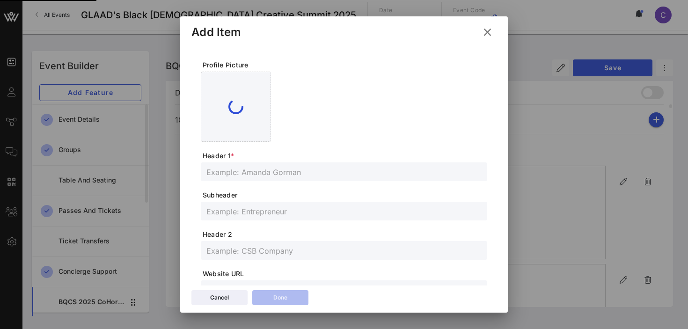
click at [277, 176] on input "text" at bounding box center [343, 172] width 275 height 12
click at [233, 218] on div at bounding box center [343, 211] width 275 height 19
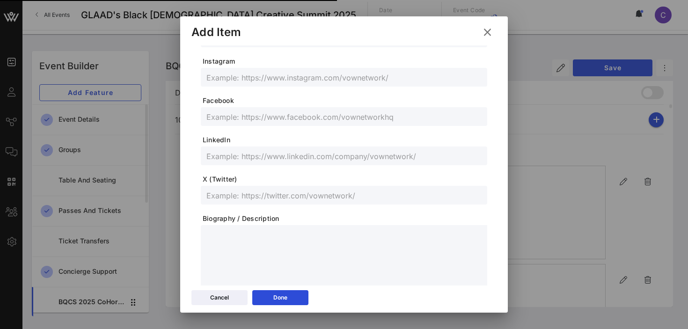
scroll to position [256, 0]
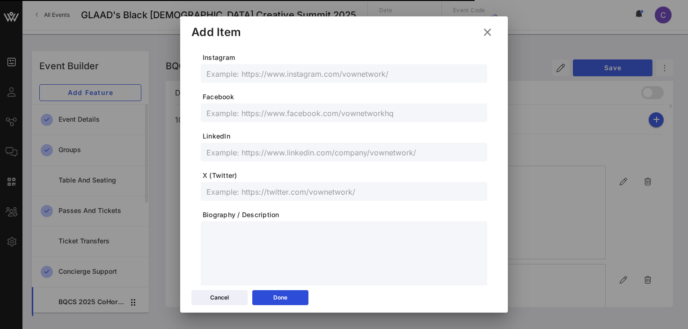
click at [260, 73] on input "text" at bounding box center [343, 73] width 275 height 12
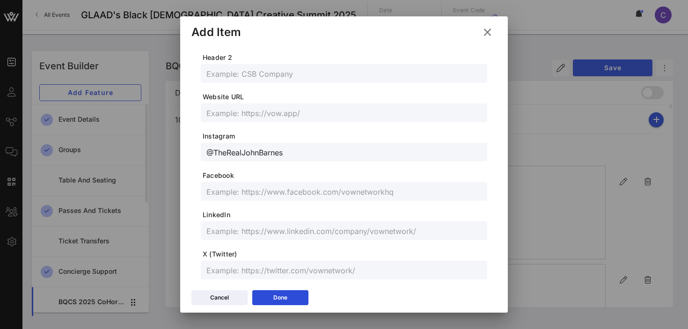
scroll to position [0, 0]
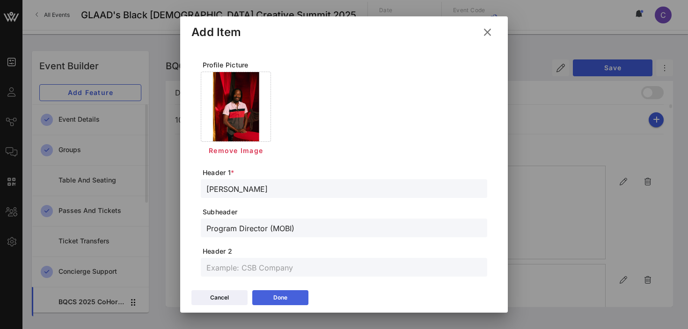
click at [285, 295] on div "Done" at bounding box center [280, 297] width 14 height 9
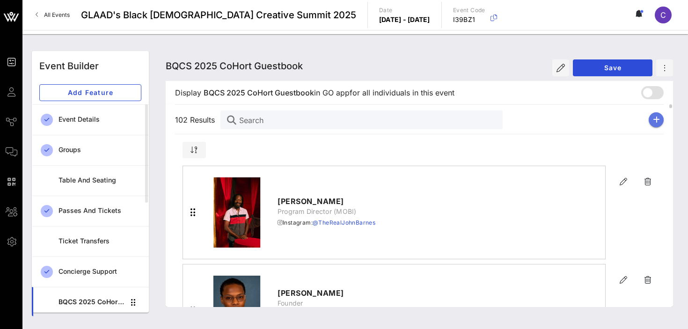
click at [659, 120] on icon "button" at bounding box center [656, 119] width 7 height 7
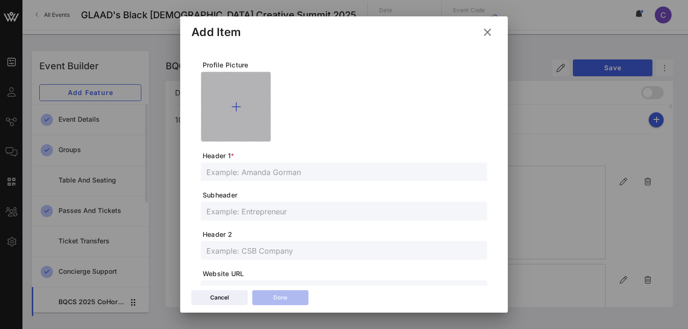
click at [237, 103] on icon at bounding box center [236, 106] width 10 height 11
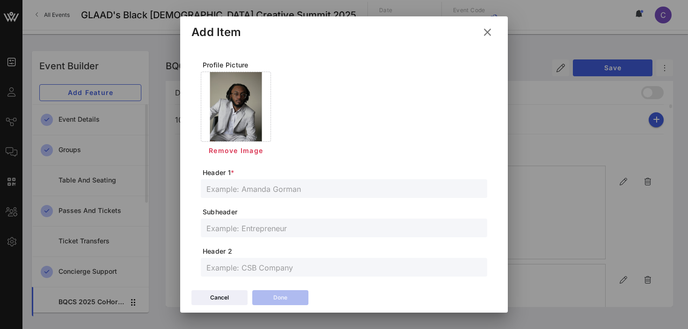
click at [279, 190] on input "text" at bounding box center [343, 189] width 275 height 12
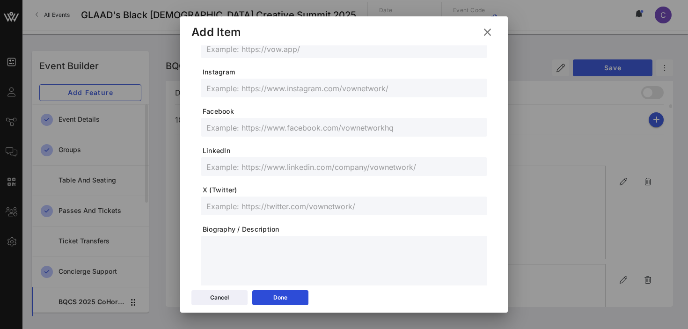
scroll to position [259, 0]
click at [243, 168] on input "text" at bounding box center [343, 166] width 275 height 12
click at [274, 89] on input "text" at bounding box center [343, 87] width 275 height 12
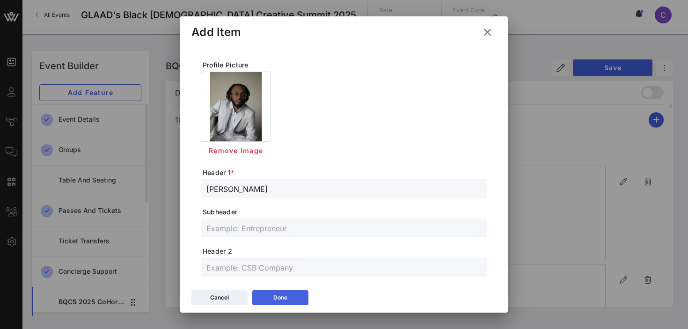
click at [284, 295] on div "Done" at bounding box center [280, 297] width 14 height 9
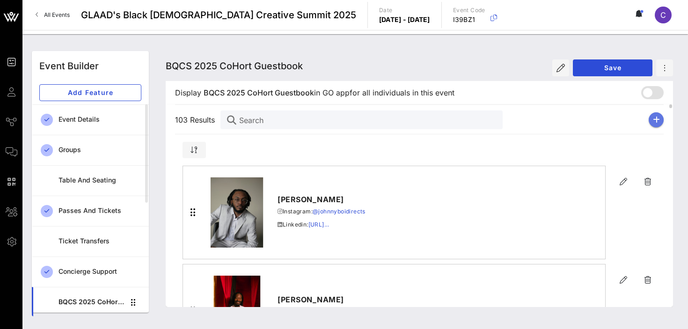
click at [654, 118] on icon "button" at bounding box center [656, 119] width 7 height 7
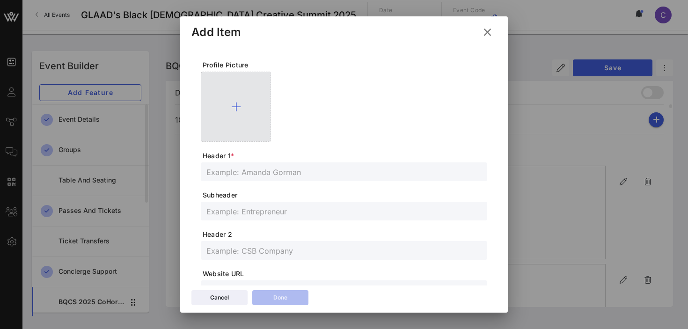
click at [237, 103] on icon at bounding box center [236, 106] width 10 height 11
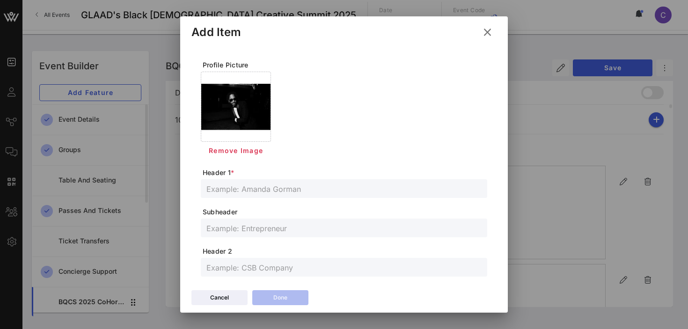
click at [256, 192] on input "text" at bounding box center [343, 189] width 275 height 12
click at [245, 229] on input "text" at bounding box center [343, 228] width 275 height 12
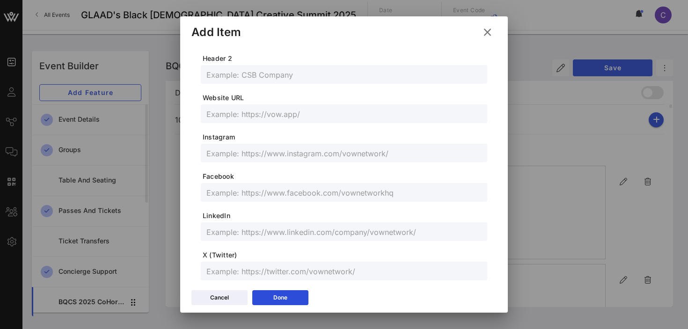
scroll to position [305, 0]
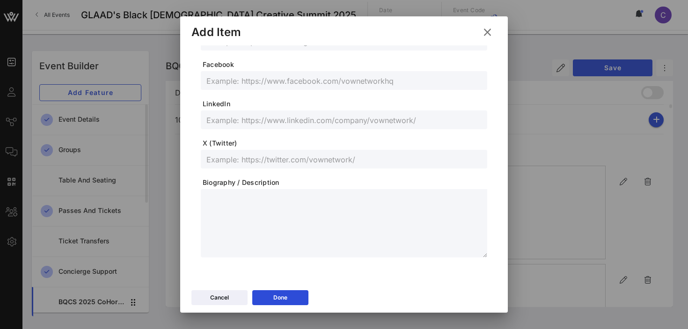
click at [246, 159] on input "text" at bounding box center [343, 159] width 275 height 12
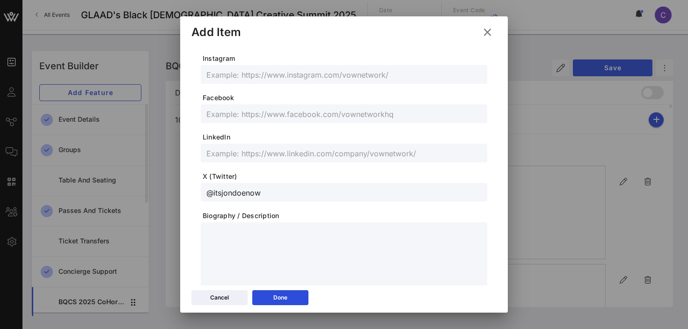
scroll to position [271, 0]
click at [238, 74] on input "text" at bounding box center [343, 75] width 275 height 12
click at [246, 112] on input "text" at bounding box center [343, 114] width 275 height 12
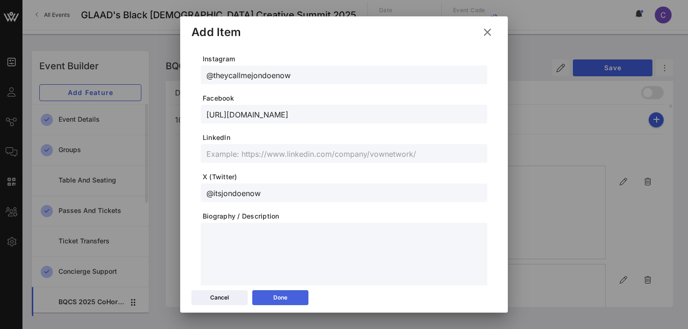
click at [279, 295] on icon at bounding box center [280, 298] width 7 height 6
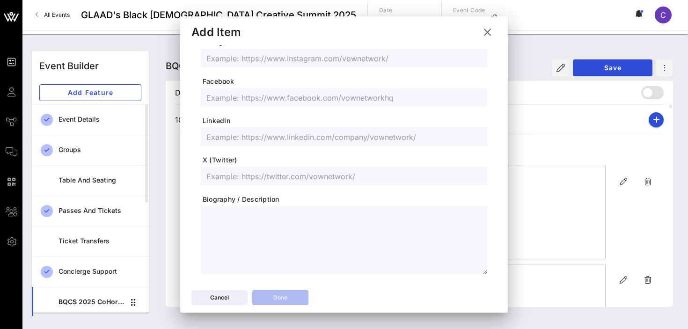
scroll to position [254, 0]
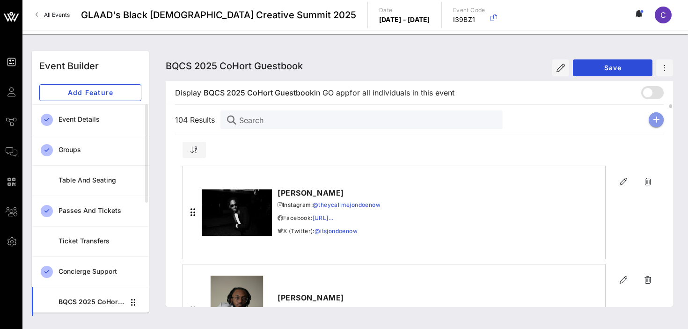
click at [656, 121] on icon "button" at bounding box center [656, 119] width 7 height 7
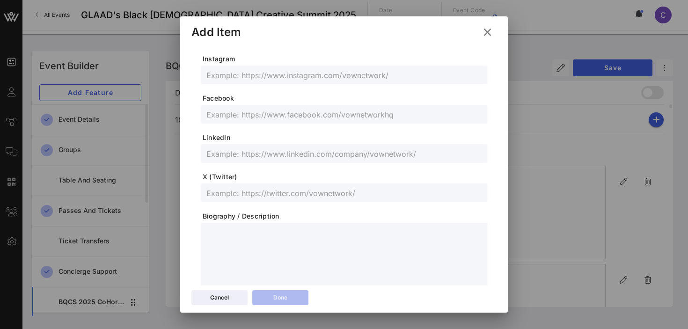
scroll to position [0, 0]
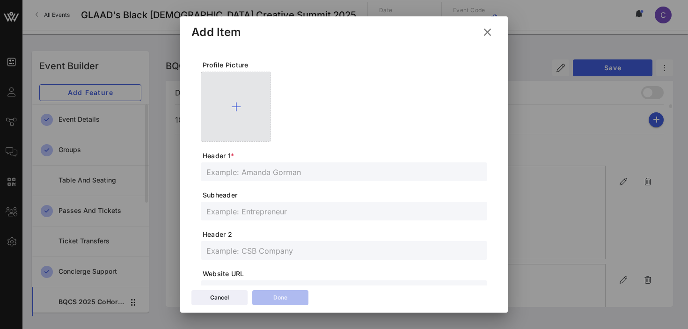
click at [238, 103] on icon at bounding box center [236, 106] width 10 height 11
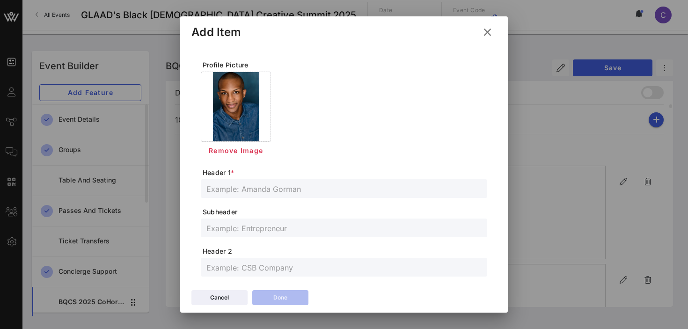
click at [289, 193] on input "text" at bounding box center [343, 189] width 275 height 12
click at [253, 231] on input "text" at bounding box center [343, 228] width 275 height 12
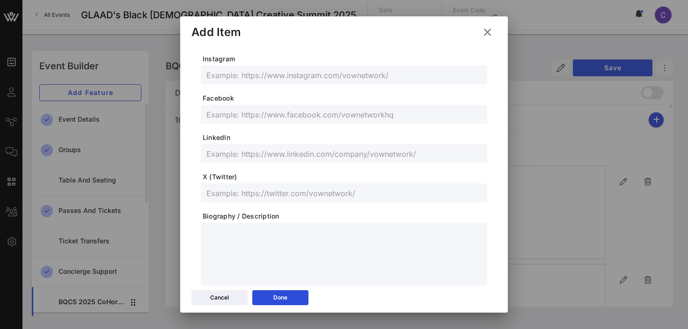
scroll to position [273, 0]
click at [255, 156] on input "text" at bounding box center [343, 151] width 275 height 12
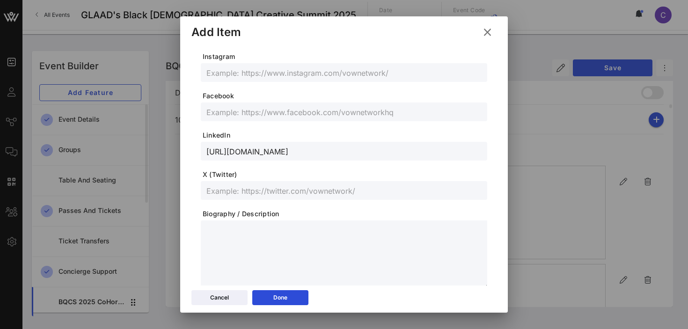
click at [276, 67] on input "text" at bounding box center [343, 72] width 275 height 12
click at [281, 301] on icon at bounding box center [280, 297] width 7 height 7
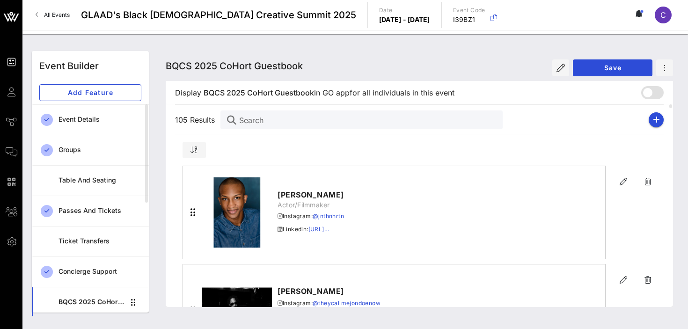
scroll to position [257, 0]
click at [655, 118] on icon "button" at bounding box center [656, 119] width 7 height 7
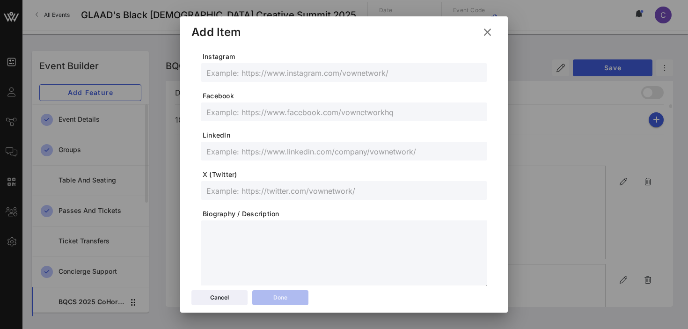
scroll to position [0, 0]
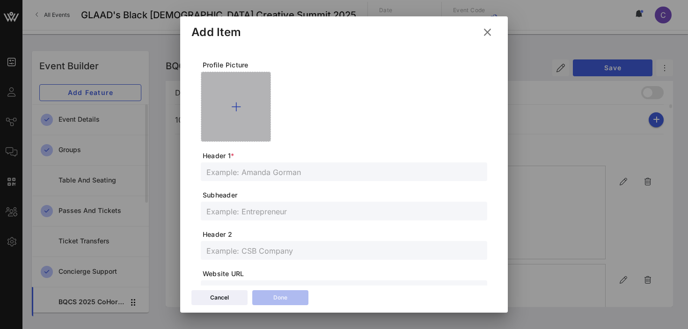
click at [239, 100] on div at bounding box center [236, 107] width 70 height 70
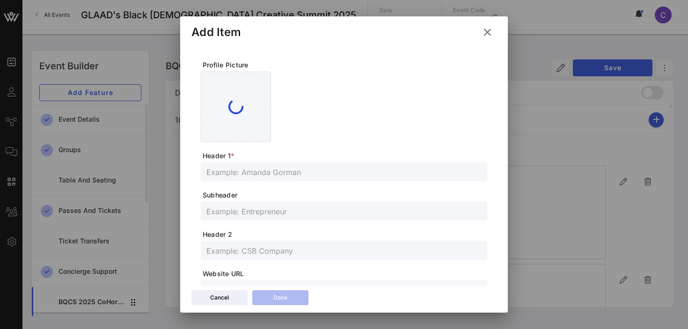
click at [275, 176] on input "text" at bounding box center [343, 172] width 275 height 12
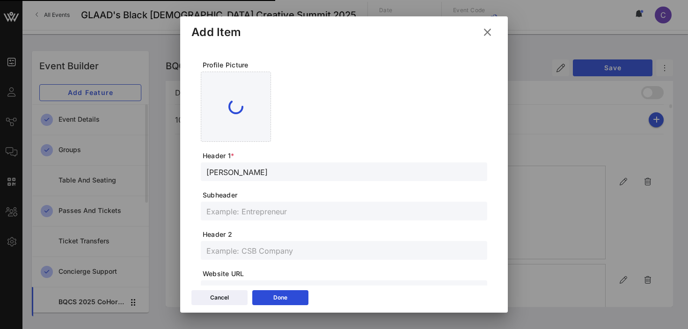
click at [280, 215] on input "text" at bounding box center [343, 211] width 275 height 12
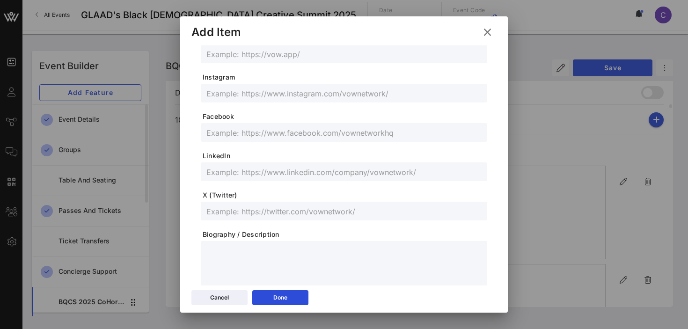
scroll to position [250, 0]
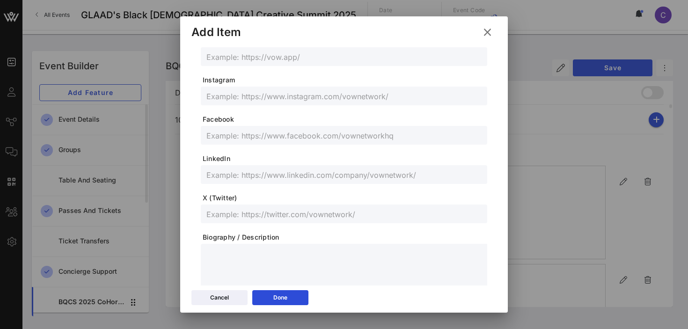
click at [269, 175] on input "text" at bounding box center [343, 175] width 275 height 12
click at [320, 100] on input "text" at bounding box center [343, 96] width 275 height 12
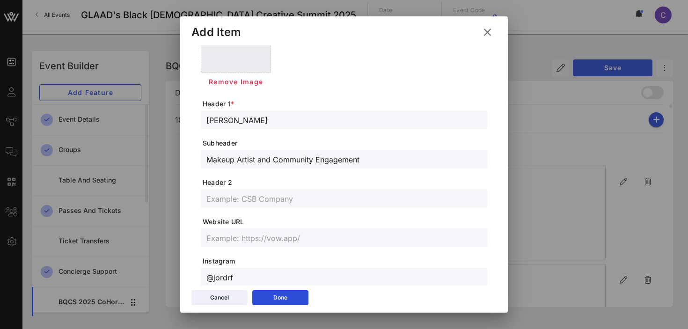
scroll to position [0, 0]
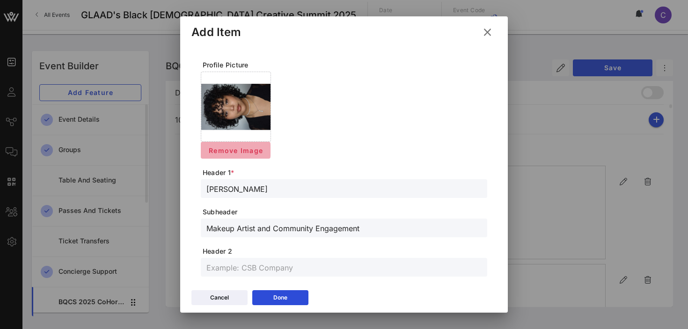
click at [242, 149] on span "Remove Image" at bounding box center [235, 151] width 55 height 8
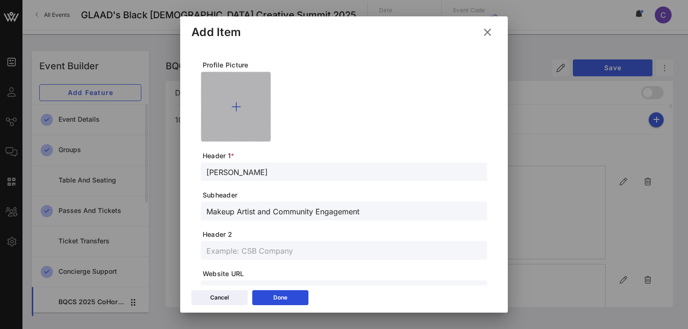
click at [235, 107] on icon at bounding box center [236, 106] width 10 height 11
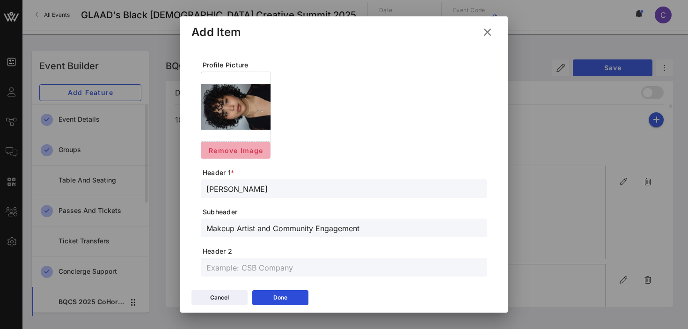
click at [240, 150] on span "Remove Image" at bounding box center [235, 151] width 55 height 8
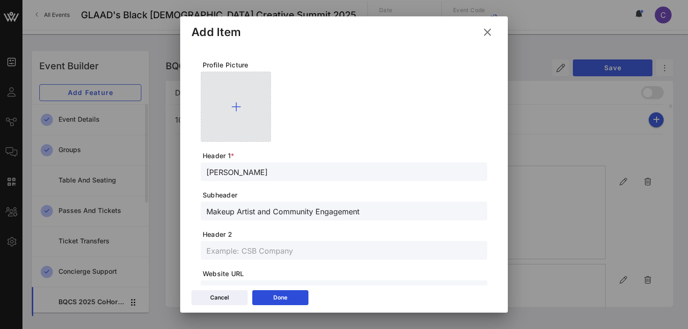
click at [240, 106] on icon at bounding box center [236, 106] width 10 height 11
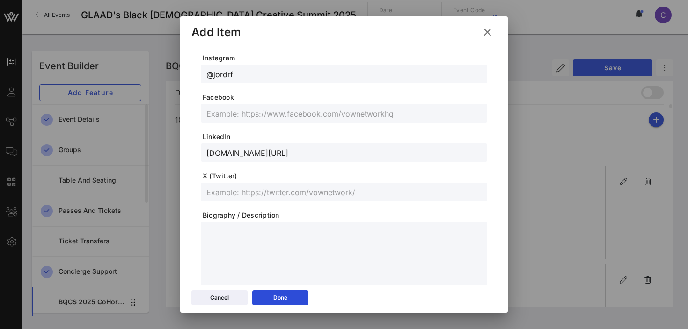
scroll to position [280, 0]
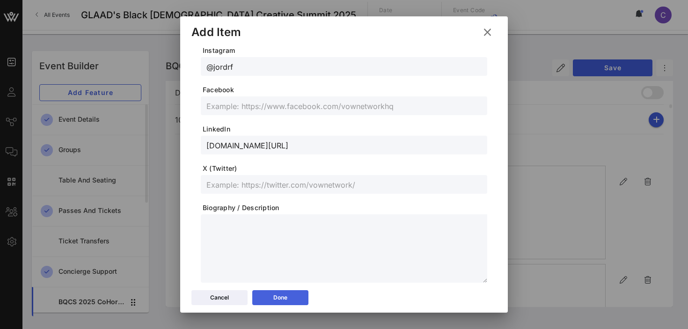
click at [270, 297] on button "Done" at bounding box center [280, 297] width 56 height 15
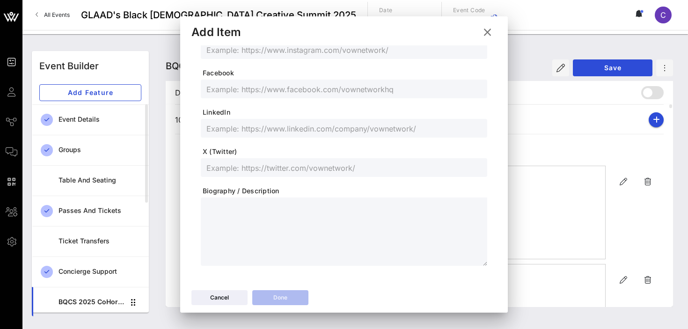
scroll to position [263, 0]
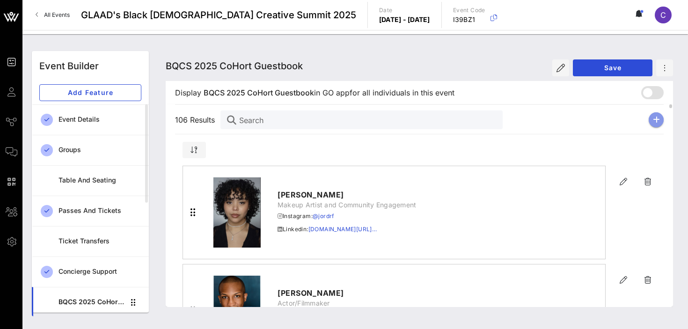
click at [655, 121] on icon "button" at bounding box center [656, 119] width 7 height 7
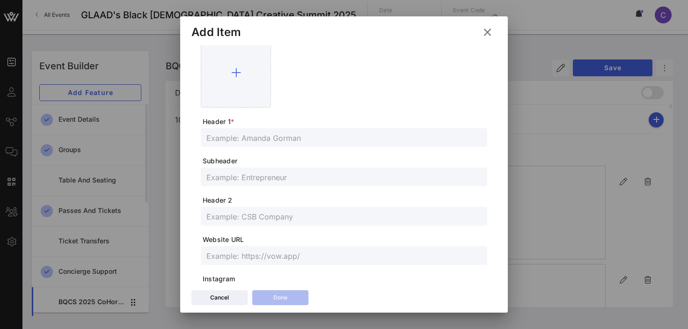
scroll to position [0, 0]
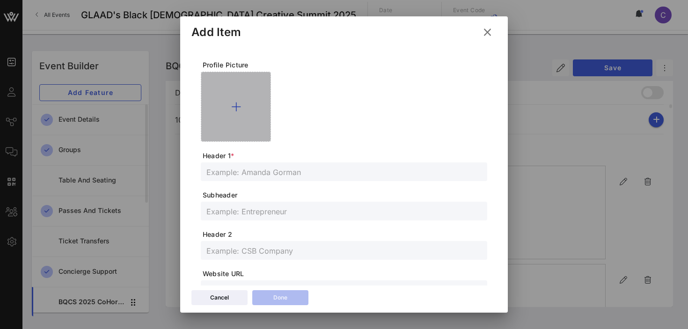
click at [237, 106] on icon at bounding box center [236, 106] width 10 height 11
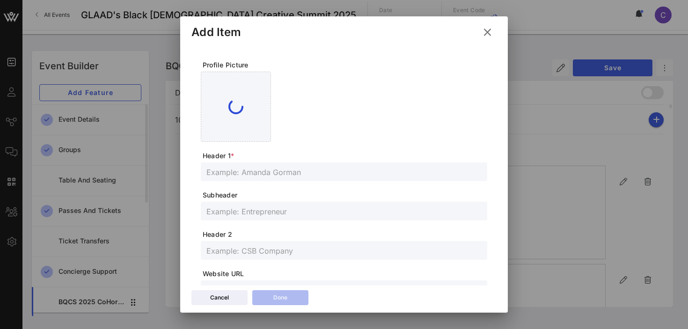
click at [262, 172] on input "text" at bounding box center [343, 172] width 275 height 12
click at [244, 216] on input "text" at bounding box center [343, 211] width 275 height 12
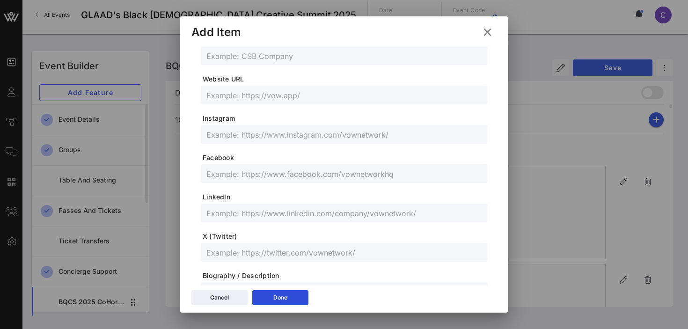
scroll to position [219, 0]
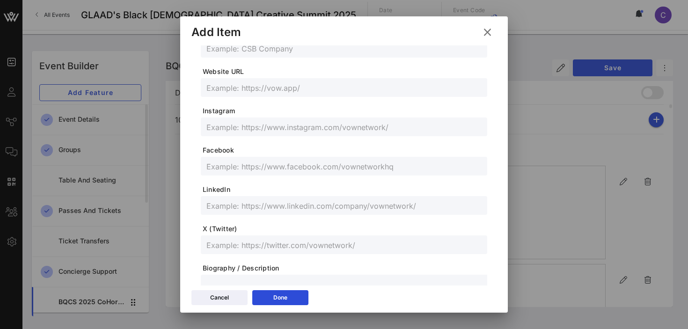
click at [296, 204] on input "text" at bounding box center [343, 205] width 275 height 12
click at [251, 129] on input "text" at bounding box center [343, 127] width 275 height 12
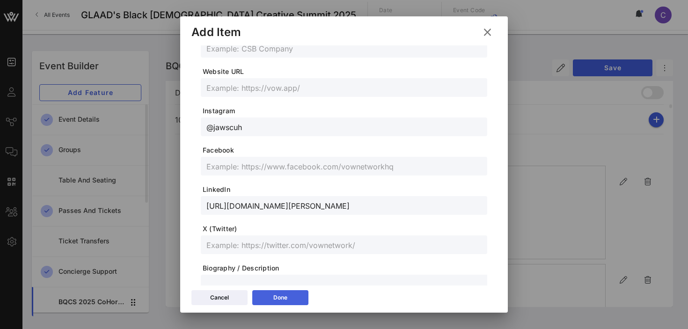
click at [281, 296] on icon at bounding box center [280, 298] width 7 height 6
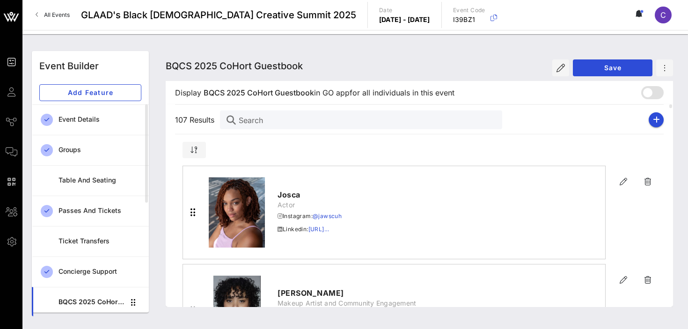
scroll to position [202, 0]
click at [622, 184] on icon "button" at bounding box center [623, 181] width 11 height 11
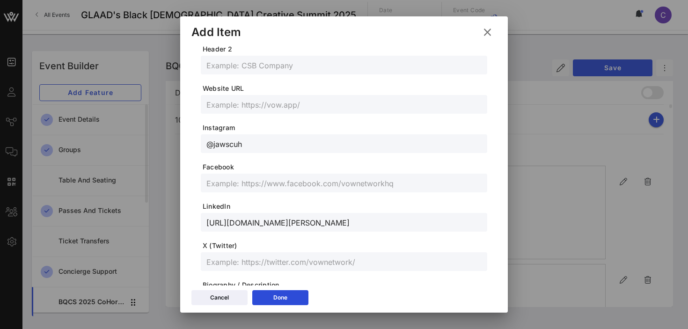
scroll to position [0, 0]
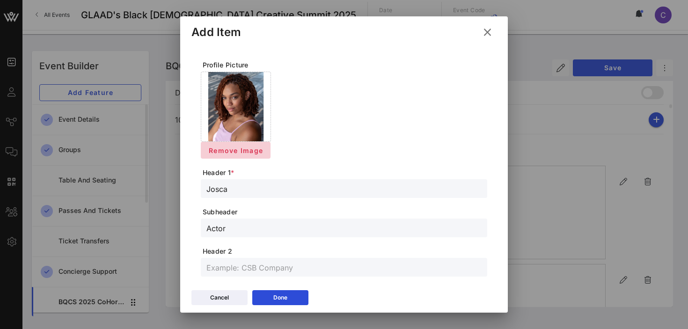
click at [244, 148] on span "Remove Image" at bounding box center [235, 151] width 55 height 8
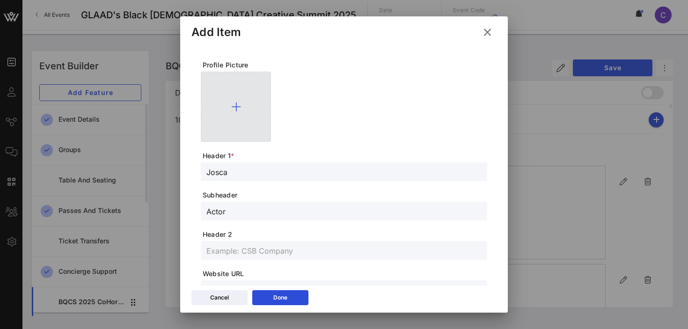
click at [238, 103] on icon at bounding box center [236, 106] width 10 height 11
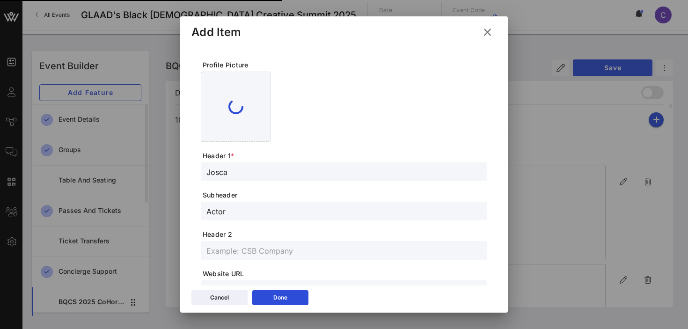
click at [304, 76] on div at bounding box center [344, 107] width 287 height 70
click at [274, 302] on div "Done" at bounding box center [280, 297] width 14 height 9
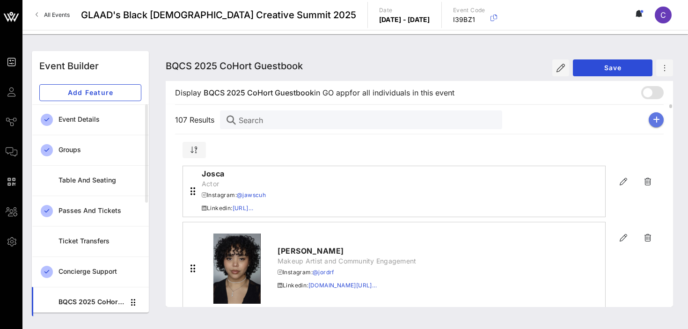
click at [655, 118] on icon "button" at bounding box center [656, 119] width 7 height 7
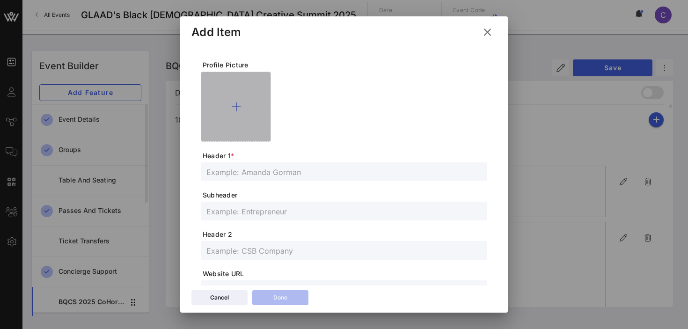
click at [236, 103] on icon at bounding box center [236, 106] width 10 height 11
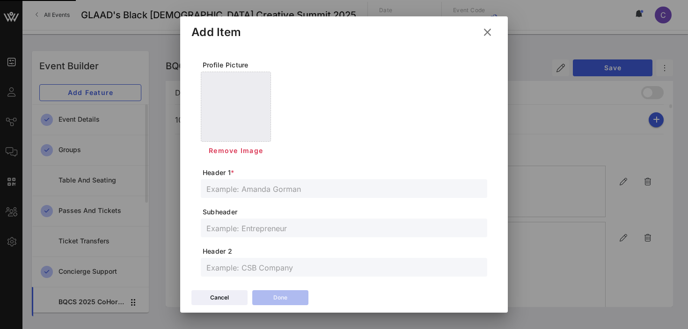
click at [278, 190] on input "text" at bounding box center [343, 189] width 275 height 12
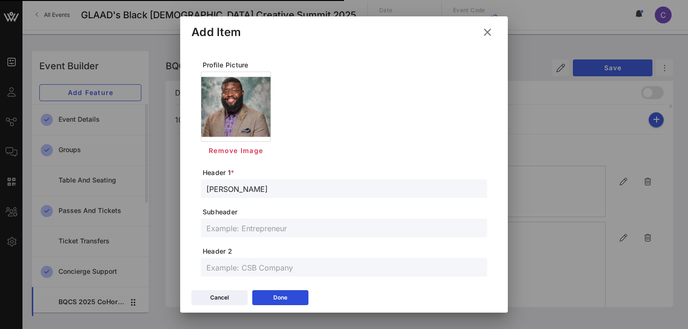
click at [271, 230] on input "text" at bounding box center [343, 228] width 275 height 12
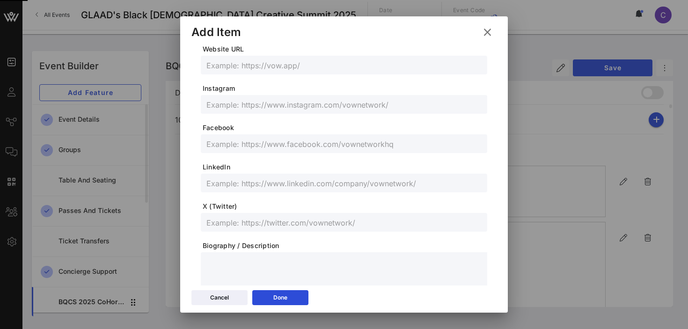
scroll to position [242, 0]
click at [294, 108] on input "text" at bounding box center [343, 104] width 275 height 12
click at [286, 301] on div "Done" at bounding box center [280, 297] width 14 height 9
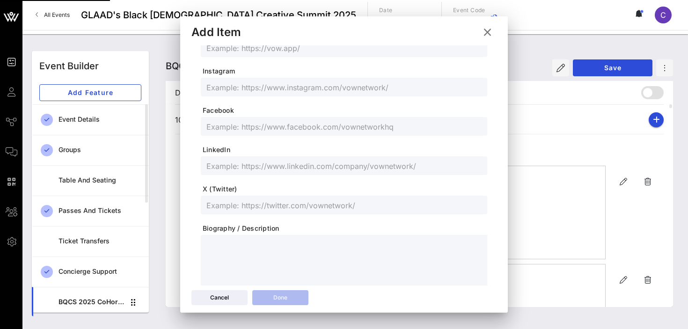
scroll to position [225, 0]
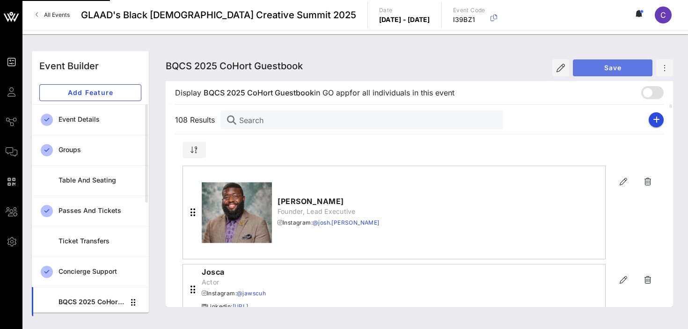
click at [614, 68] on span "Save" at bounding box center [613, 68] width 65 height 8
click at [657, 125] on button "button" at bounding box center [656, 119] width 15 height 15
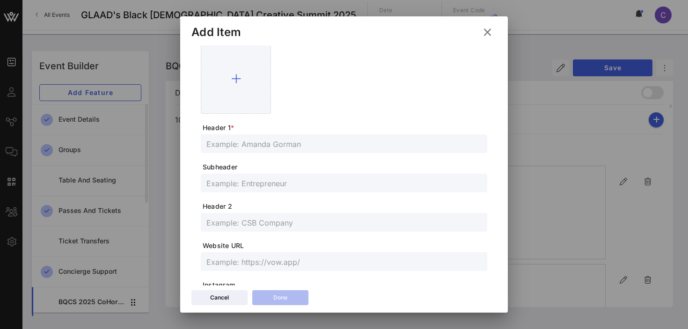
scroll to position [0, 0]
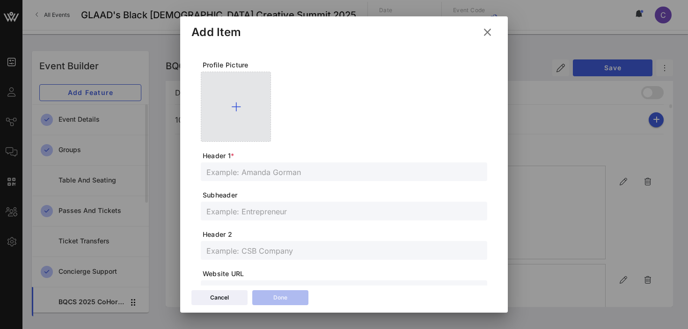
click at [236, 103] on icon at bounding box center [236, 106] width 10 height 11
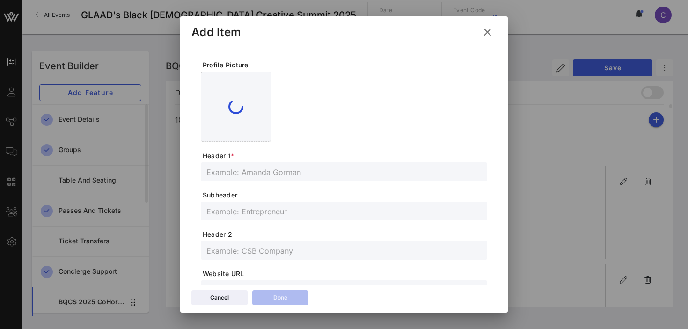
click at [271, 172] on input "text" at bounding box center [343, 172] width 275 height 12
click at [260, 206] on input "text" at bounding box center [343, 211] width 275 height 12
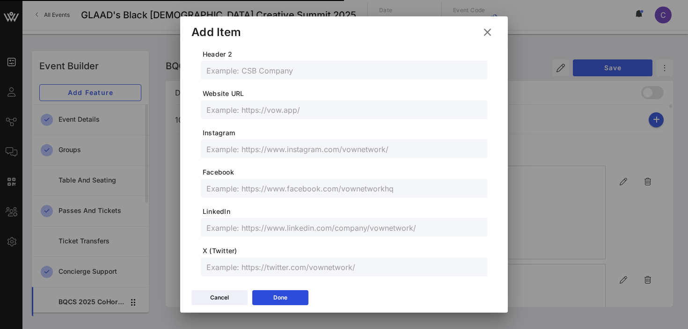
scroll to position [205, 0]
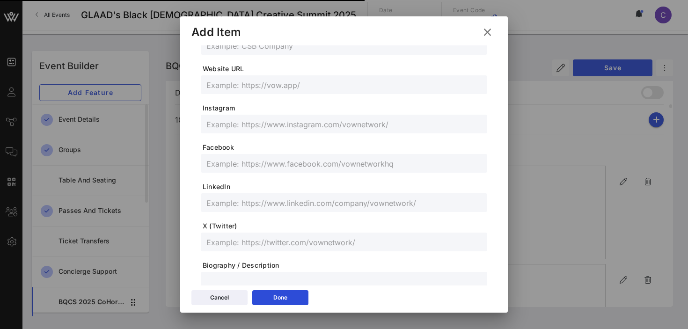
click at [282, 126] on input "text" at bounding box center [343, 124] width 275 height 12
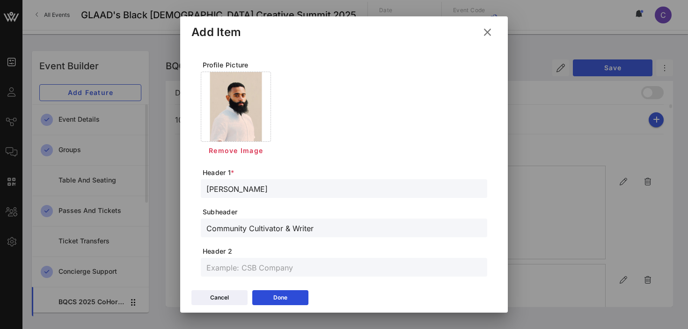
scroll to position [305, 0]
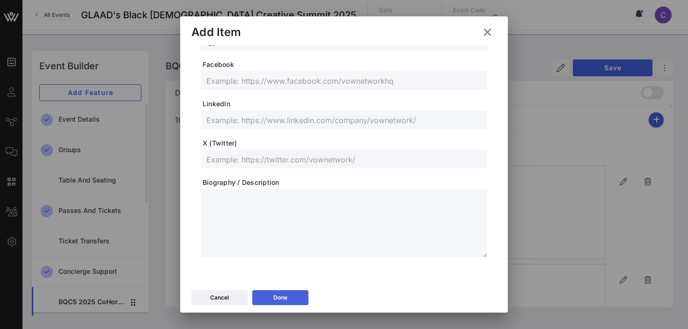
click at [280, 300] on icon at bounding box center [280, 297] width 7 height 6
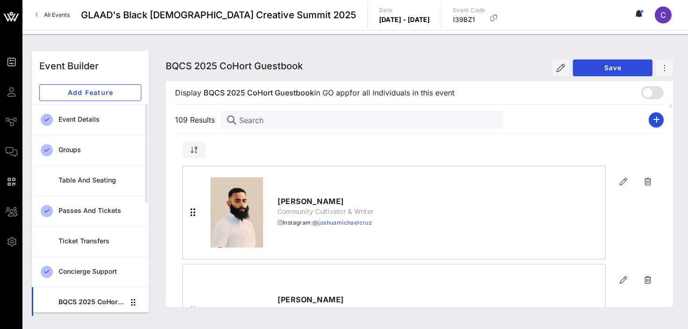
scroll to position [288, 0]
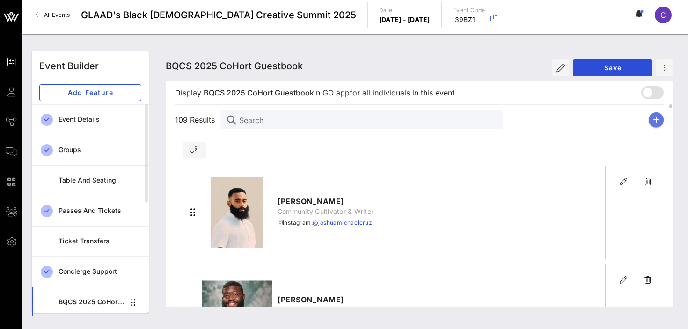
click at [658, 120] on icon "button" at bounding box center [656, 119] width 7 height 7
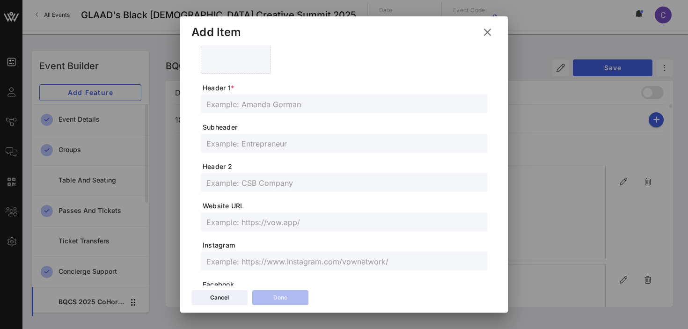
scroll to position [0, 0]
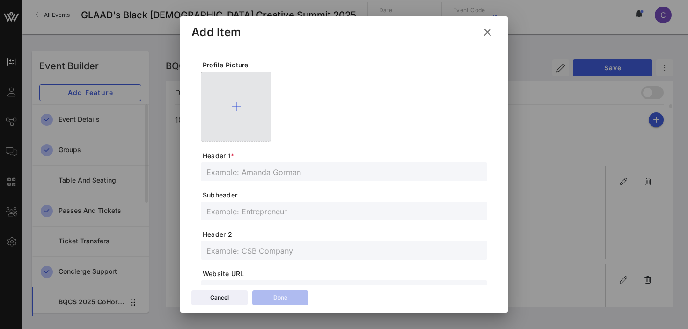
click at [235, 104] on icon at bounding box center [236, 106] width 10 height 11
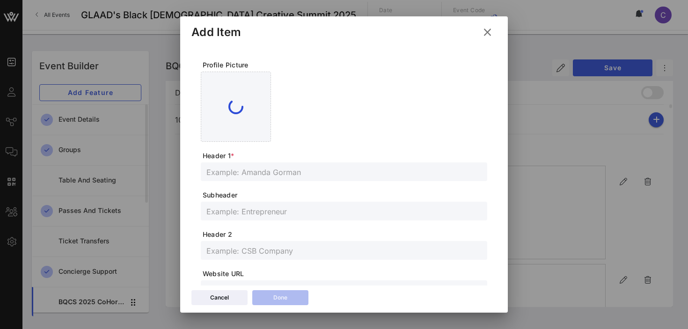
click at [293, 170] on input "text" at bounding box center [343, 172] width 275 height 12
click at [247, 208] on input "text" at bounding box center [343, 211] width 275 height 12
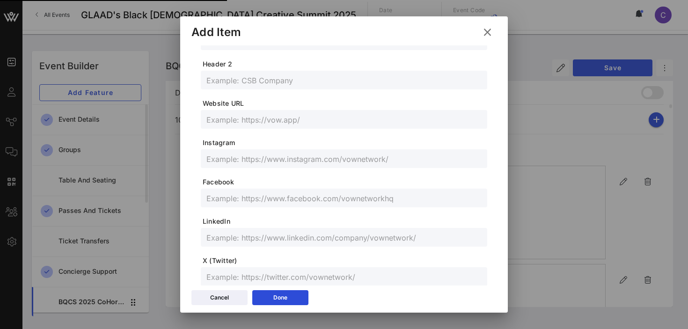
scroll to position [177, 0]
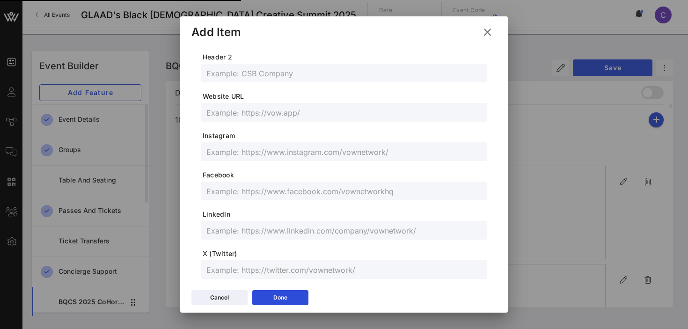
click at [250, 152] on input "text" at bounding box center [343, 152] width 275 height 12
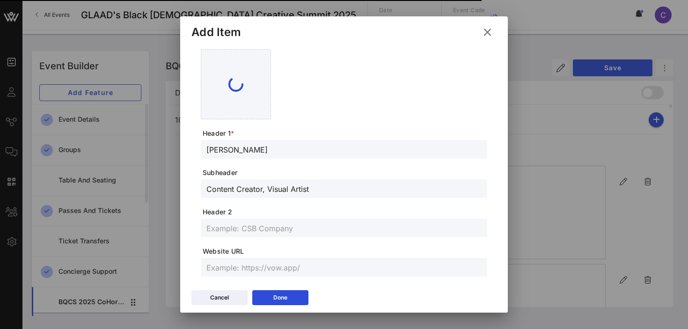
scroll to position [0, 0]
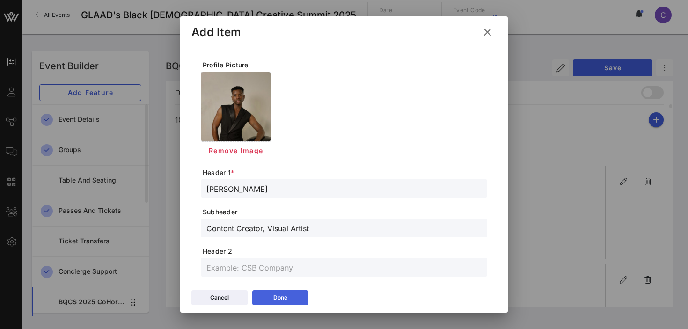
click at [281, 299] on icon at bounding box center [280, 298] width 7 height 6
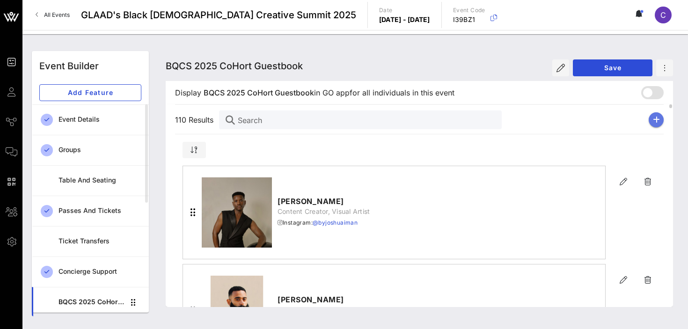
click at [655, 121] on icon "button" at bounding box center [656, 119] width 7 height 7
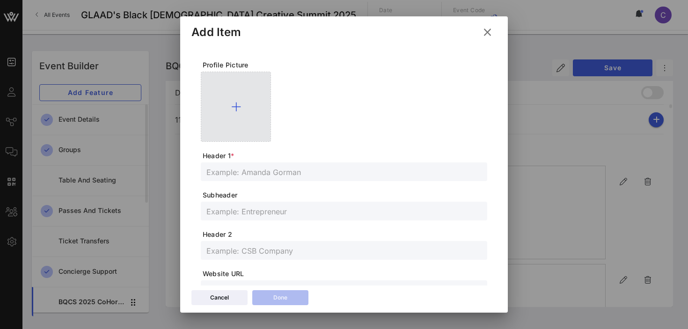
click at [241, 103] on div at bounding box center [236, 107] width 70 height 70
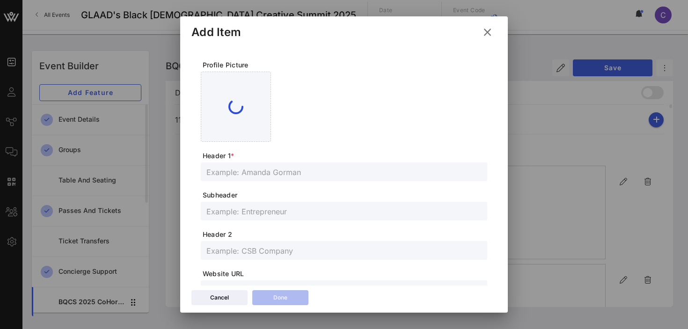
click at [262, 173] on input "text" at bounding box center [343, 172] width 275 height 12
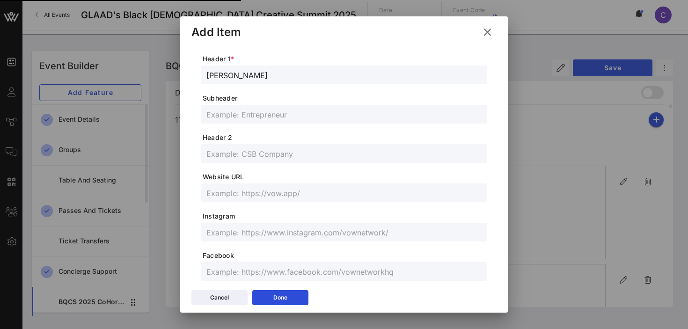
scroll to position [100, 0]
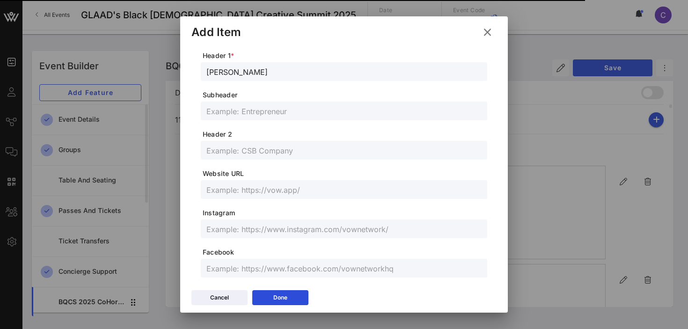
click at [265, 111] on input "text" at bounding box center [343, 111] width 275 height 12
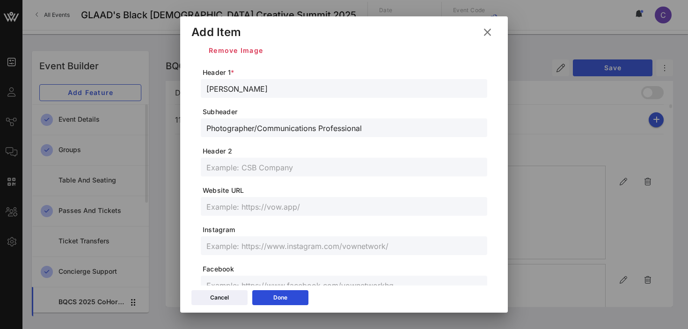
scroll to position [117, 0]
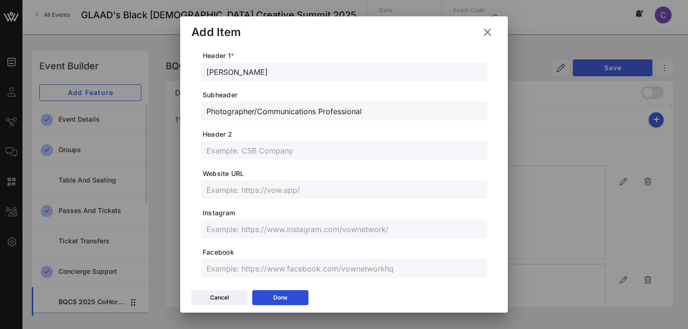
click at [250, 232] on input "text" at bounding box center [343, 229] width 275 height 12
click at [285, 295] on div "Done" at bounding box center [280, 297] width 14 height 9
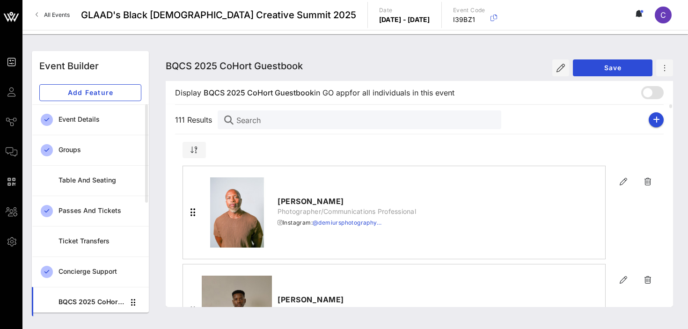
scroll to position [100, 0]
click at [656, 118] on icon "button" at bounding box center [656, 119] width 7 height 7
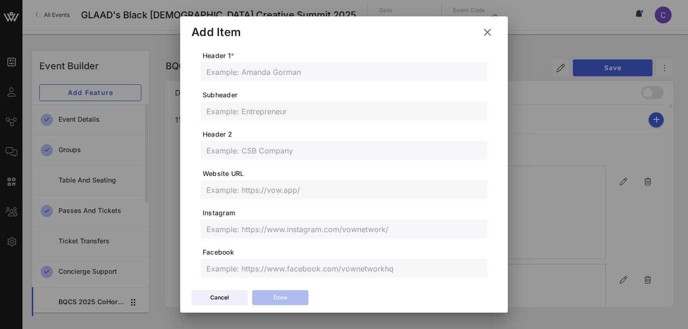
scroll to position [0, 0]
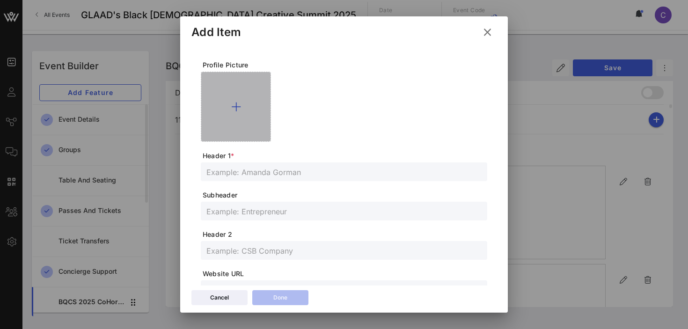
click at [238, 103] on icon at bounding box center [236, 106] width 10 height 11
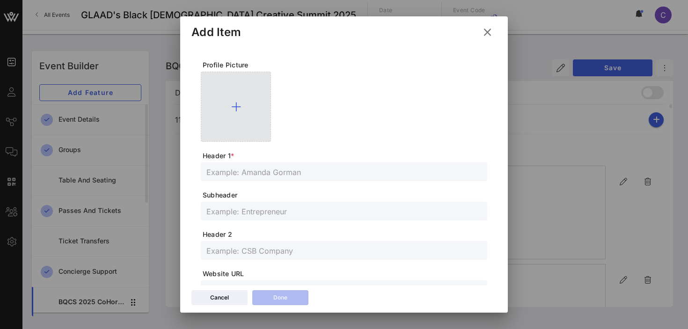
click at [240, 104] on icon at bounding box center [236, 106] width 10 height 11
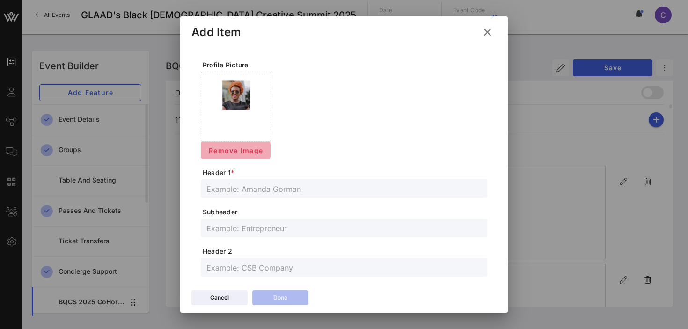
click at [242, 151] on span "Remove Image" at bounding box center [235, 151] width 55 height 8
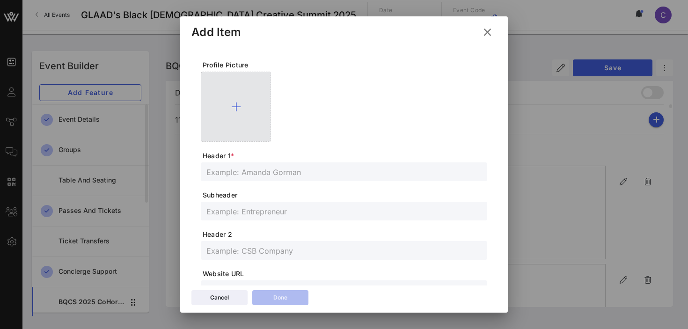
click at [236, 107] on icon at bounding box center [236, 106] width 10 height 11
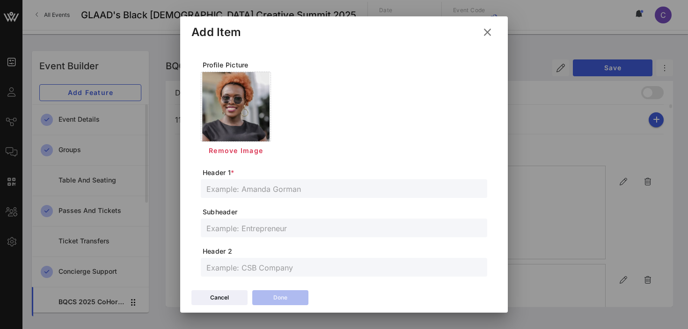
click at [266, 193] on input "text" at bounding box center [343, 189] width 275 height 12
click at [264, 230] on input "text" at bounding box center [343, 228] width 275 height 12
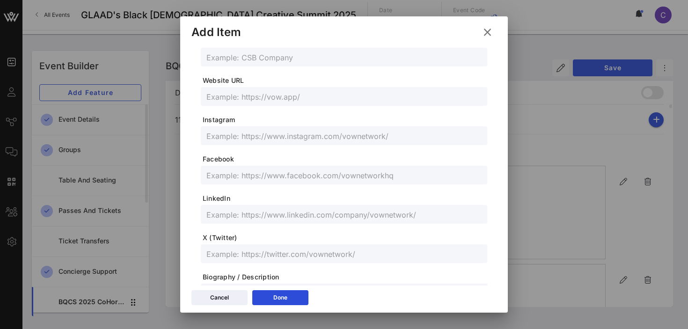
scroll to position [227, 0]
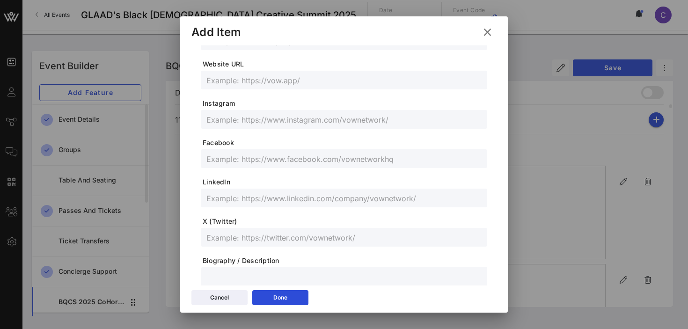
click at [235, 199] on input "text" at bounding box center [343, 198] width 275 height 12
click at [278, 293] on div "Done" at bounding box center [280, 297] width 14 height 9
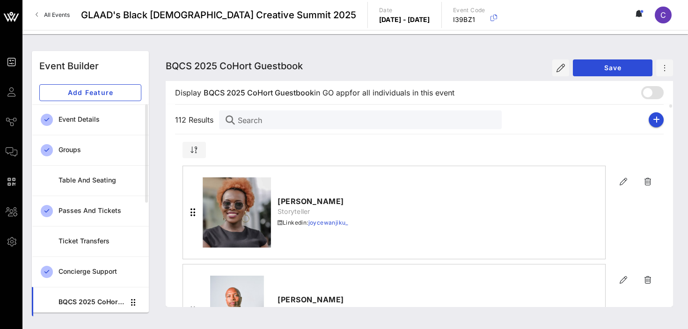
scroll to position [210, 0]
click at [655, 118] on icon "button" at bounding box center [656, 119] width 7 height 7
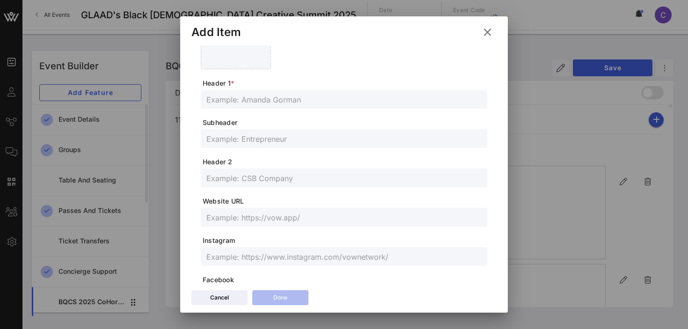
scroll to position [0, 0]
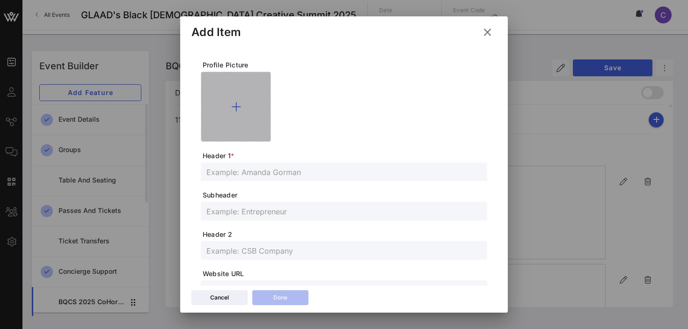
click at [235, 106] on icon at bounding box center [236, 106] width 10 height 11
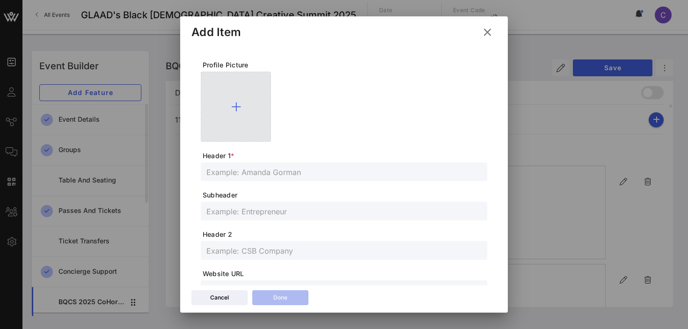
click at [237, 105] on icon at bounding box center [236, 106] width 10 height 11
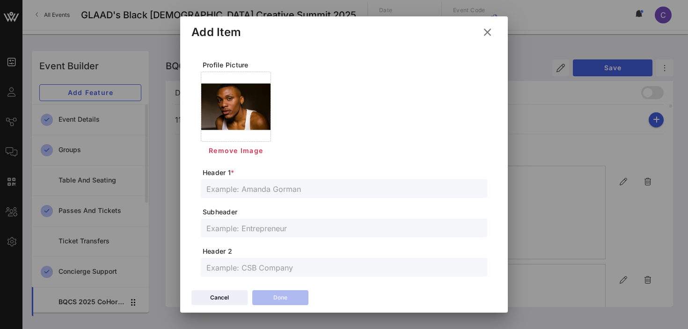
click at [232, 191] on input "text" at bounding box center [343, 189] width 275 height 12
click at [254, 225] on input "text" at bounding box center [343, 228] width 275 height 12
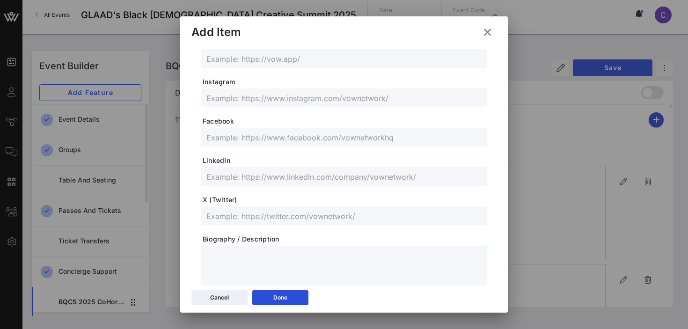
scroll to position [247, 0]
click at [254, 215] on input "text" at bounding box center [343, 217] width 275 height 12
click at [256, 98] on input "text" at bounding box center [343, 99] width 275 height 12
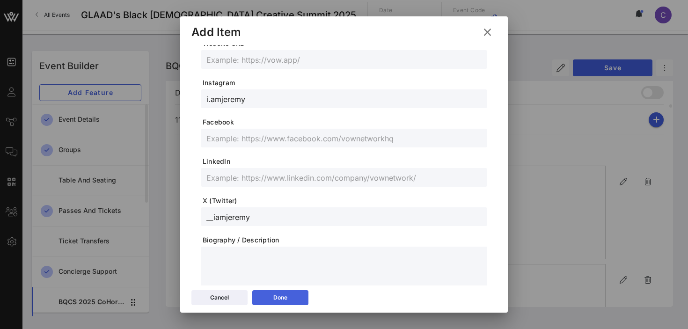
click at [287, 295] on div "Done" at bounding box center [280, 297] width 14 height 9
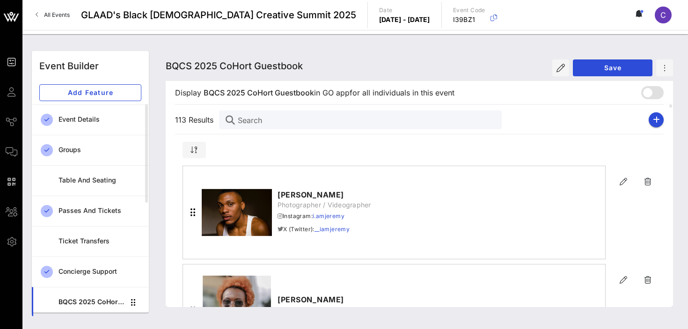
scroll to position [230, 0]
click at [659, 119] on icon "button" at bounding box center [656, 119] width 7 height 7
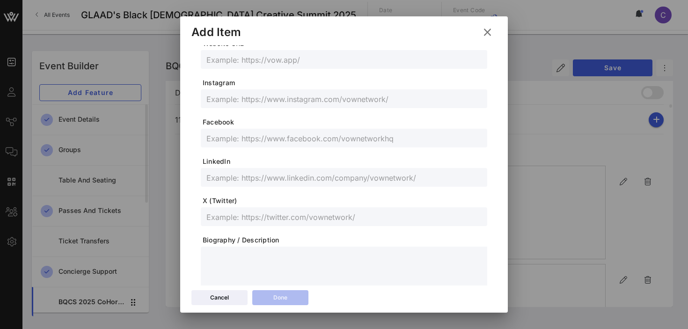
scroll to position [0, 0]
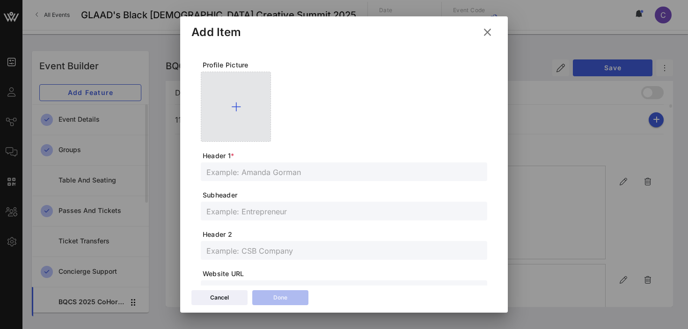
click at [236, 101] on icon at bounding box center [236, 106] width 10 height 11
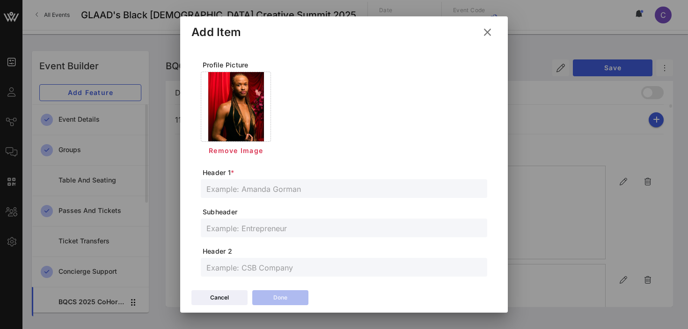
click at [290, 193] on input "text" at bounding box center [343, 189] width 275 height 12
click at [263, 232] on input "text" at bounding box center [343, 228] width 275 height 12
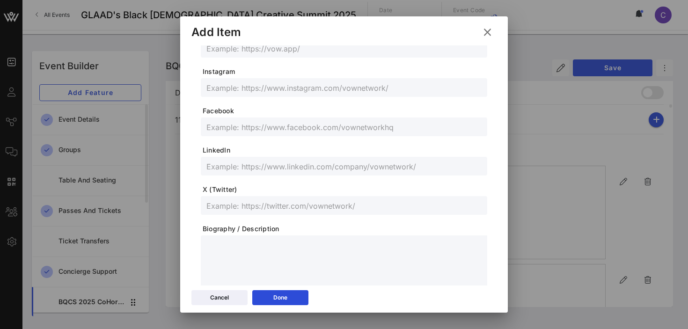
scroll to position [260, 0]
click at [260, 167] on input "text" at bounding box center [343, 165] width 275 height 12
click at [254, 204] on input "text" at bounding box center [343, 204] width 275 height 12
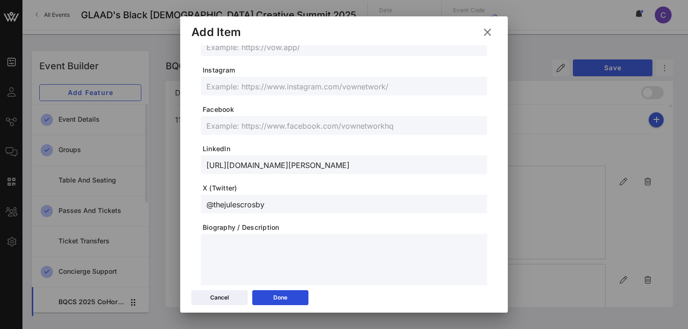
click at [251, 84] on input "text" at bounding box center [343, 86] width 275 height 12
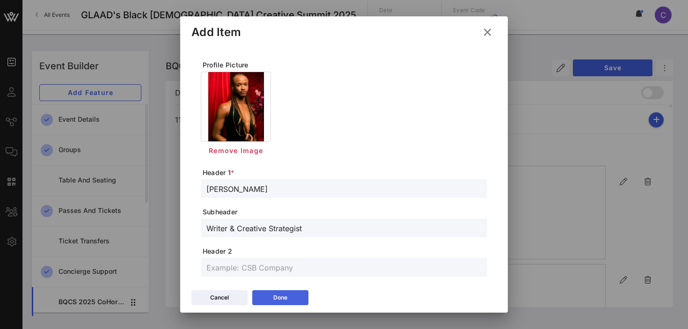
click at [283, 298] on icon at bounding box center [280, 298] width 7 height 6
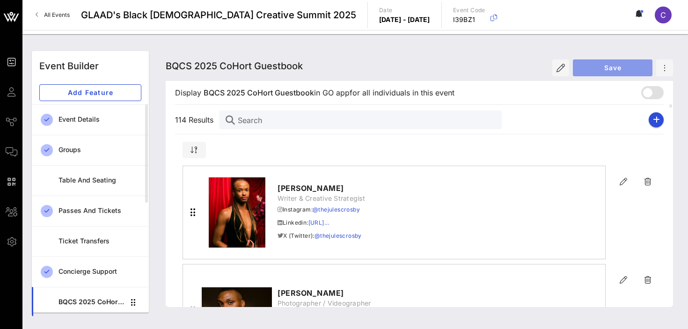
click at [608, 65] on span "Save" at bounding box center [613, 68] width 65 height 8
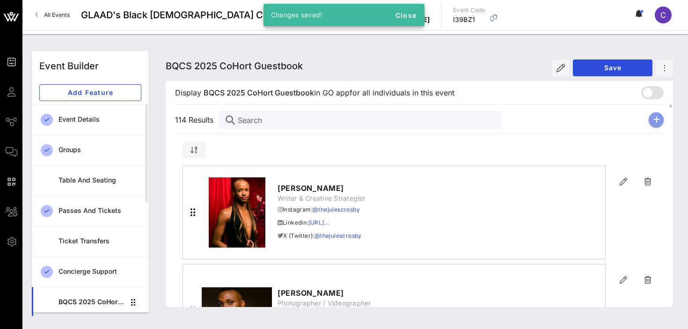
click at [660, 119] on button "button" at bounding box center [656, 119] width 15 height 15
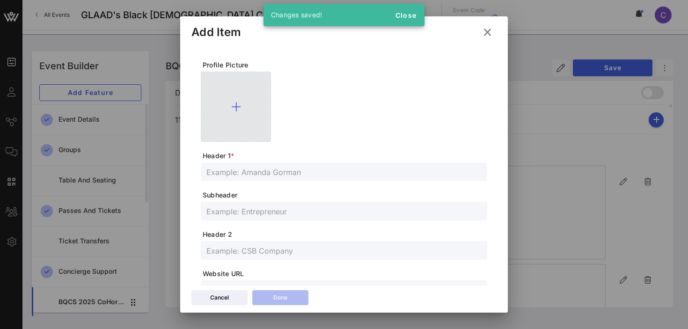
click at [234, 101] on icon at bounding box center [236, 106] width 10 height 11
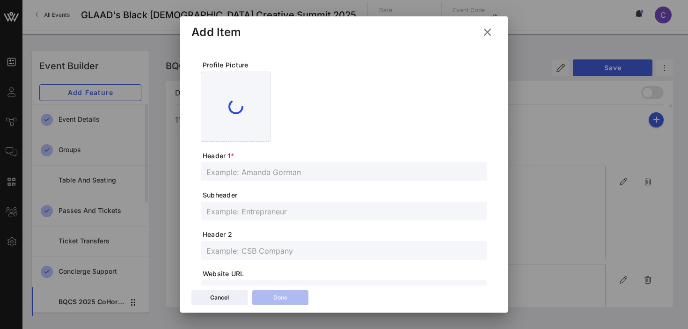
click at [253, 172] on input "text" at bounding box center [343, 172] width 275 height 12
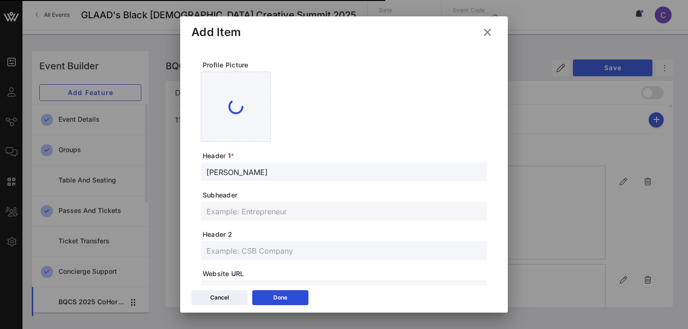
click at [264, 211] on input "text" at bounding box center [343, 211] width 275 height 12
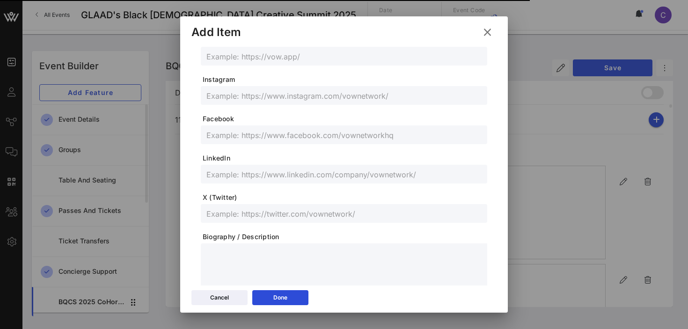
scroll to position [256, 0]
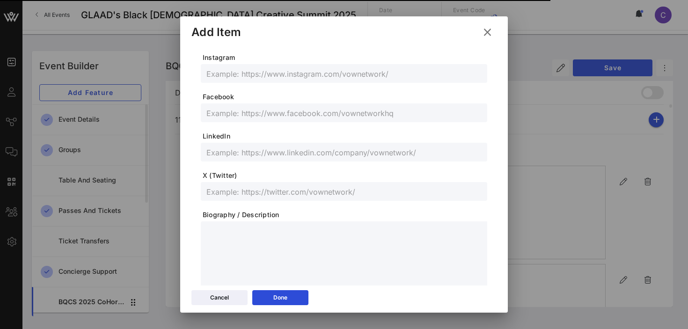
click at [257, 197] on input "text" at bounding box center [343, 191] width 275 height 12
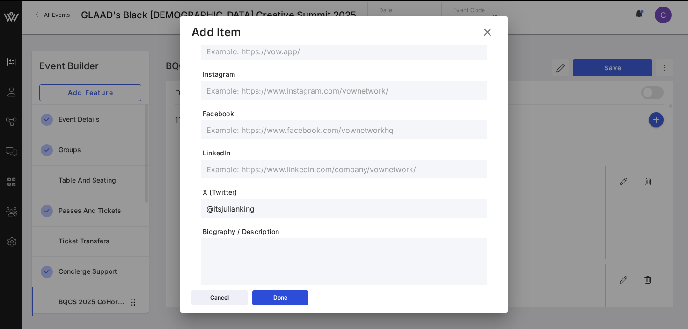
scroll to position [272, 0]
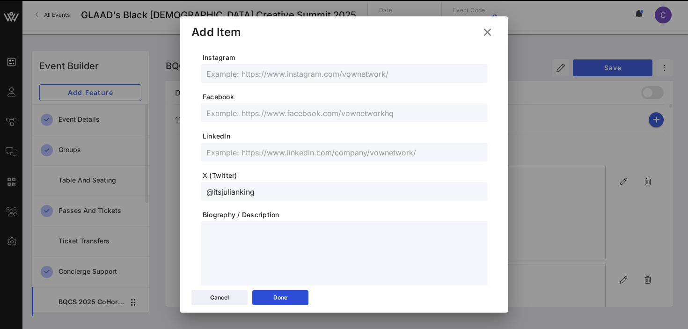
click at [271, 81] on div at bounding box center [343, 73] width 275 height 19
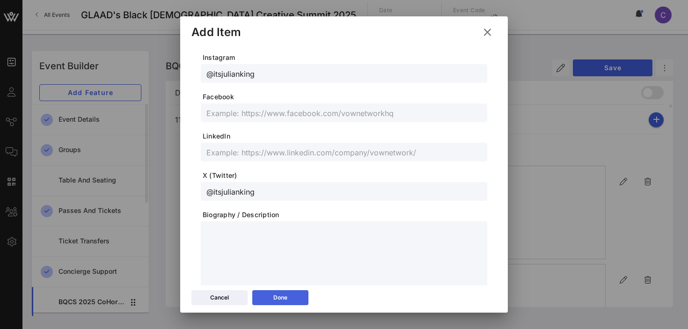
click at [287, 294] on div "Done" at bounding box center [280, 297] width 14 height 9
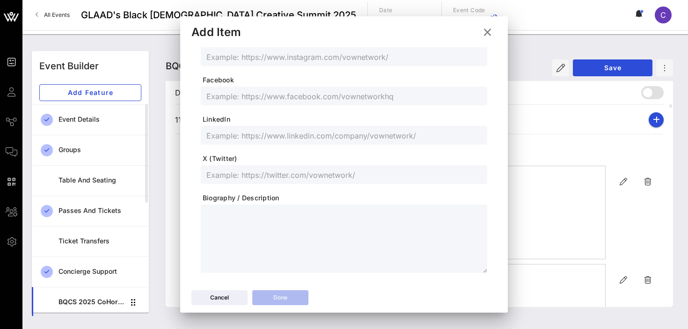
scroll to position [256, 0]
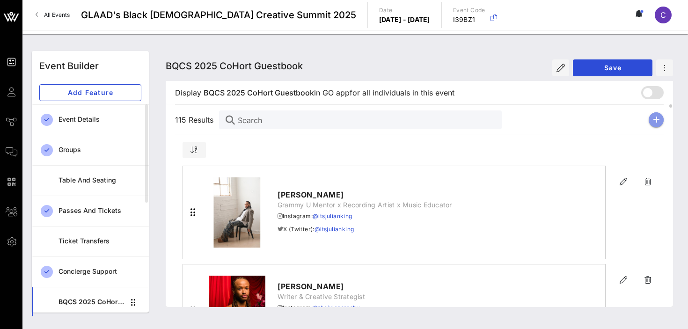
click at [656, 119] on icon "button" at bounding box center [656, 119] width 7 height 7
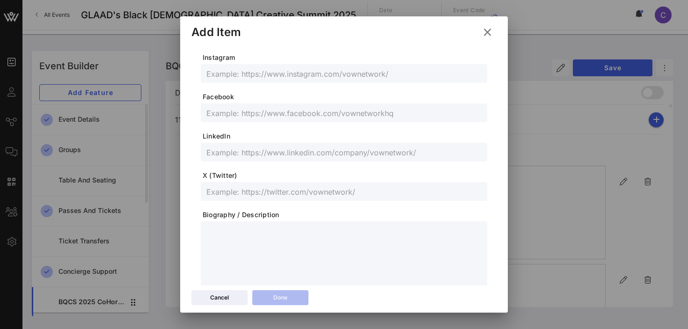
scroll to position [0, 0]
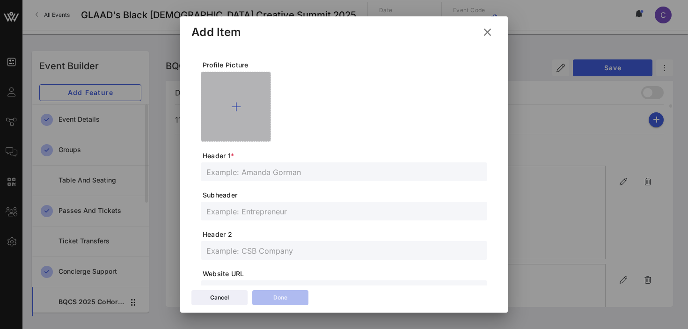
click at [235, 104] on icon at bounding box center [236, 106] width 10 height 11
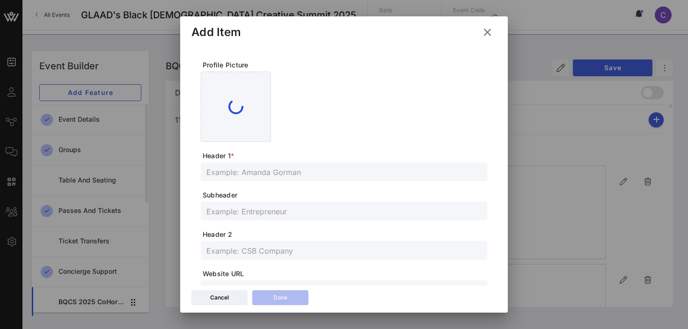
click at [280, 172] on input "text" at bounding box center [343, 172] width 275 height 12
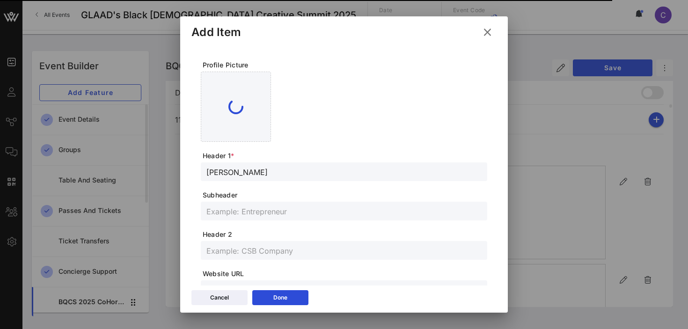
click at [283, 220] on div at bounding box center [343, 211] width 275 height 19
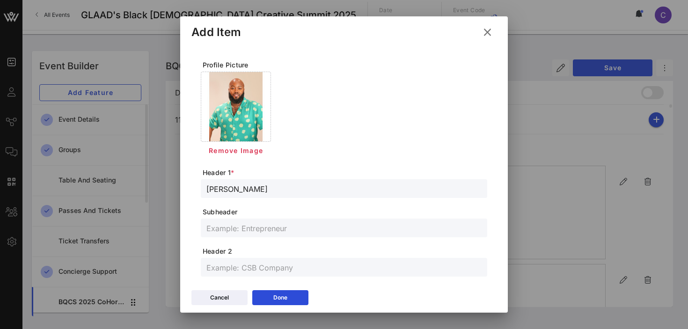
click at [260, 230] on input "text" at bounding box center [343, 228] width 275 height 12
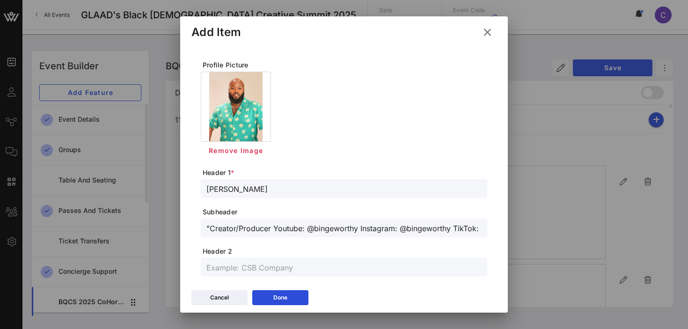
scroll to position [0, 53]
drag, startPoint x: 347, startPoint y: 229, endPoint x: 398, endPoint y: 228, distance: 50.6
click at [398, 228] on input ""Creator/Producer Youtube: @bingeworthy Instagram: @bingeworthy TikTok: @bingew…" at bounding box center [343, 228] width 275 height 12
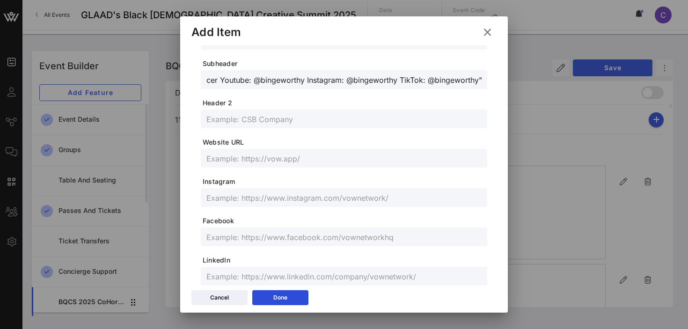
scroll to position [159, 0]
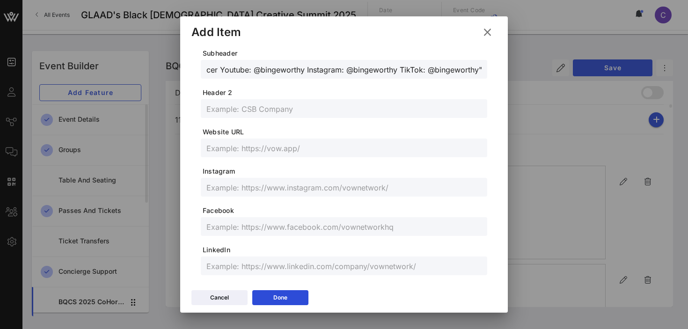
click at [300, 187] on input "text" at bounding box center [343, 187] width 275 height 12
drag, startPoint x: 275, startPoint y: 70, endPoint x: 487, endPoint y: 69, distance: 211.6
click at [487, 69] on div ""Creator/Producer Youtube: @bingeworthy Instagram: @bingeworthy TikTok: @bingew…" at bounding box center [344, 69] width 287 height 19
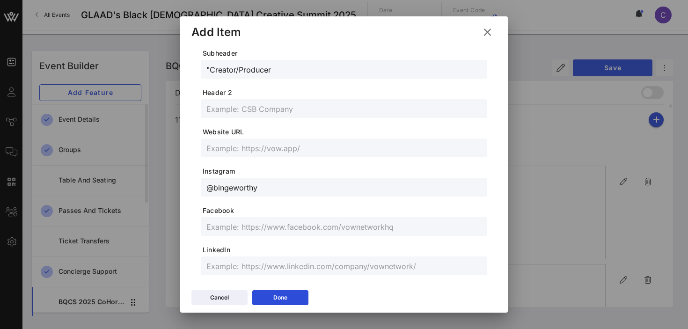
scroll to position [0, 0]
click at [210, 68] on input ""Creator/Producer" at bounding box center [343, 69] width 275 height 12
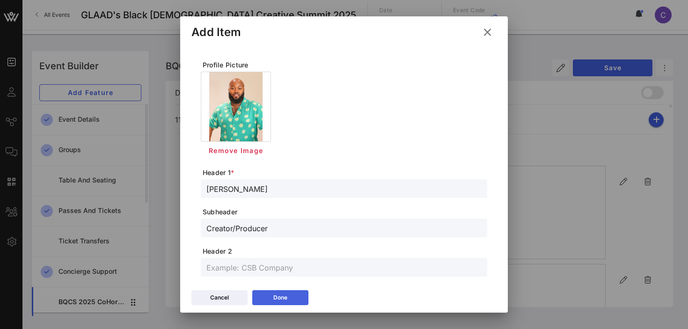
click at [289, 300] on button "Done" at bounding box center [280, 297] width 56 height 15
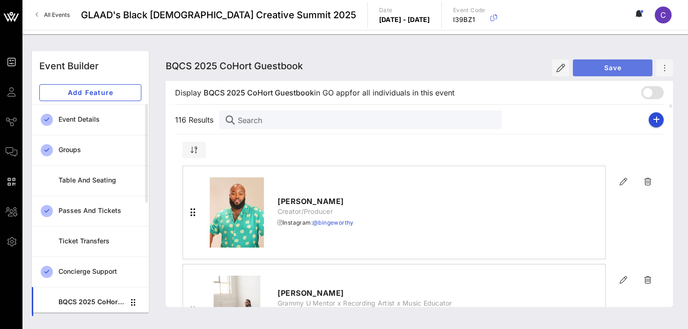
click at [616, 66] on span "Save" at bounding box center [613, 68] width 65 height 8
click at [653, 121] on icon "button" at bounding box center [656, 119] width 7 height 7
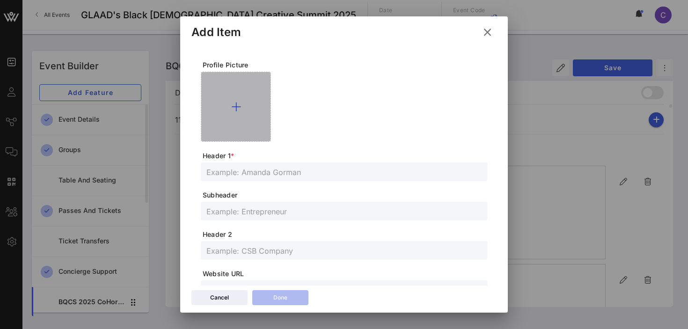
click at [235, 109] on icon at bounding box center [236, 106] width 10 height 11
click at [237, 105] on icon at bounding box center [236, 106] width 10 height 11
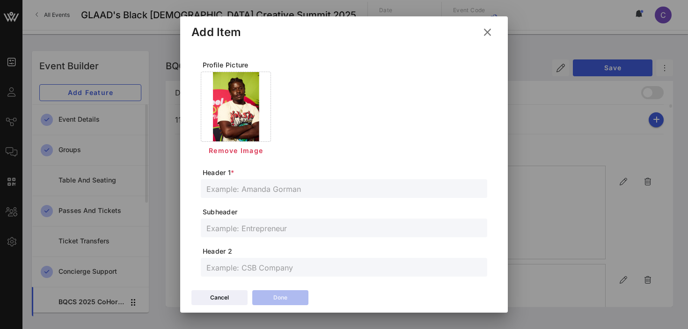
click at [283, 191] on input "text" at bounding box center [343, 189] width 275 height 12
click at [232, 227] on input "text" at bounding box center [343, 228] width 275 height 12
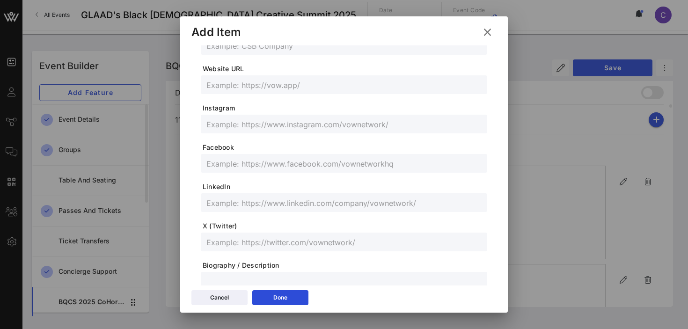
scroll to position [305, 0]
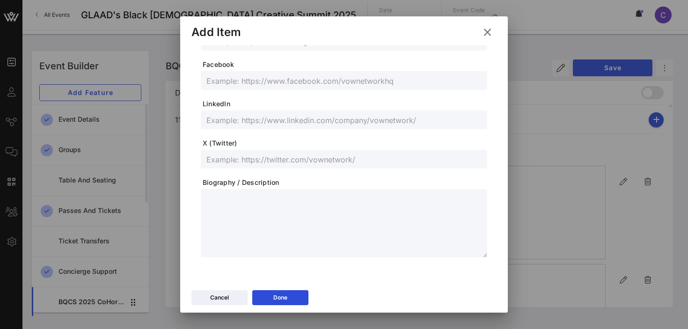
click at [250, 123] on input "text" at bounding box center [343, 120] width 275 height 12
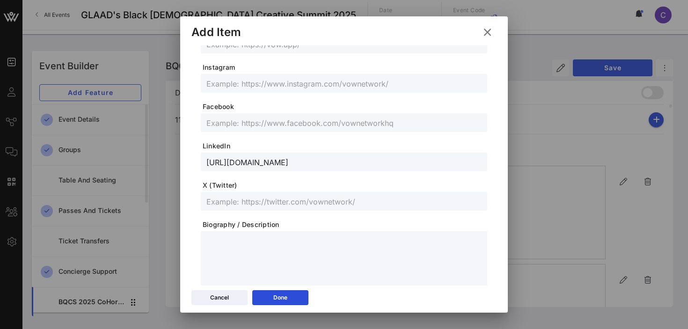
scroll to position [247, 0]
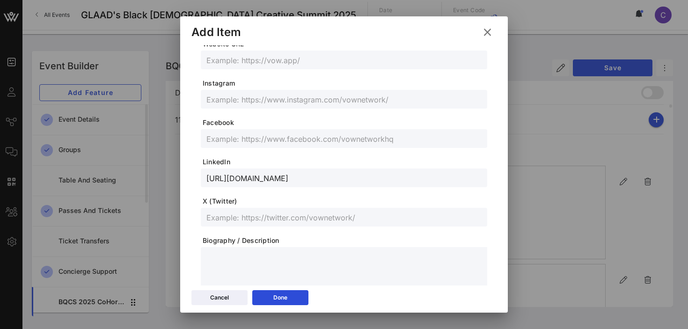
click at [260, 106] on div at bounding box center [343, 99] width 275 height 19
click at [272, 136] on input "text" at bounding box center [343, 138] width 275 height 12
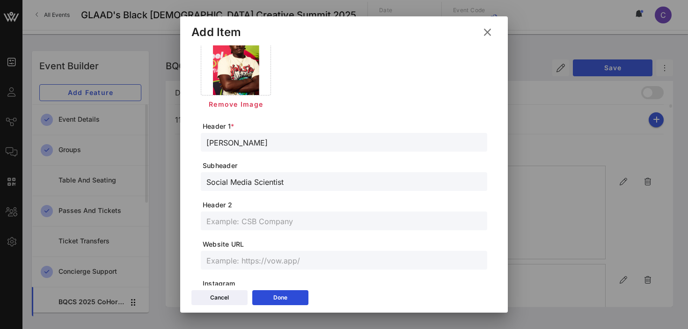
scroll to position [0, 0]
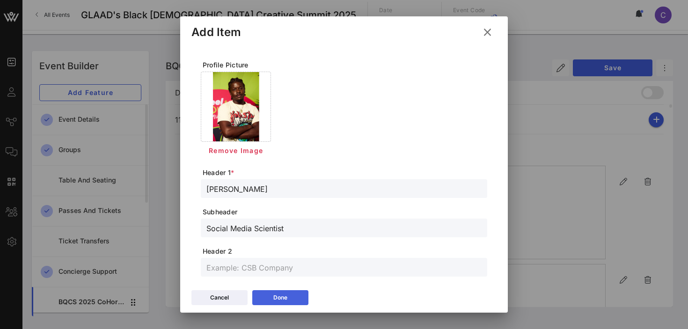
click at [280, 297] on icon at bounding box center [280, 298] width 7 height 6
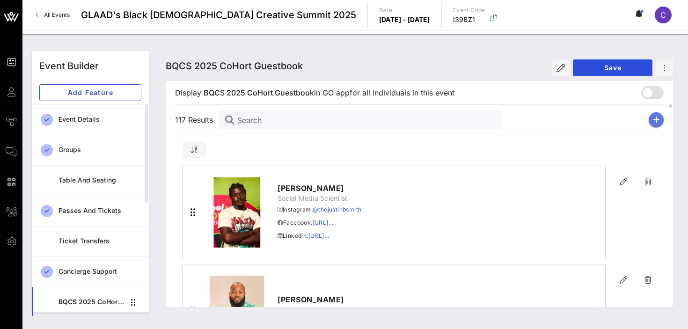
click at [660, 116] on button "button" at bounding box center [656, 119] width 15 height 15
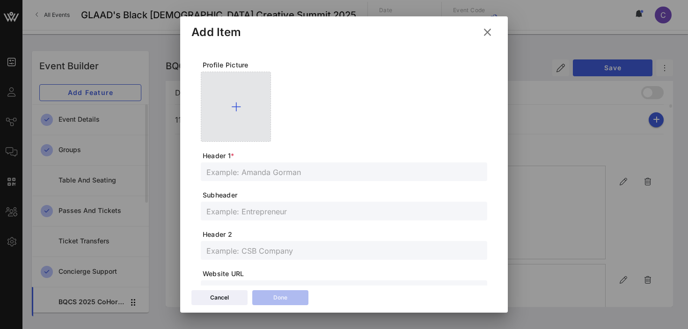
click at [235, 102] on icon at bounding box center [236, 106] width 10 height 11
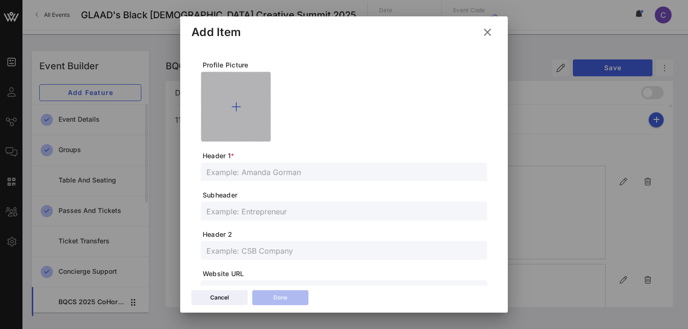
click at [234, 103] on icon at bounding box center [236, 106] width 10 height 11
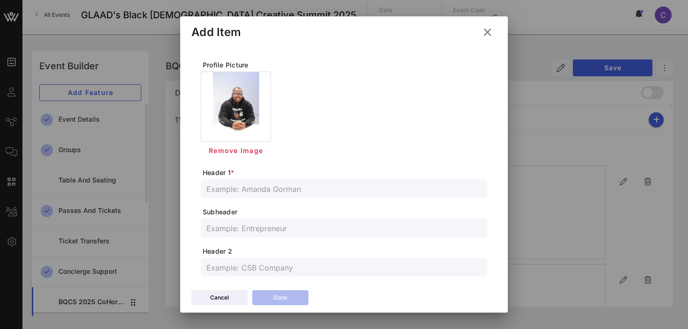
click at [254, 190] on input "text" at bounding box center [343, 189] width 275 height 12
click at [264, 233] on input "text" at bounding box center [343, 228] width 275 height 12
paste input "The Trans Capitalist"
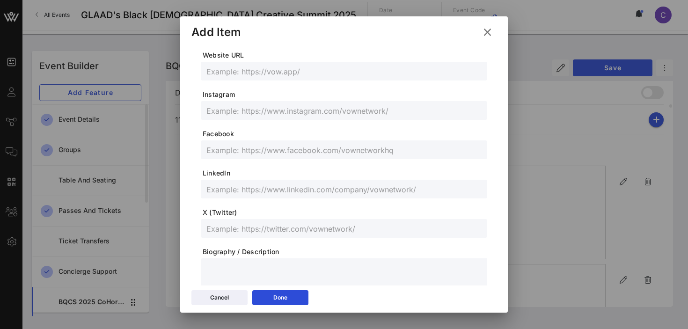
scroll to position [235, 0]
type input "The Trans Capitalist"
click at [252, 190] on input "text" at bounding box center [343, 190] width 275 height 12
paste input "[URL][DOMAIN_NAME]"
type input "[URL][DOMAIN_NAME]"
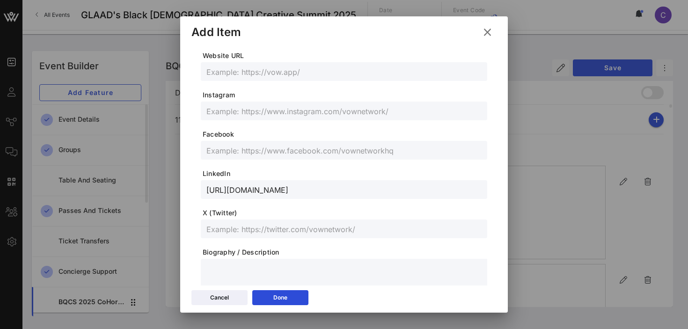
click at [260, 228] on input "text" at bounding box center [343, 229] width 275 height 12
paste input "@thetranscapital"
type input "@thetranscapital"
click at [243, 111] on input "text" at bounding box center [343, 111] width 275 height 12
paste input "@thetranscapitalist"
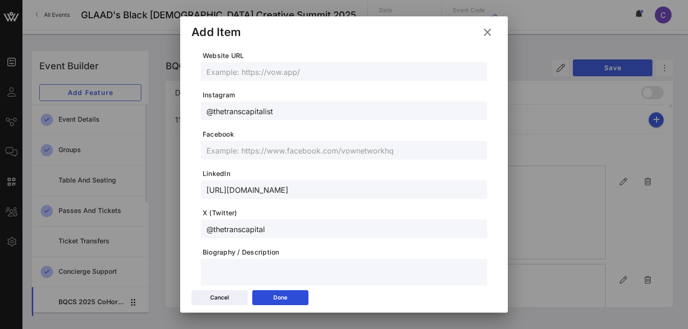
type input "@thetranscapitalist"
click at [251, 148] on input "text" at bounding box center [343, 150] width 275 height 12
paste input "[URL][DOMAIN_NAME]"
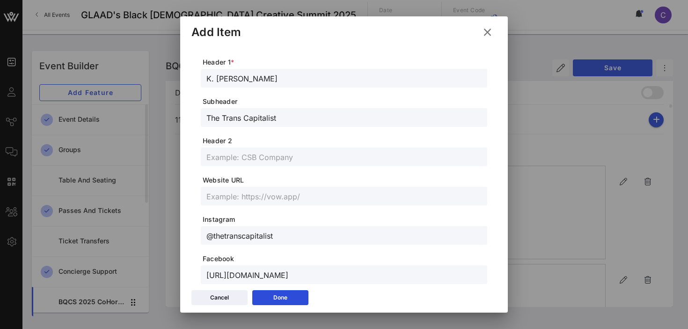
scroll to position [0, 0]
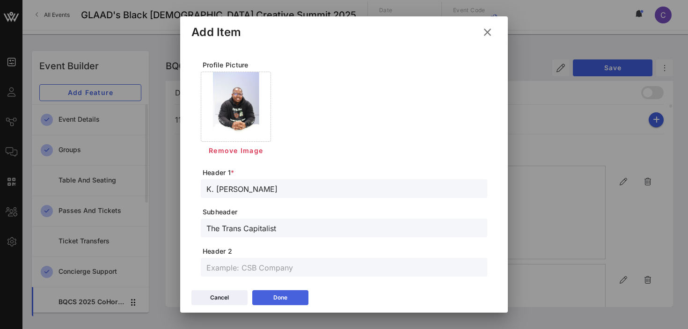
type input "[URL][DOMAIN_NAME]"
click at [279, 291] on button "Done" at bounding box center [280, 297] width 56 height 15
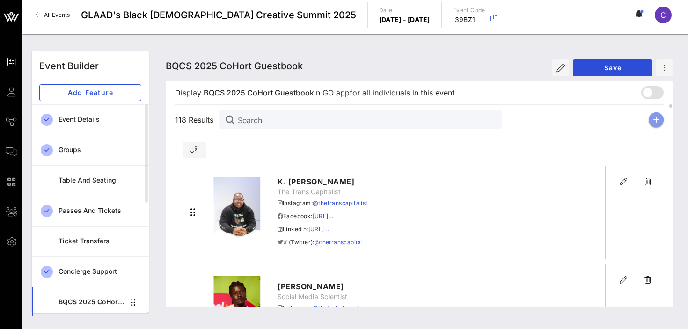
click at [657, 120] on icon "button" at bounding box center [656, 119] width 7 height 7
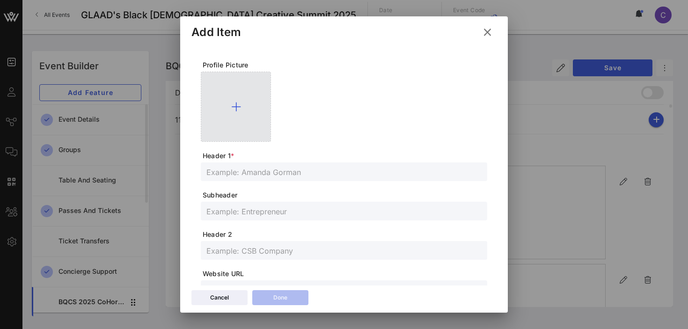
click at [236, 103] on icon at bounding box center [236, 106] width 10 height 11
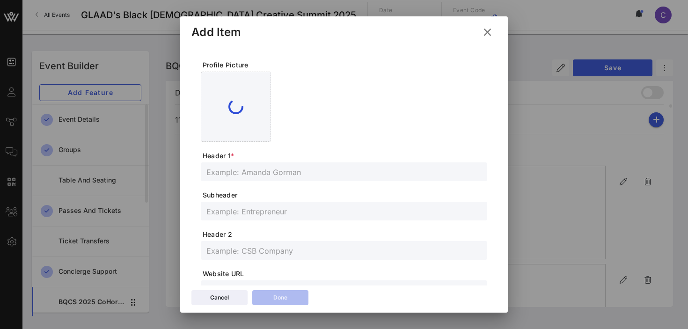
click at [325, 163] on div at bounding box center [343, 171] width 275 height 19
paste input "[PERSON_NAME]"
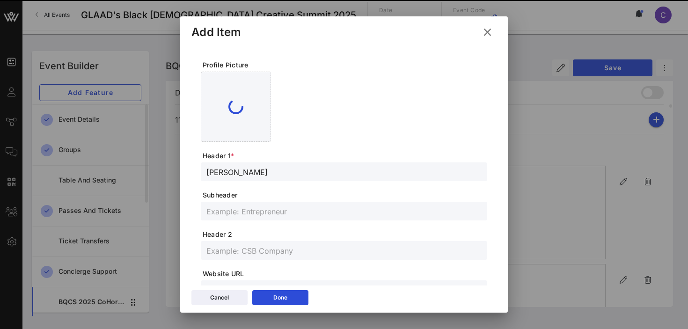
type input "[PERSON_NAME]"
click at [242, 216] on input "text" at bounding box center [343, 211] width 275 height 12
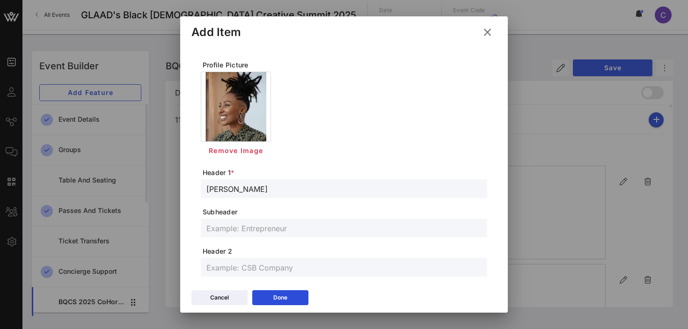
click at [247, 230] on input "text" at bounding box center [343, 228] width 275 height 12
paste input "Vegan Beauty Expert"
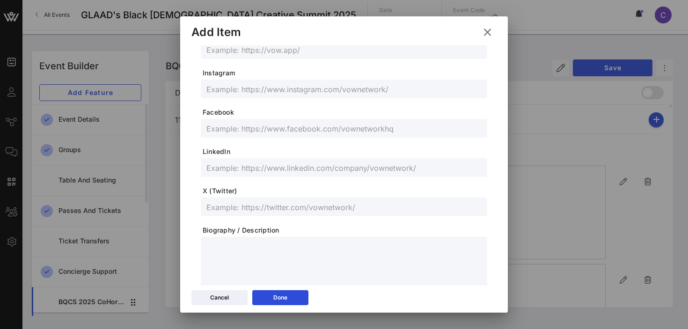
scroll to position [259, 0]
type input "Vegan Beauty Expert"
click at [253, 166] on input "text" at bounding box center [343, 165] width 275 height 12
paste input "[URL][DOMAIN_NAME]"
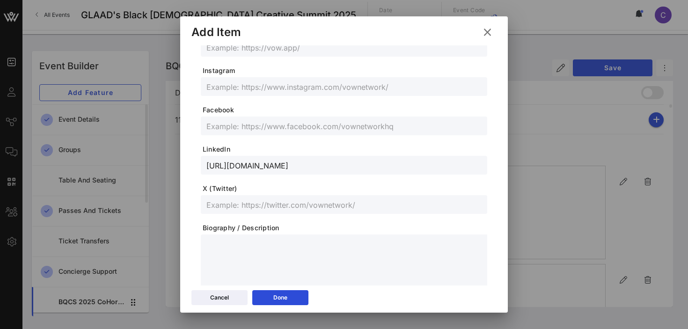
type input "[URL][DOMAIN_NAME]"
click at [280, 88] on input "text" at bounding box center [343, 87] width 275 height 12
paste input "@kaorinikstudios"
type input "@kaorinikstudios"
click at [283, 301] on div "Done" at bounding box center [280, 297] width 14 height 9
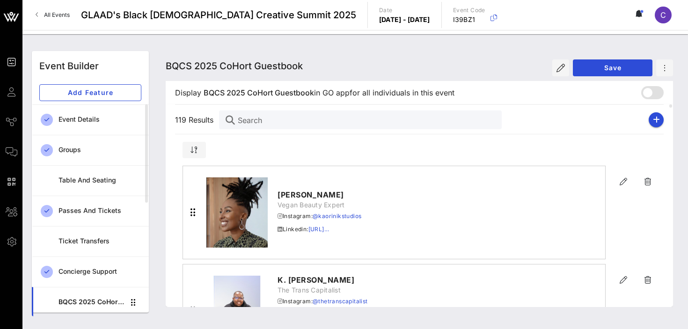
scroll to position [243, 0]
click at [656, 121] on icon "button" at bounding box center [656, 119] width 7 height 7
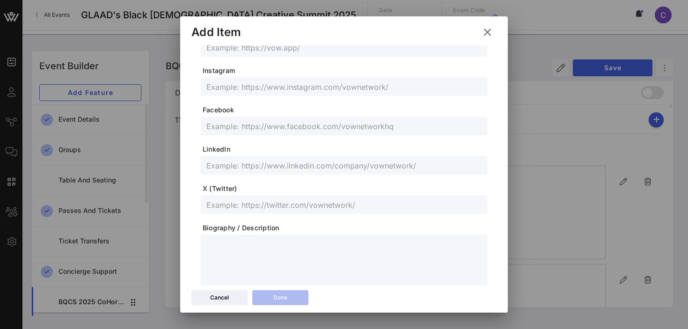
scroll to position [0, 0]
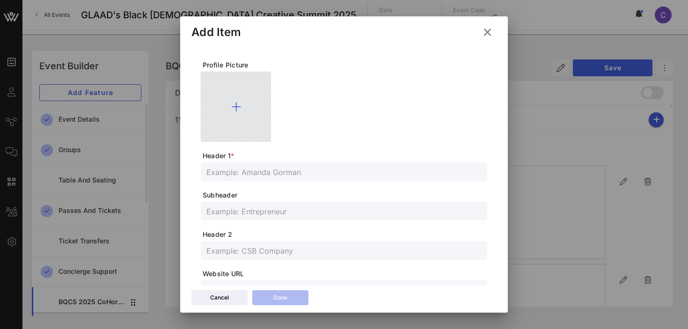
click at [238, 105] on icon at bounding box center [236, 106] width 10 height 11
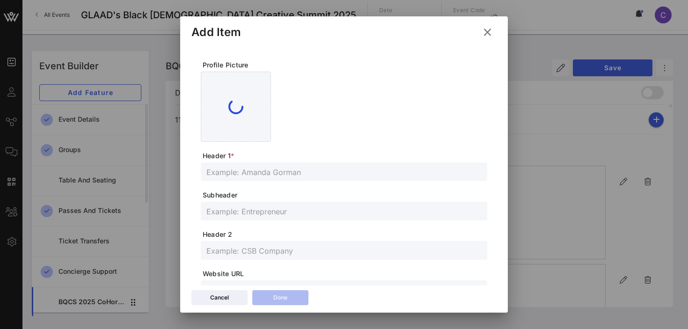
click at [289, 170] on input "text" at bounding box center [343, 172] width 275 height 12
paste input "Kat Street"
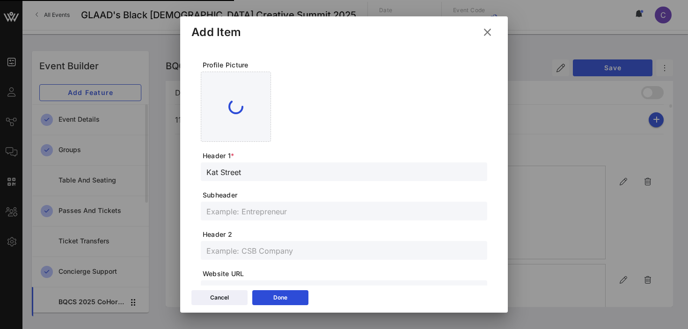
type input "Kat Street"
click at [248, 211] on input "text" at bounding box center [343, 211] width 275 height 12
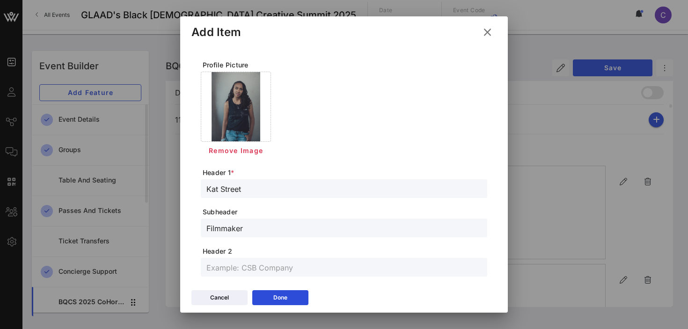
type input "Filmmaker"
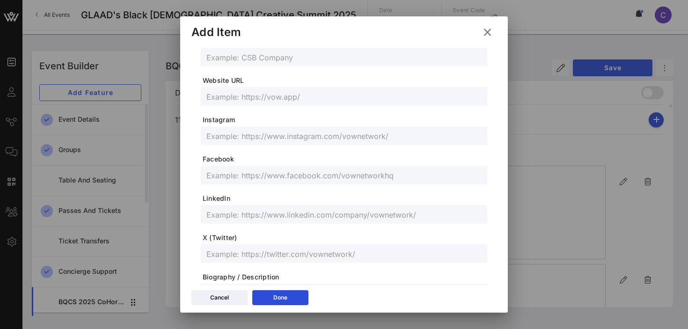
scroll to position [212, 0]
click at [249, 217] on input "text" at bounding box center [343, 213] width 275 height 12
paste input "[URL][DOMAIN_NAME]"
type input "[URL][DOMAIN_NAME]"
click at [274, 134] on input "text" at bounding box center [343, 134] width 275 height 12
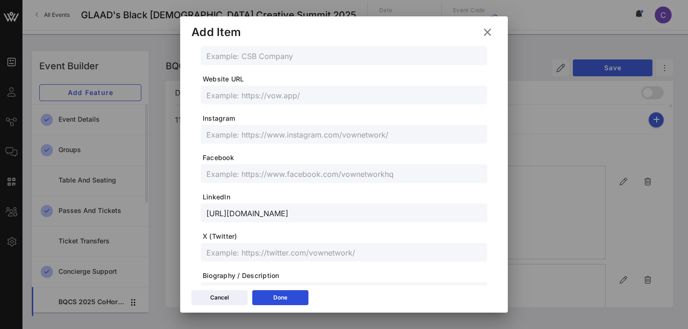
paste input "[URL][DOMAIN_NAME], [URL][DOMAIN_NAME]"
type input "[URL][DOMAIN_NAME], [URL][DOMAIN_NAME]"
click at [281, 300] on icon at bounding box center [280, 298] width 7 height 8
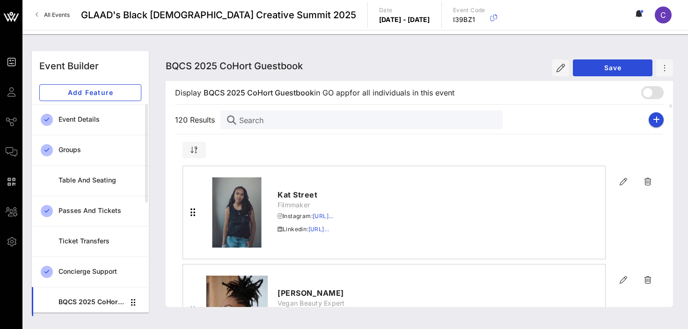
scroll to position [195, 0]
